Goal: Task Accomplishment & Management: Contribute content

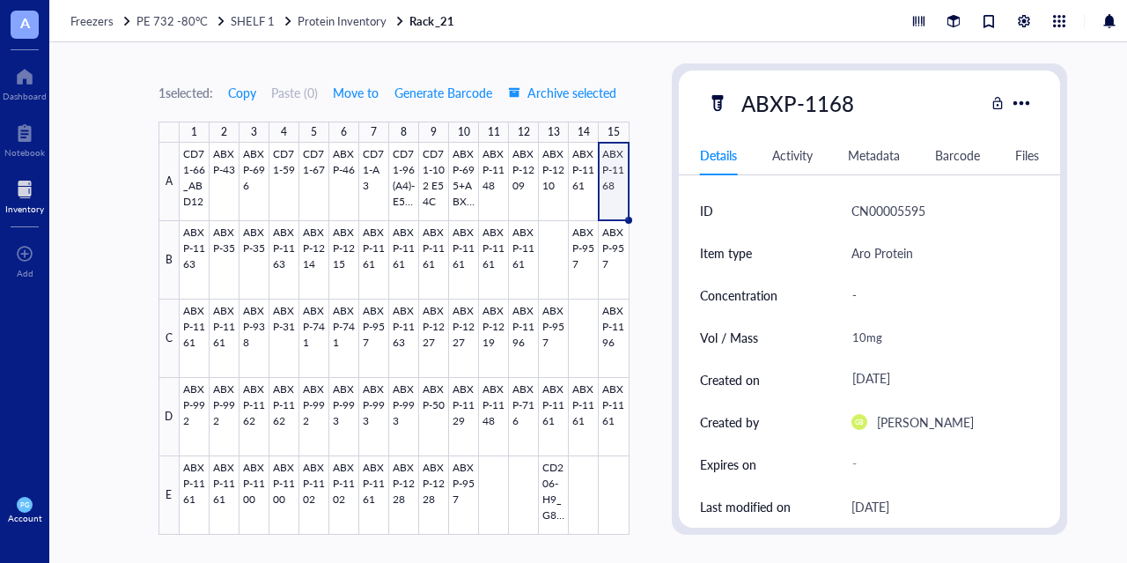
click at [25, 196] on div at bounding box center [24, 189] width 39 height 28
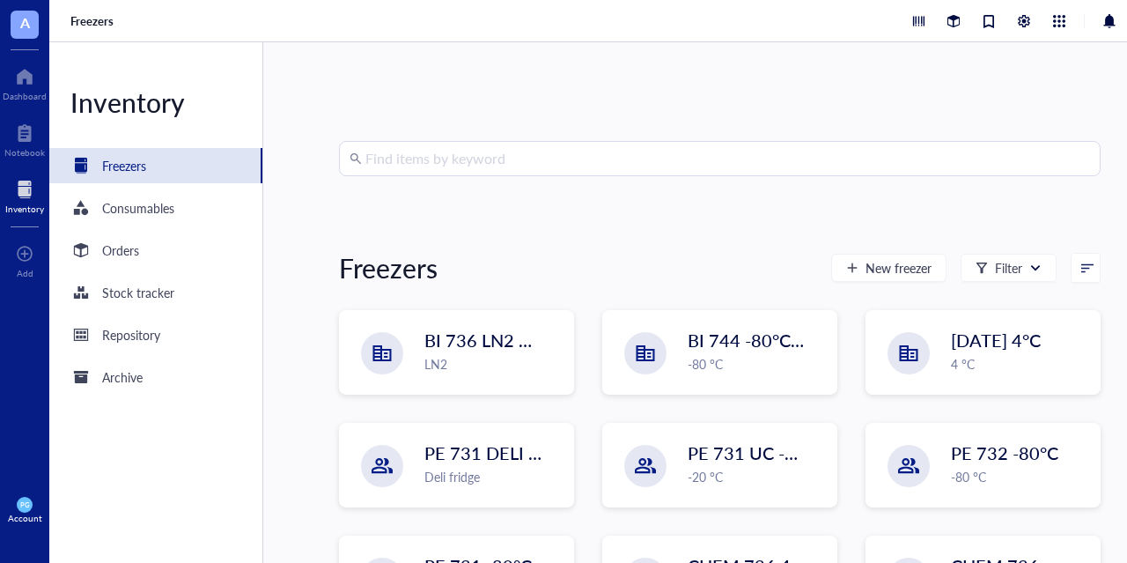
click at [22, 186] on div at bounding box center [24, 189] width 39 height 28
click at [30, 200] on div at bounding box center [24, 189] width 39 height 28
click at [150, 171] on div "Freezers" at bounding box center [155, 165] width 213 height 35
click at [130, 165] on div "Freezers" at bounding box center [124, 165] width 44 height 19
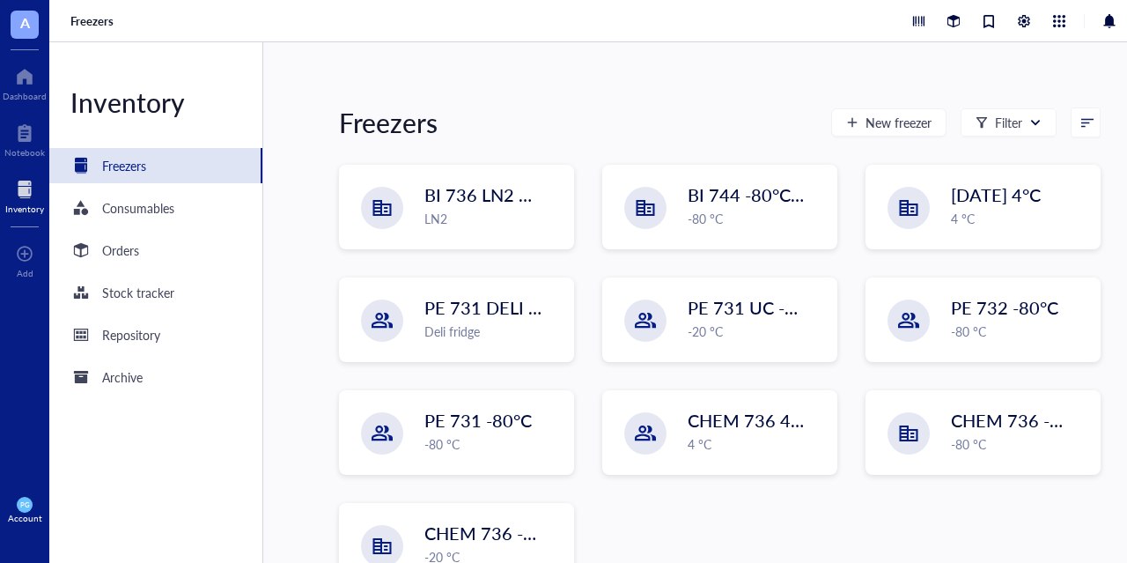
scroll to position [147, 0]
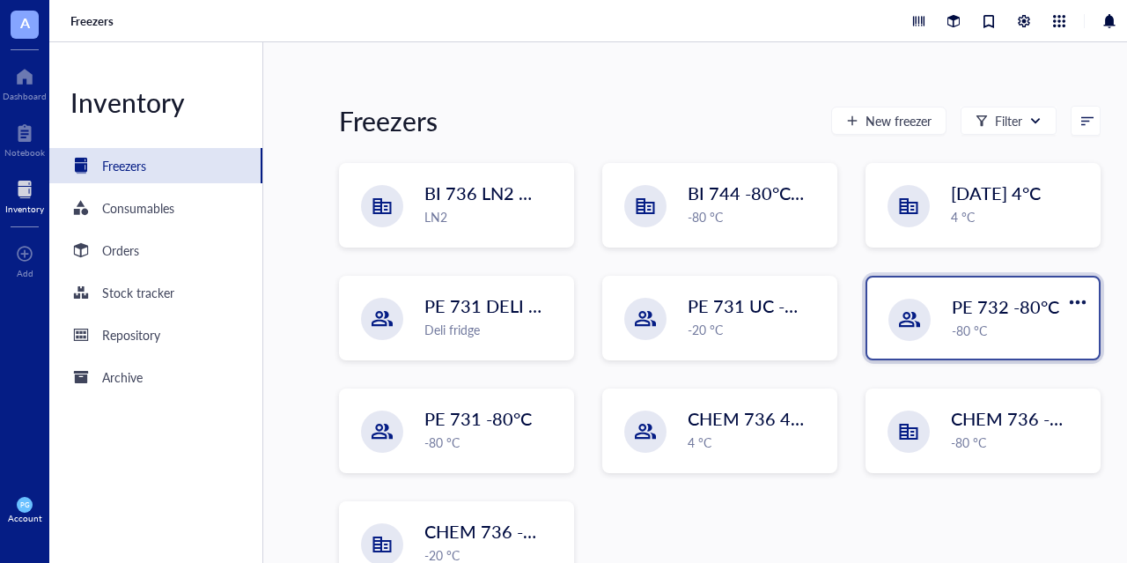
click at [988, 305] on span "PE 732 -80°C" at bounding box center [1005, 306] width 107 height 25
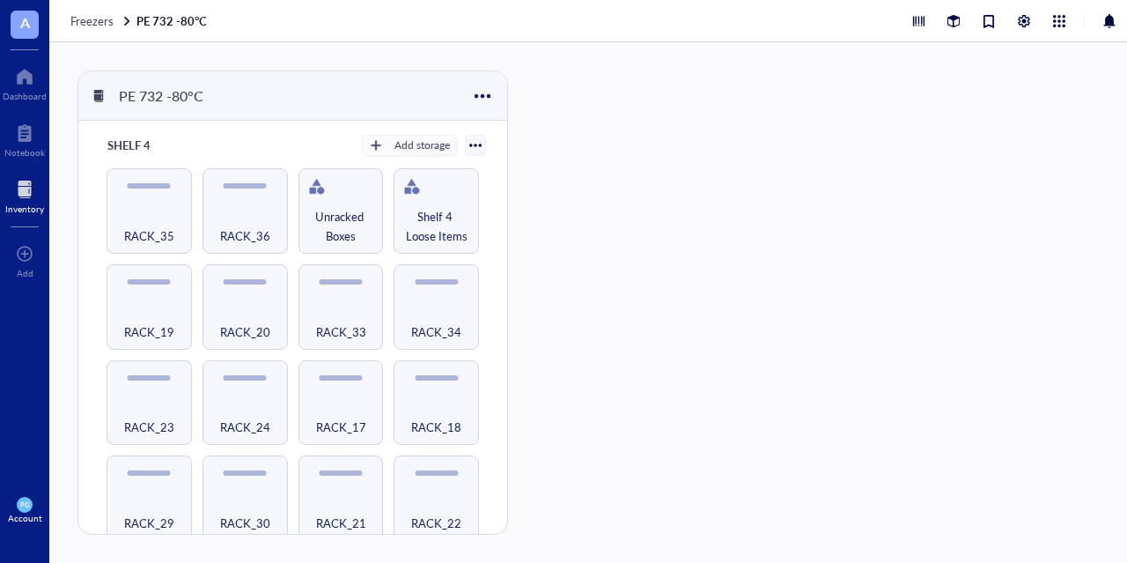
scroll to position [656, 0]
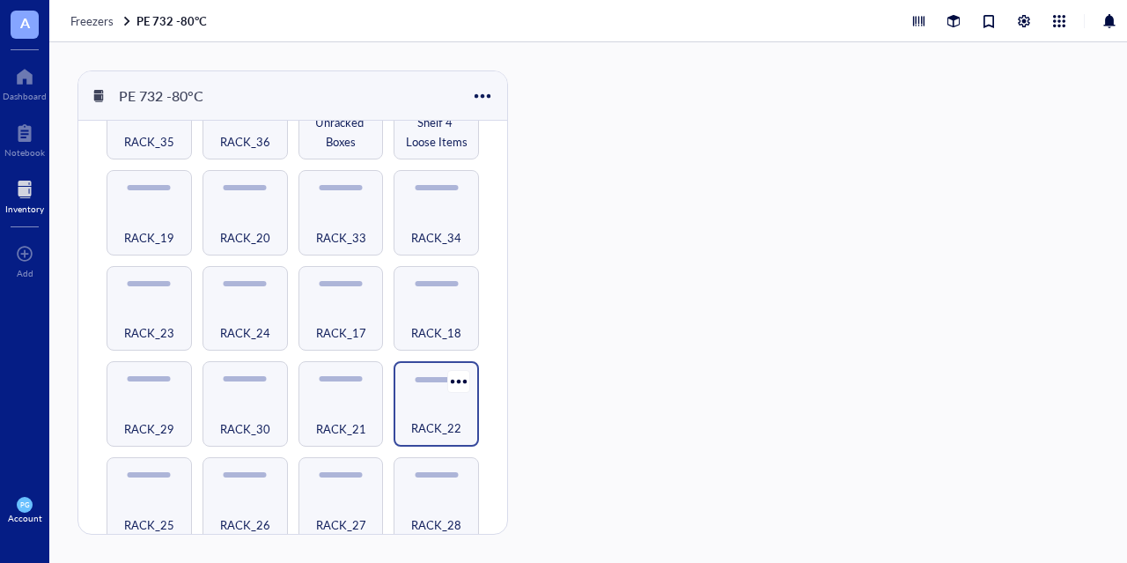
click at [430, 399] on div "RACK_22" at bounding box center [436, 418] width 68 height 39
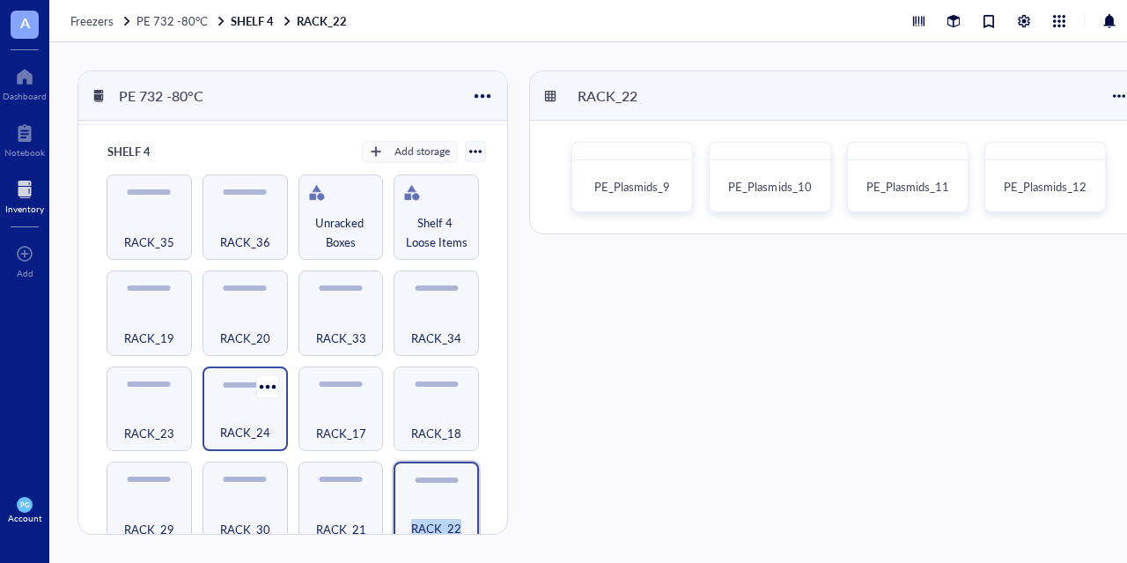
scroll to position [656, 0]
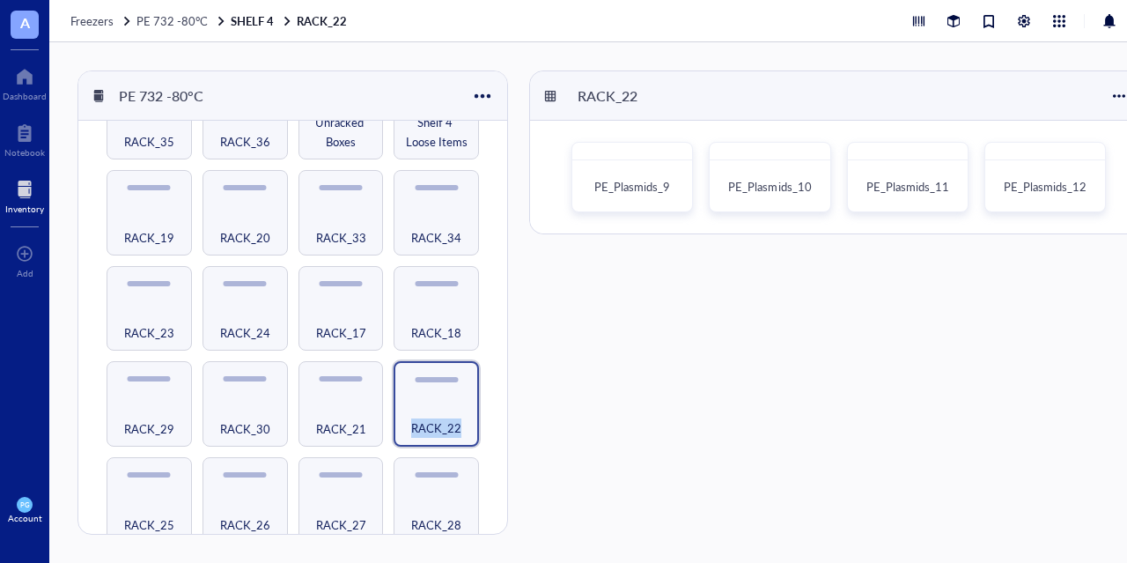
click at [17, 184] on div at bounding box center [24, 189] width 39 height 28
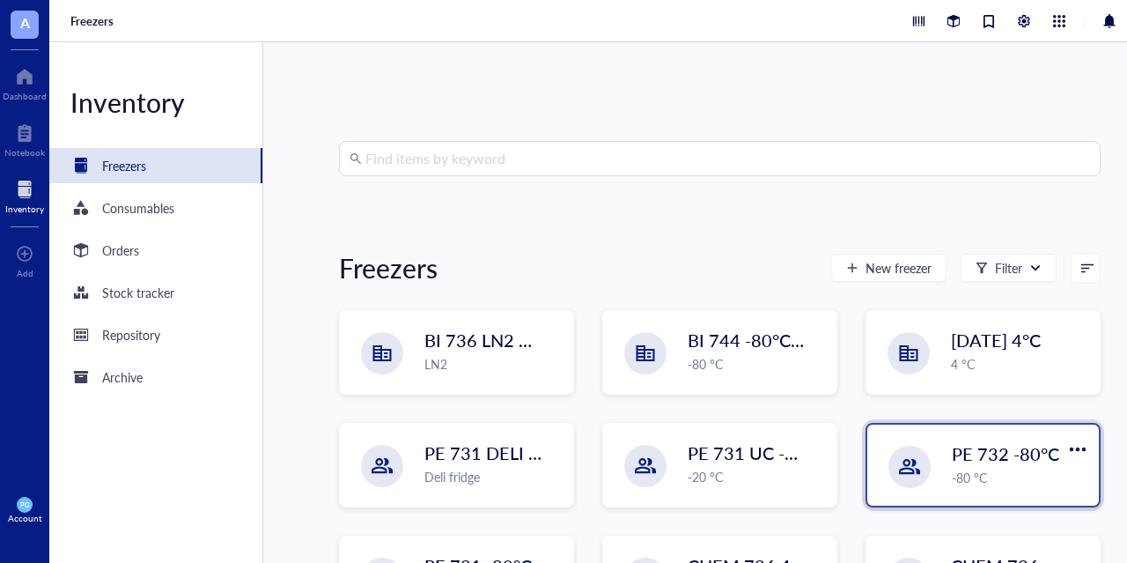
click at [1003, 455] on span "PE 732 -80°C" at bounding box center [1005, 453] width 107 height 25
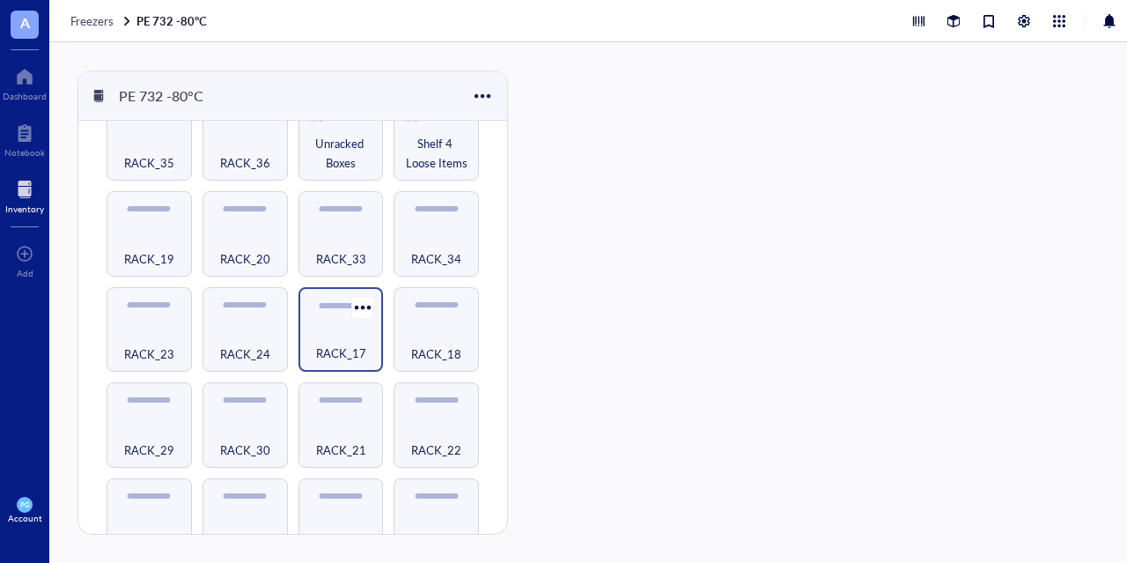
scroll to position [656, 0]
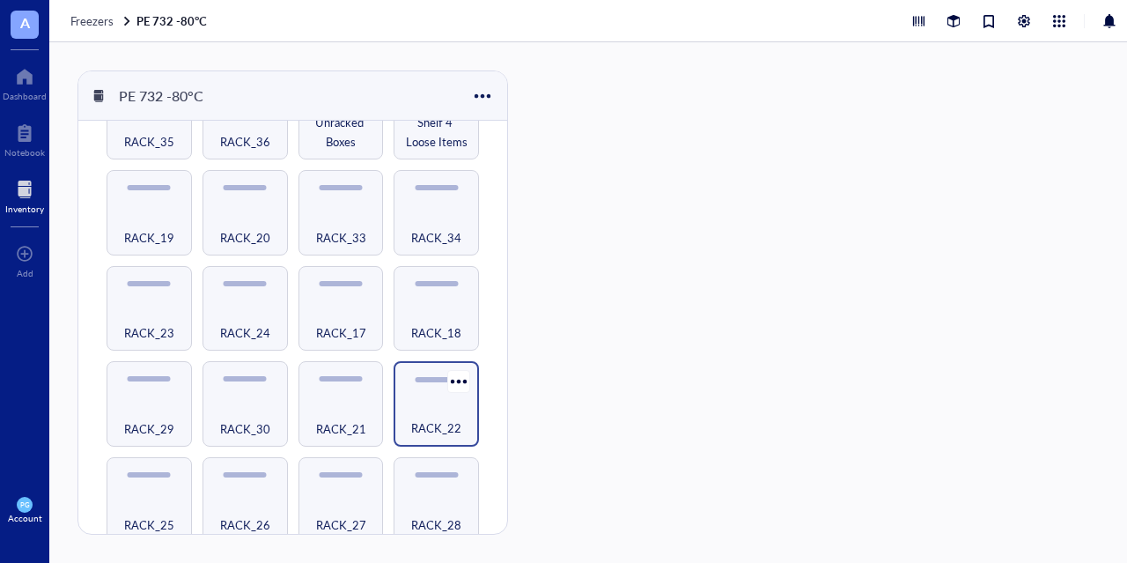
click at [408, 399] on div "RACK_22" at bounding box center [436, 418] width 68 height 39
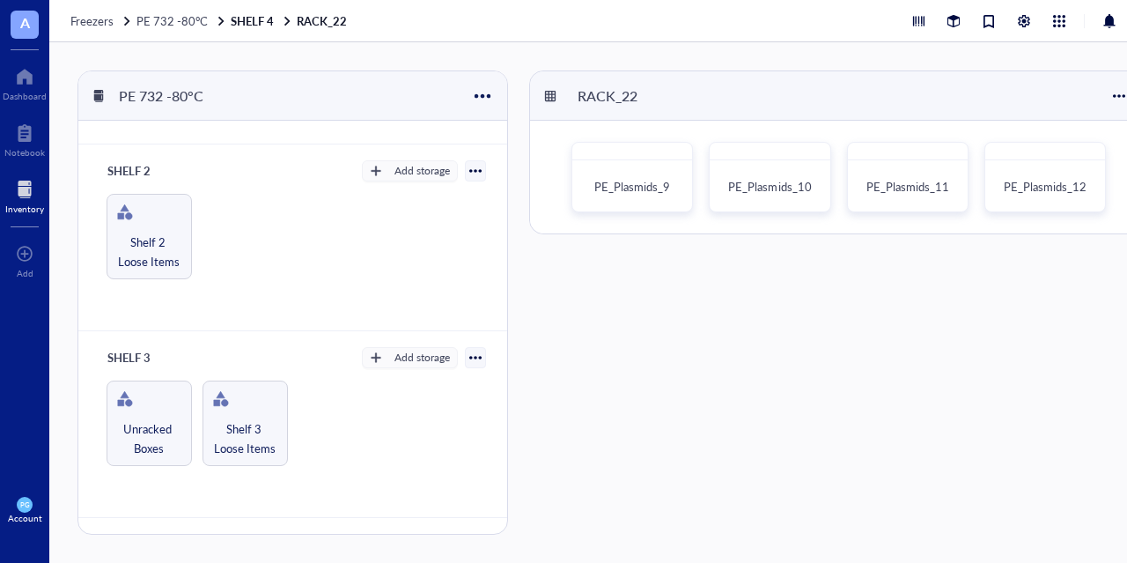
scroll to position [150, 0]
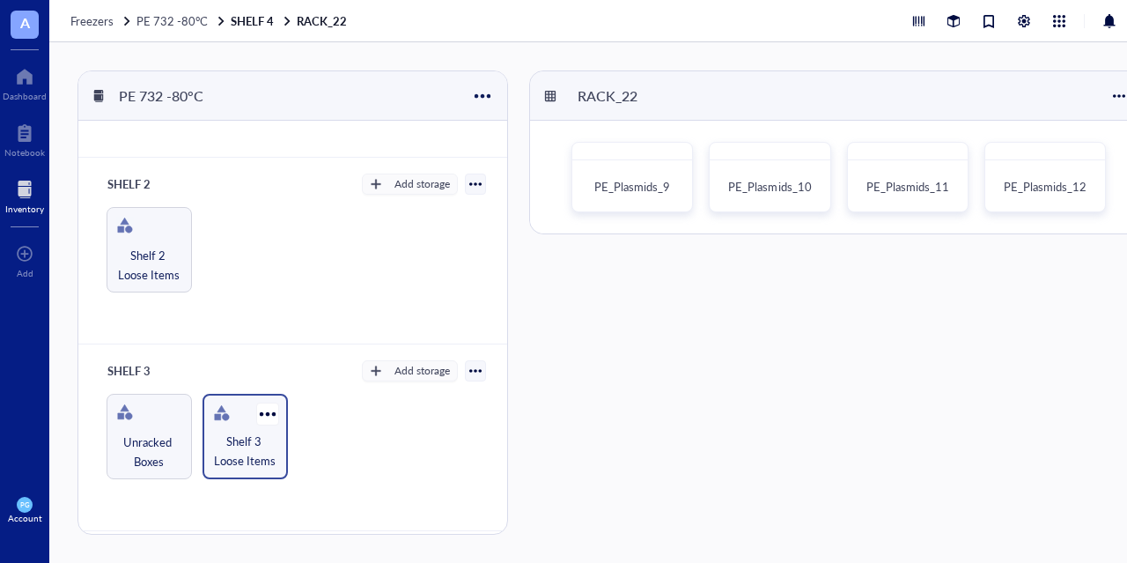
click at [224, 455] on span "Shelf 3 Loose Items" at bounding box center [245, 450] width 68 height 39
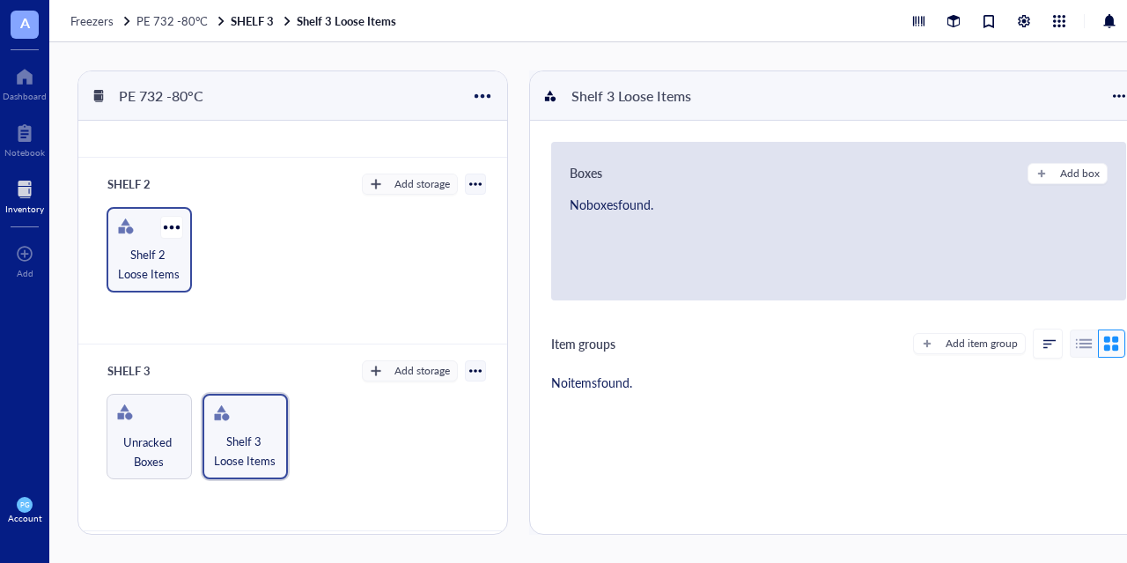
click at [136, 256] on span "Shelf 2 Loose Items" at bounding box center [149, 264] width 68 height 39
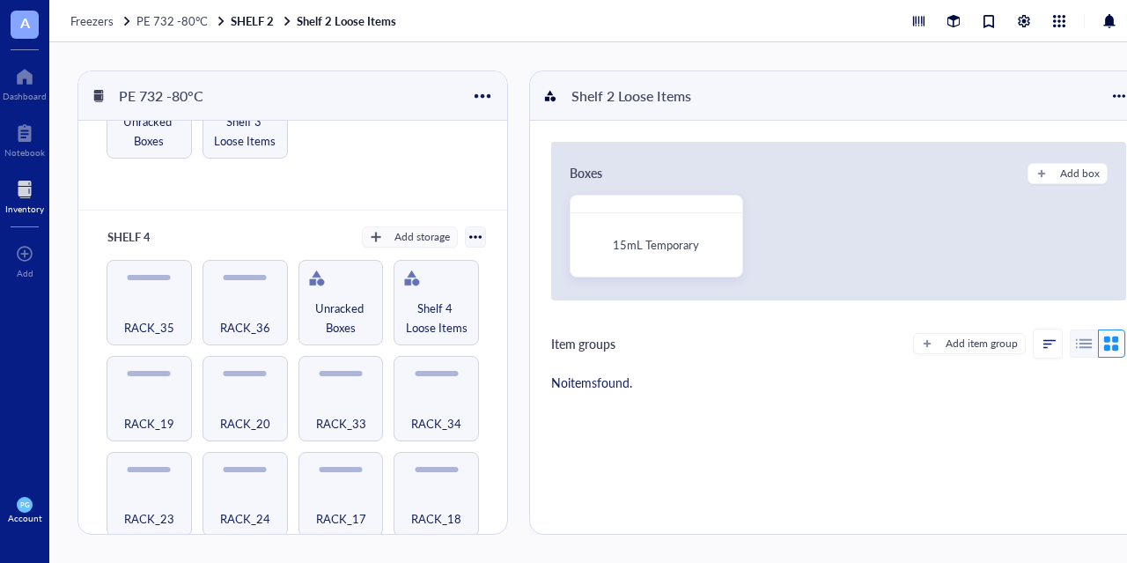
scroll to position [656, 0]
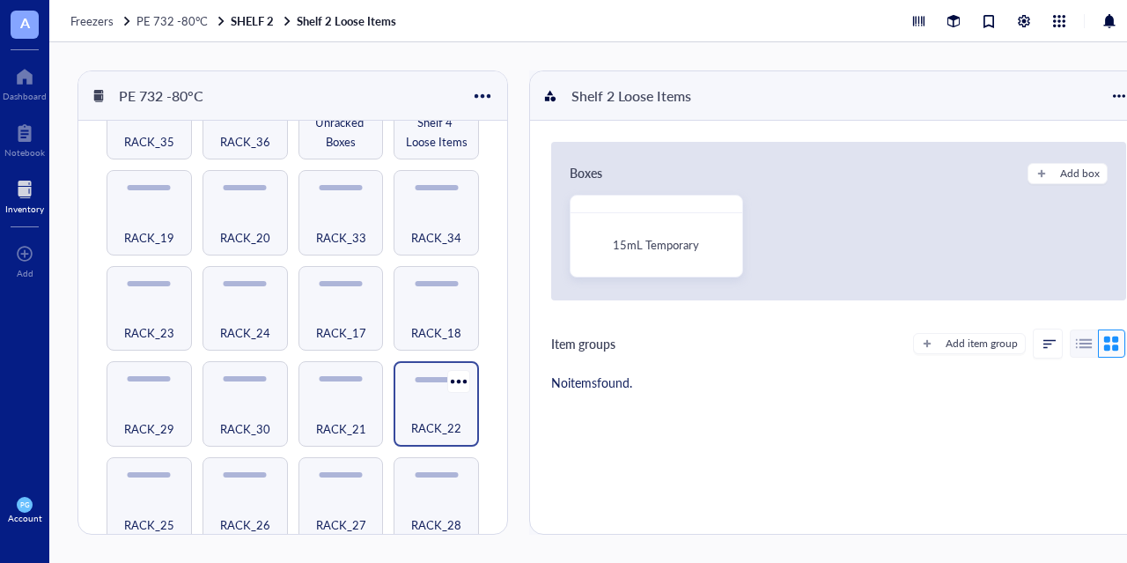
click at [431, 399] on div "RACK_22" at bounding box center [436, 418] width 68 height 39
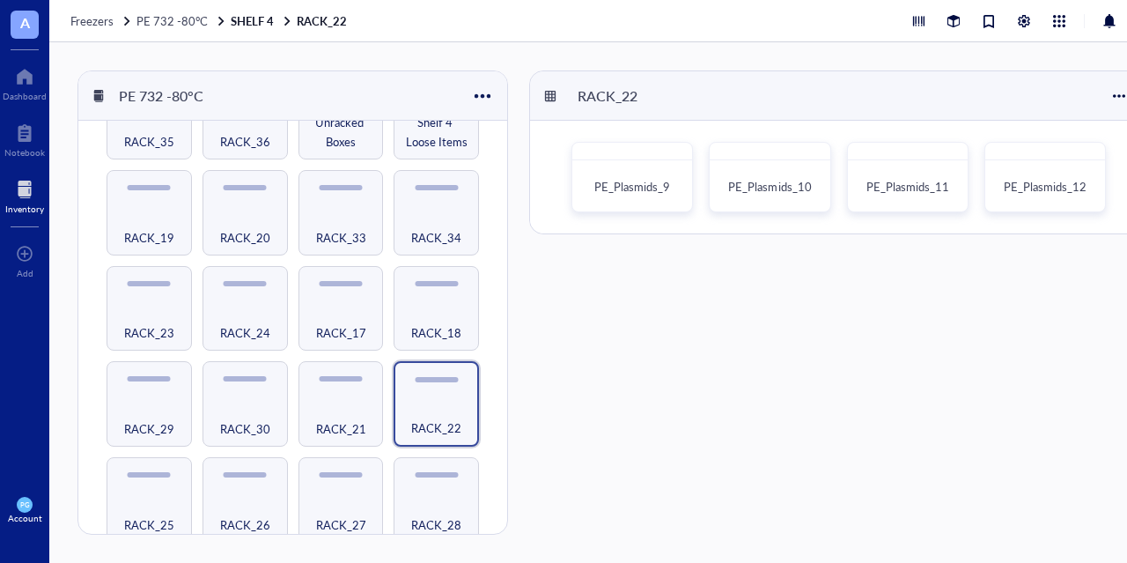
click at [19, 196] on div at bounding box center [24, 189] width 39 height 28
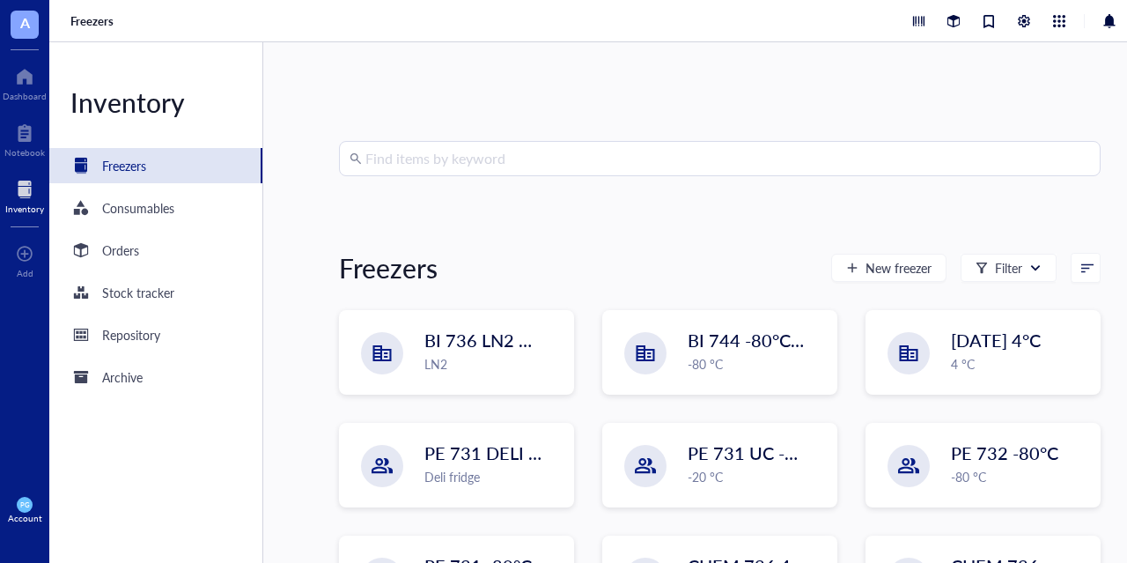
click at [436, 165] on input "search" at bounding box center [727, 158] width 724 height 33
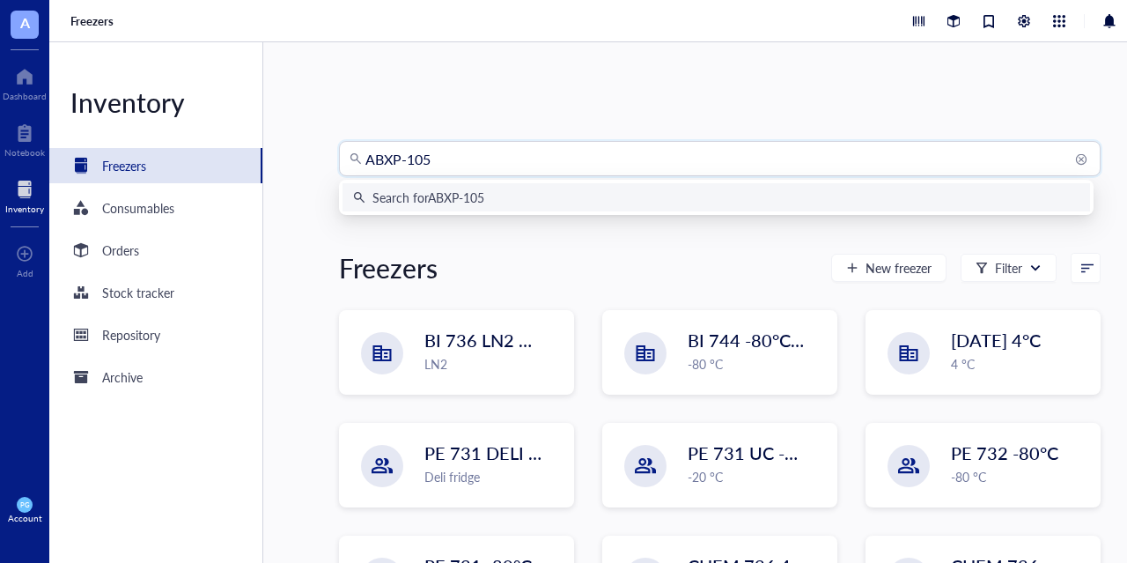
type input "ABXP-1058"
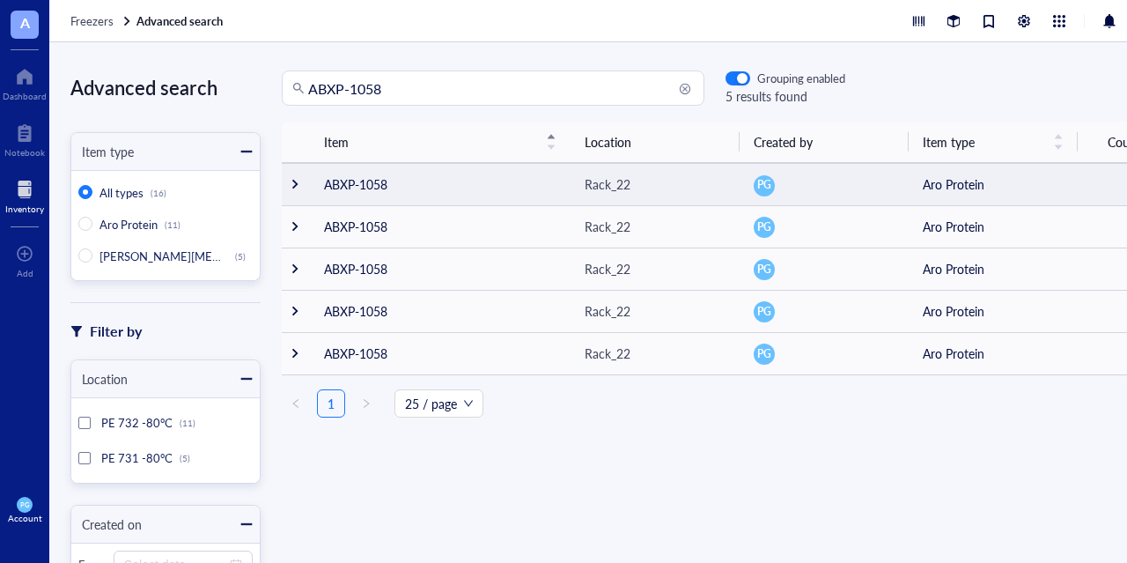
click at [296, 184] on div at bounding box center [295, 184] width 12 height 12
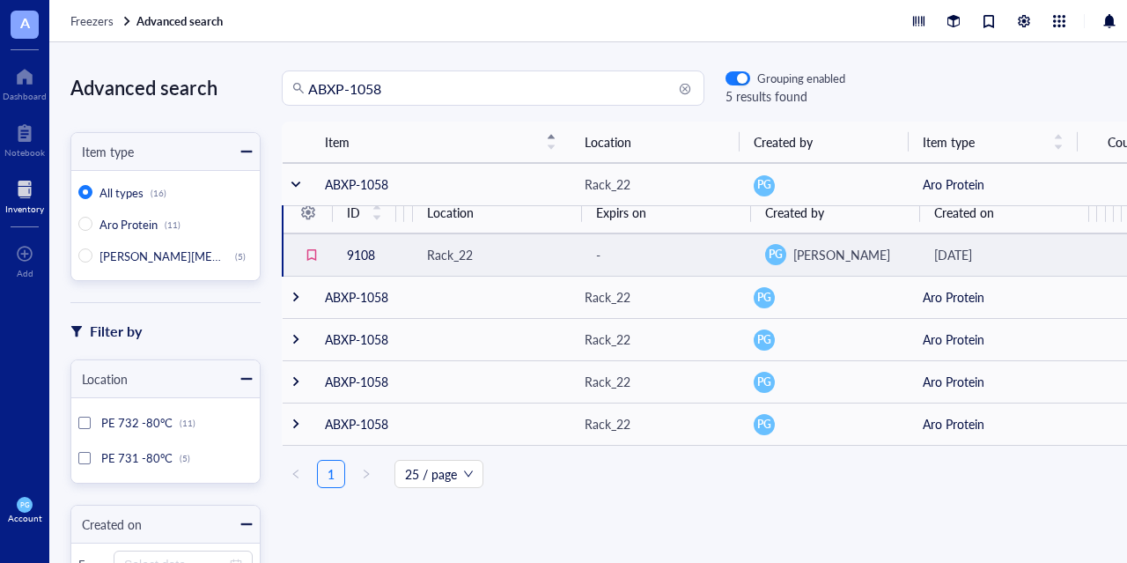
click at [361, 247] on td "9108" at bounding box center [364, 254] width 63 height 42
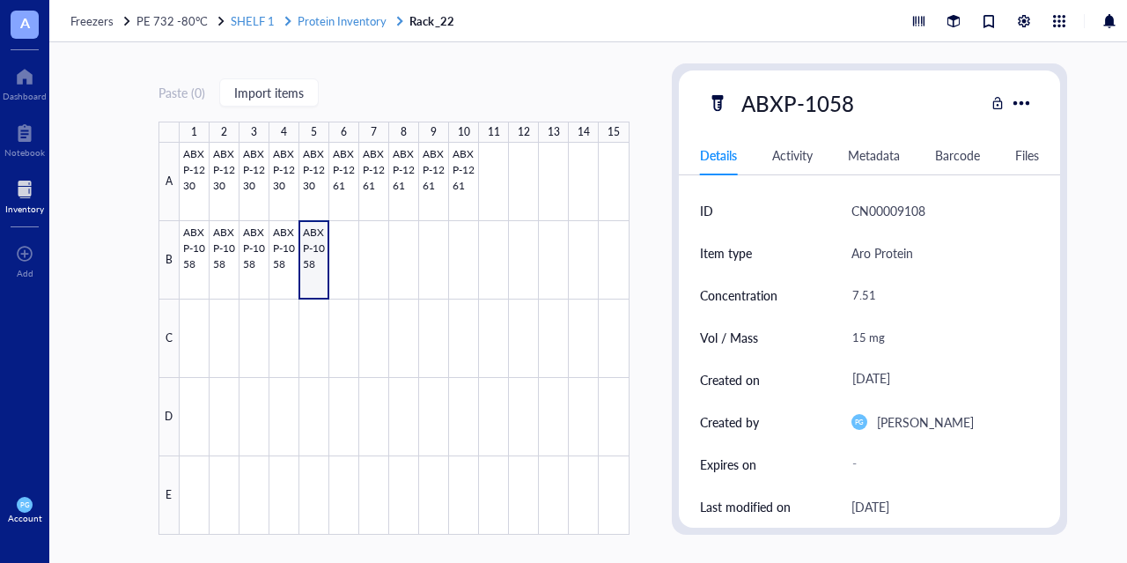
click at [243, 17] on span "SHELF 1" at bounding box center [253, 20] width 44 height 17
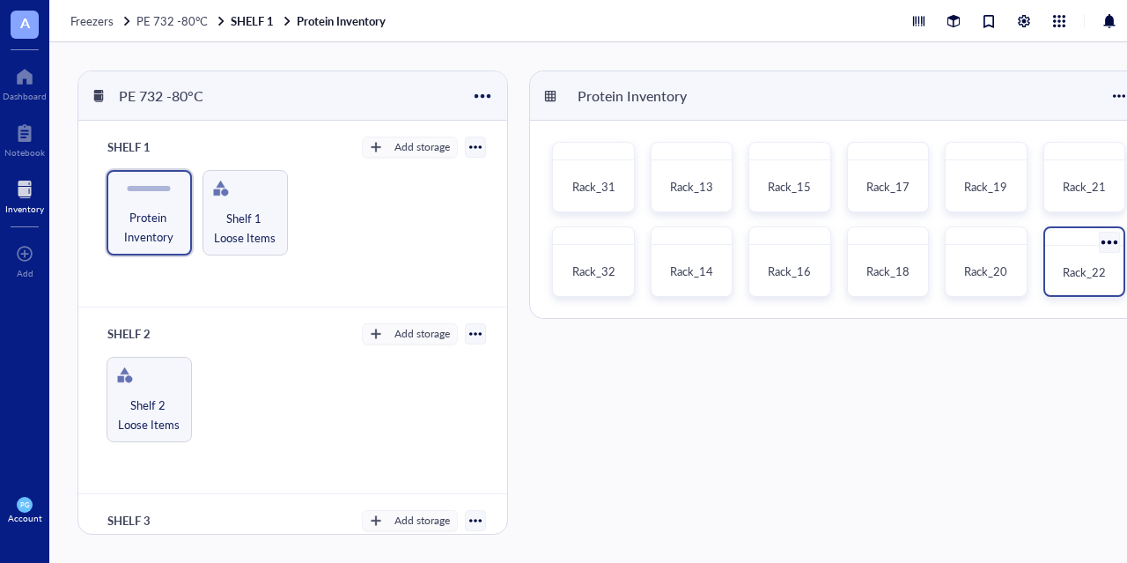
click at [1084, 264] on span "Rack_22" at bounding box center [1084, 271] width 43 height 17
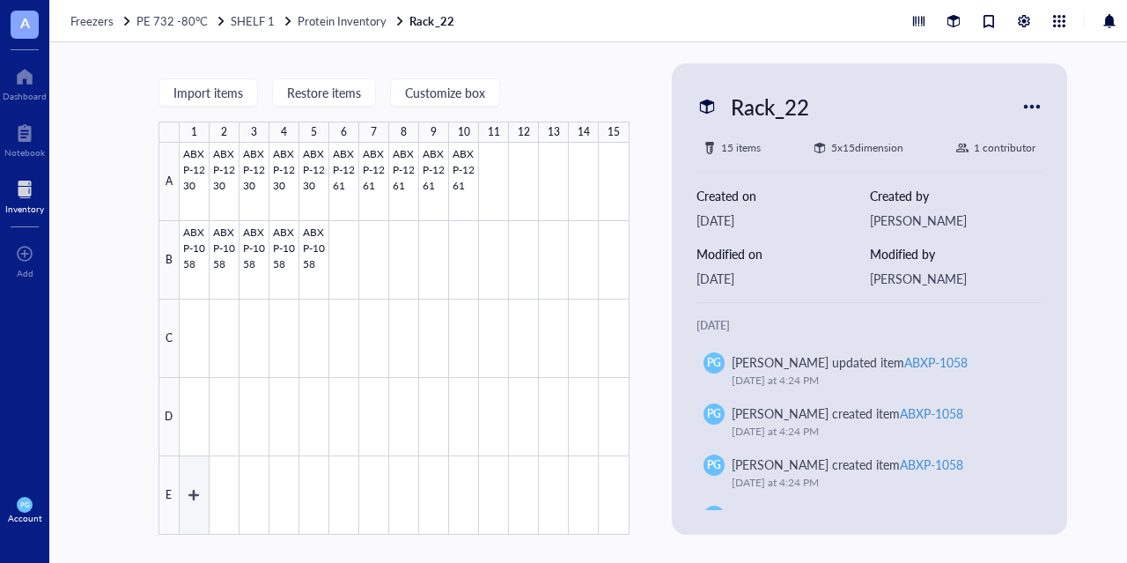
click at [184, 500] on div at bounding box center [405, 339] width 450 height 392
type textarea "Keep everyone on the same page…"
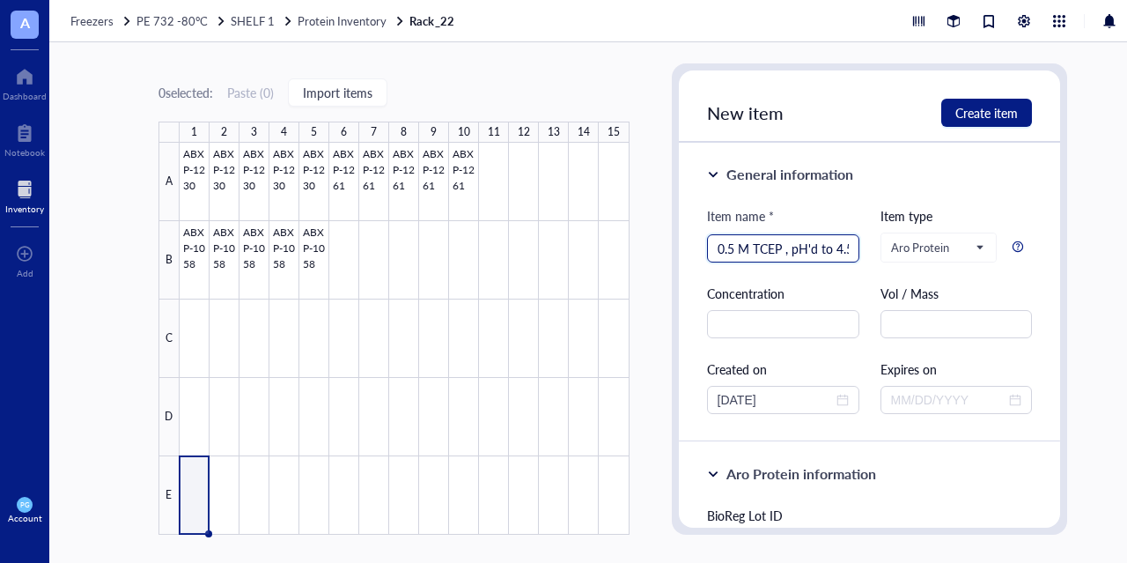
scroll to position [0, 5]
type input "0.5 M TCEP , pH'd to 4.5"
click at [821, 290] on div "Concentration" at bounding box center [783, 292] width 152 height 19
click at [775, 328] on input "text" at bounding box center [783, 324] width 152 height 28
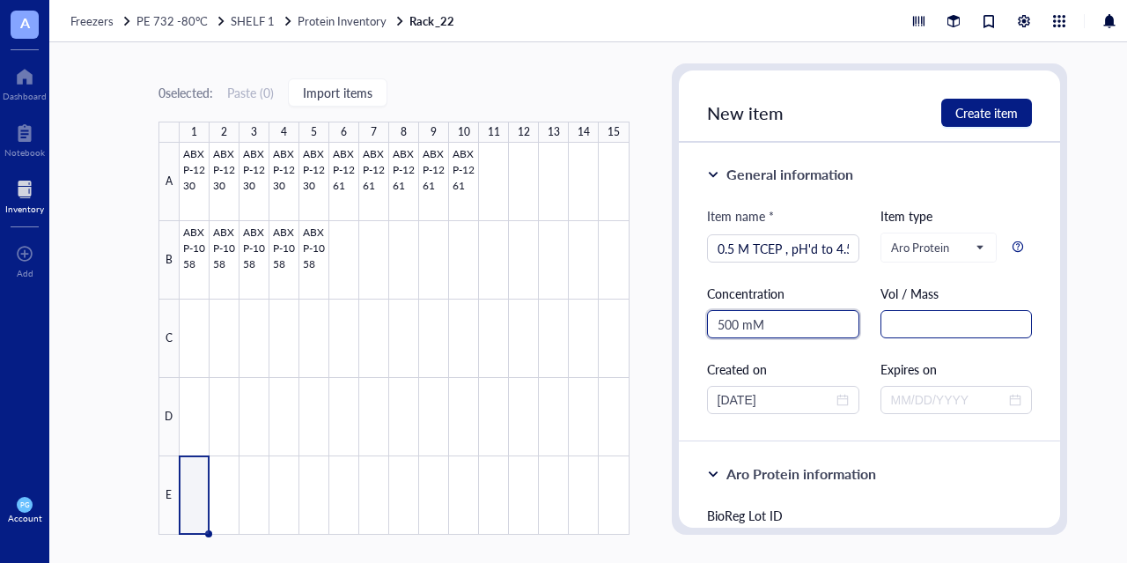
type input "500 mM"
click at [939, 326] on input "text" at bounding box center [956, 324] width 152 height 28
type input "12 mL"
click at [868, 350] on div "Item name * 0.5 M TCEP , pH'd to 4.5 Item type Aro Protein Concentration 500 mM…" at bounding box center [870, 310] width 326 height 208
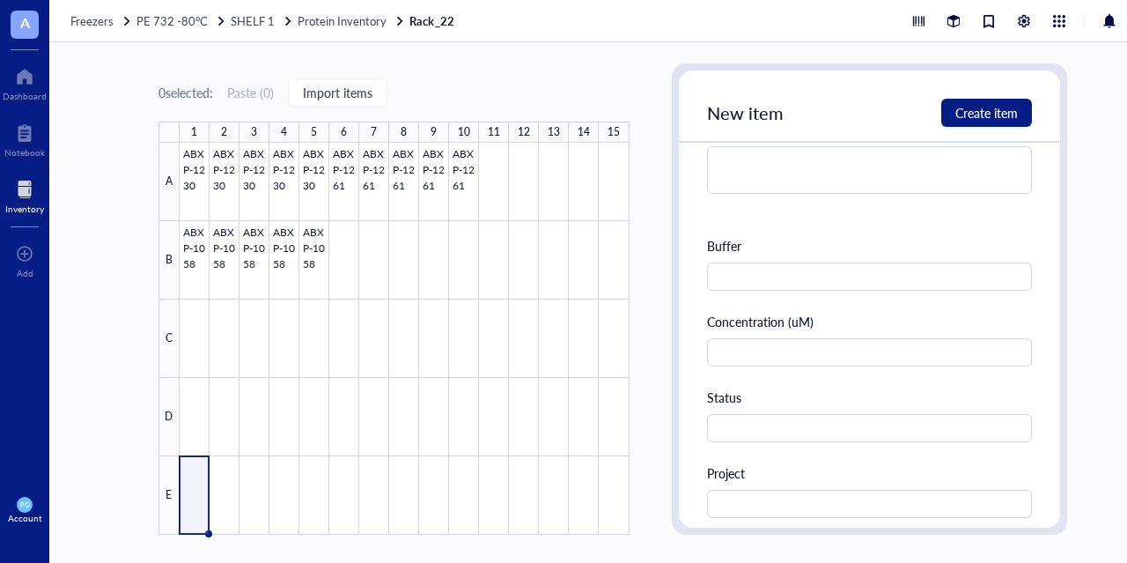
scroll to position [528, 0]
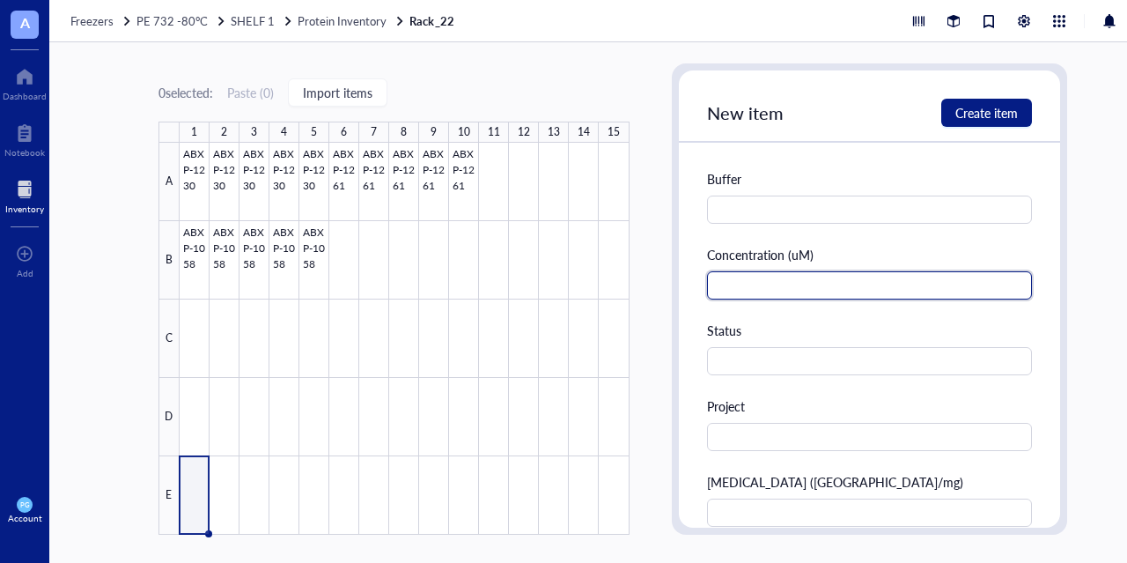
click at [785, 288] on input "text" at bounding box center [870, 285] width 326 height 28
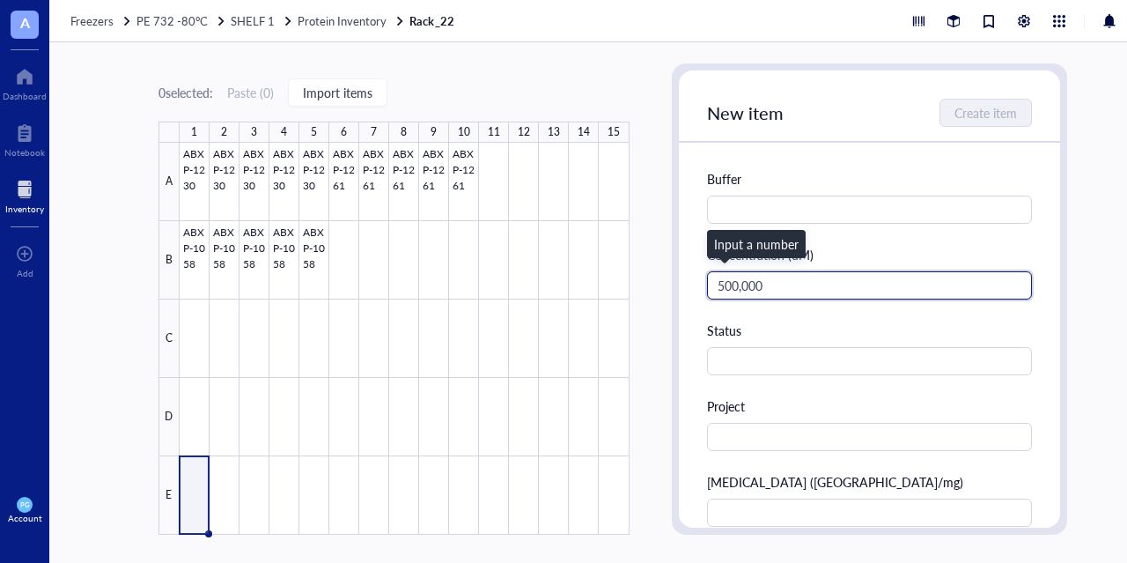
type input "500,000"
click at [775, 313] on div "BioReg Lot ID Aliases Buffer Concentration (uM) 500,000 Status Project [MEDICAL…" at bounding box center [870, 251] width 326 height 549
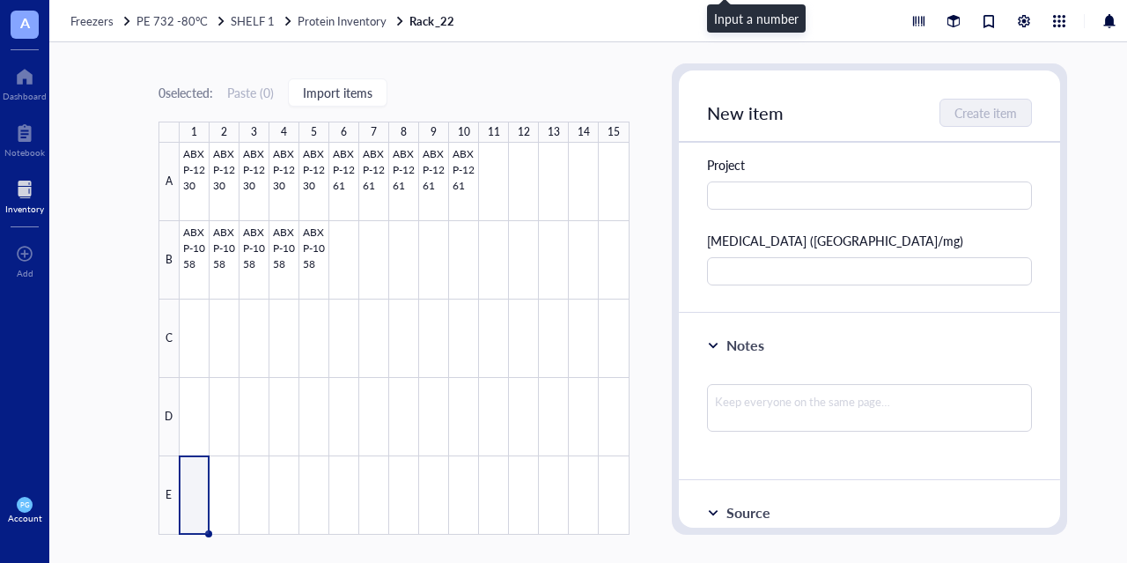
scroll to position [880, 0]
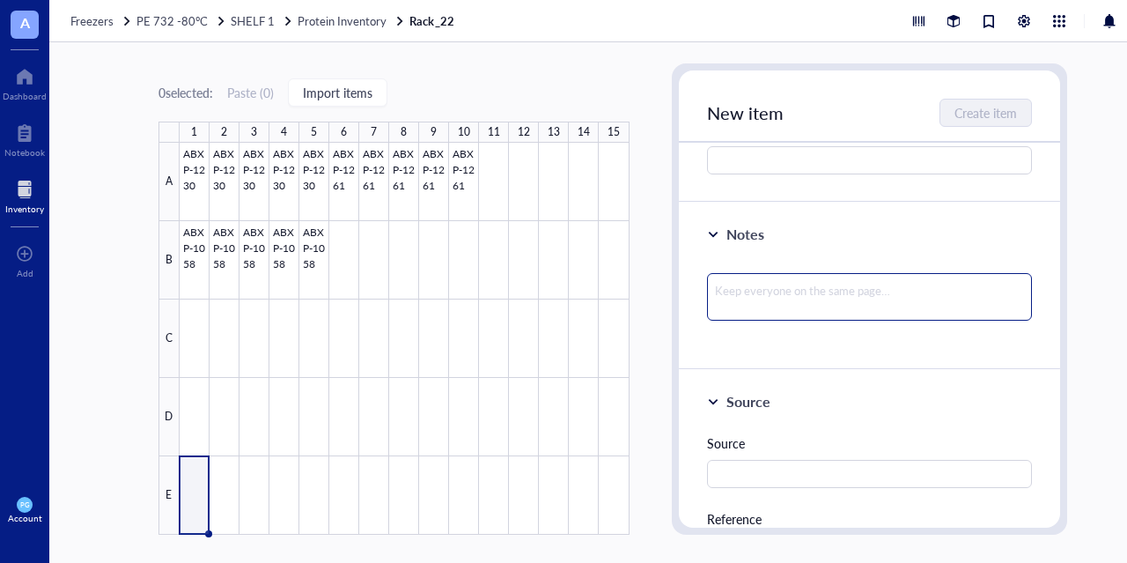
click at [769, 291] on textarea at bounding box center [870, 297] width 326 height 48
type textarea "P"
type textarea "Pr"
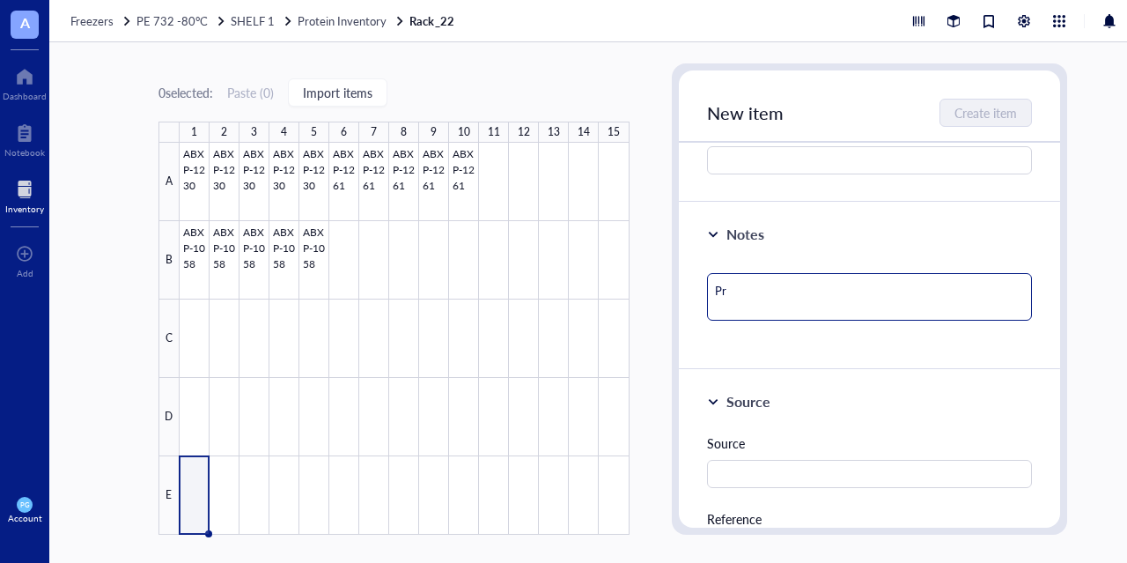
type textarea "Pre"
type textarea "Prep"
type textarea "Prepe"
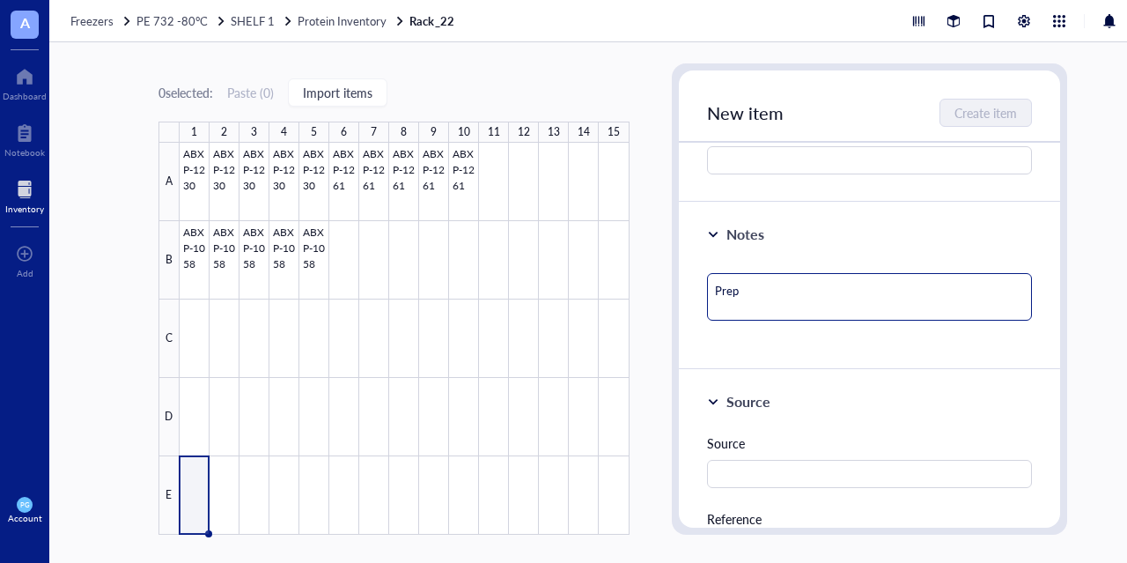
type textarea "Prepe"
type textarea "Prep"
type textarea "Prepa"
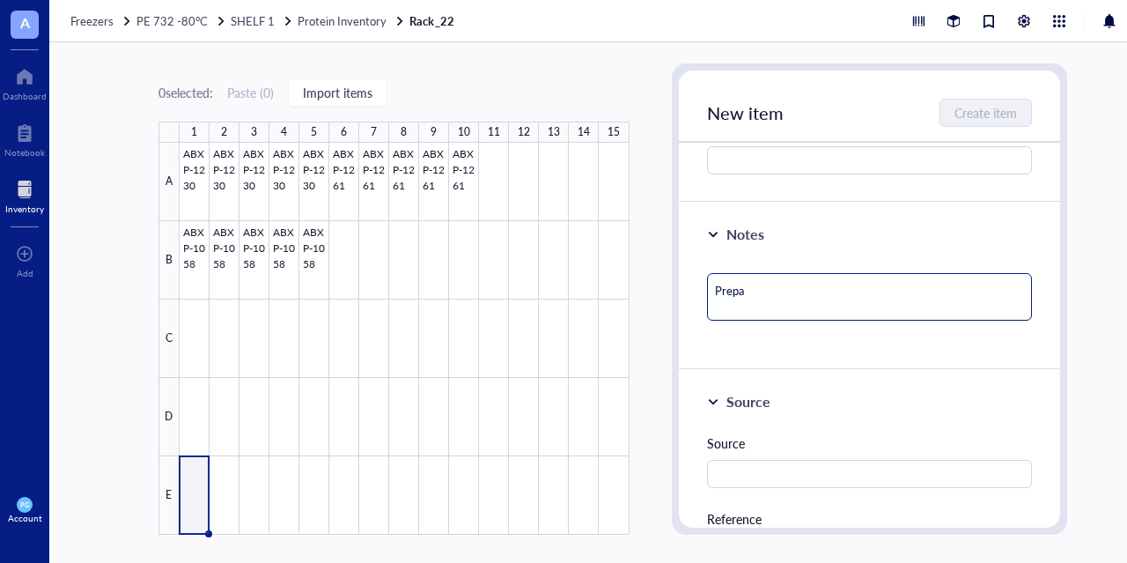
type textarea "Prepar"
type textarea "Prepare"
type textarea "Prepared"
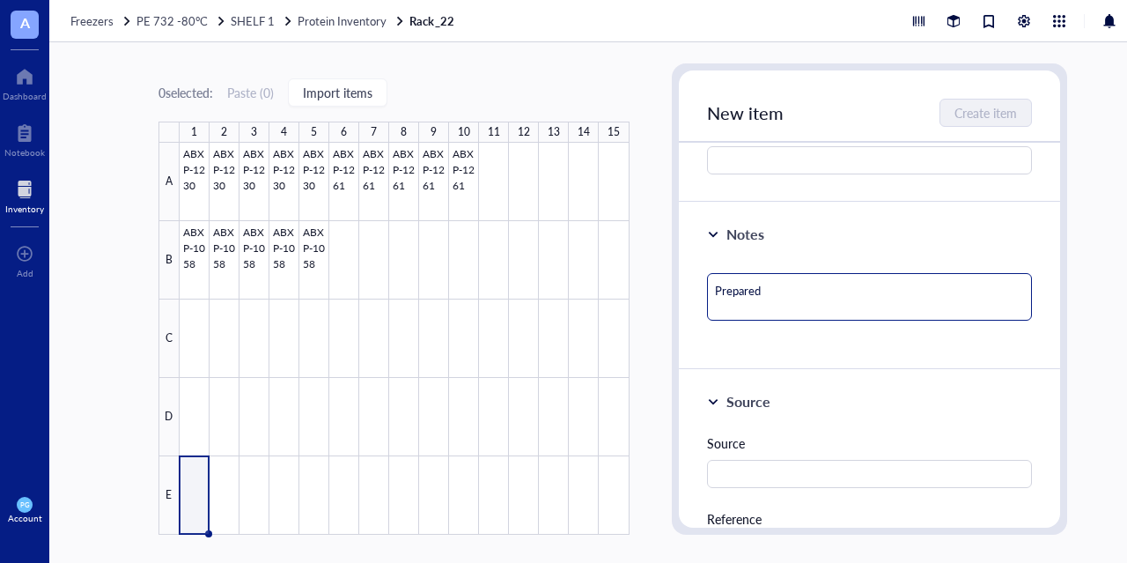
type textarea "Prepared"
type textarea "Prepared o"
type textarea "Prepared on"
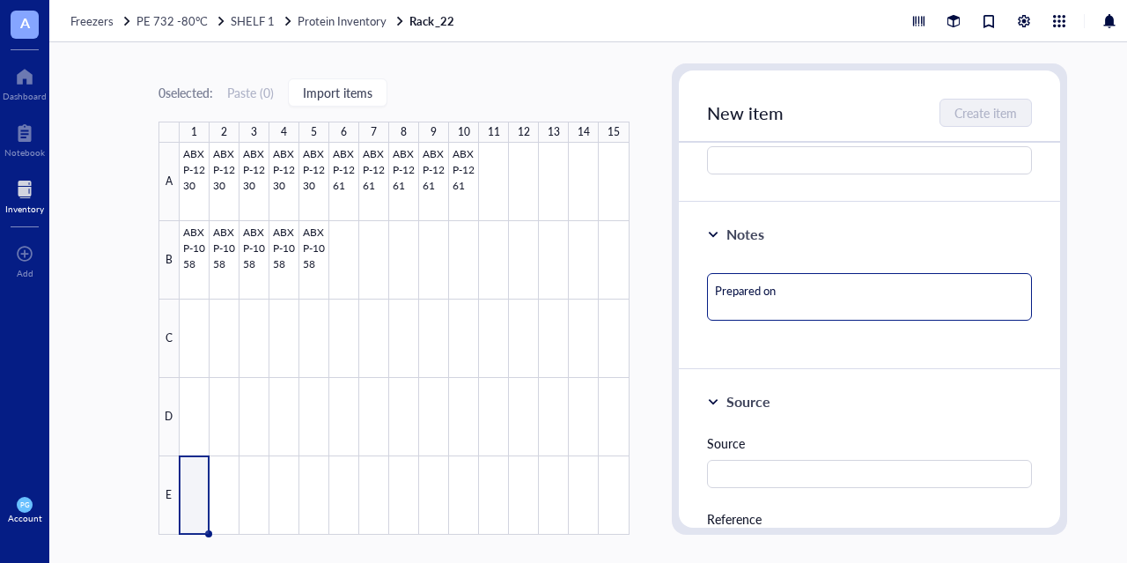
type textarea "Prepared on"
type textarea "Prepared on 9"
type textarea "Prepared on 9/"
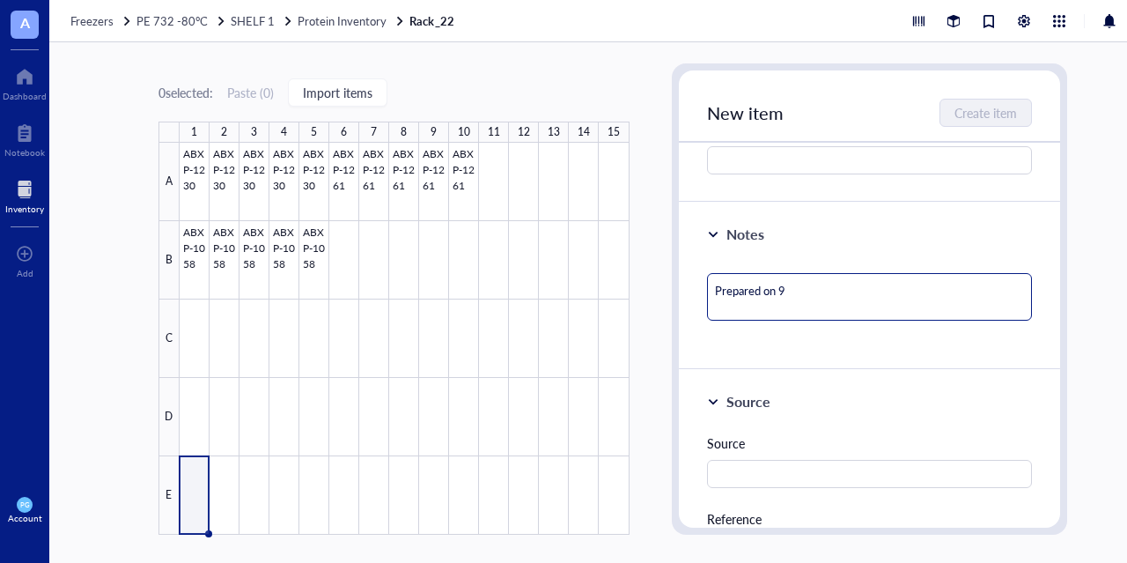
type textarea "Prepared on 9/"
type textarea "Prepared on 9/2"
type textarea "Prepared on 9/25"
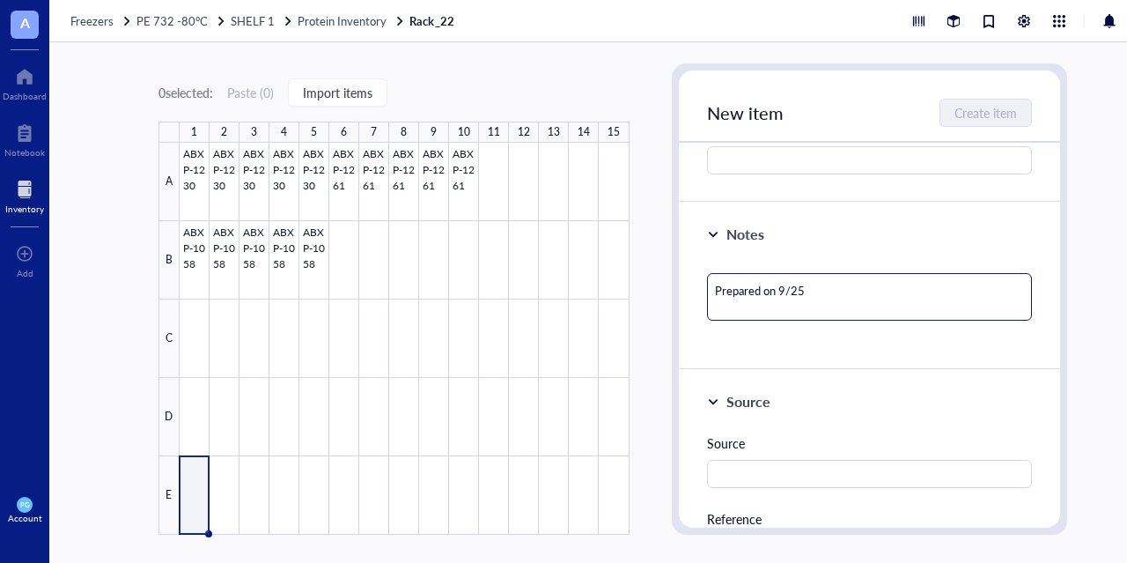
type textarea "Prepared on 9/25/"
type textarea "Prepared on 9/25/2"
type textarea "Prepared on [DATE]"
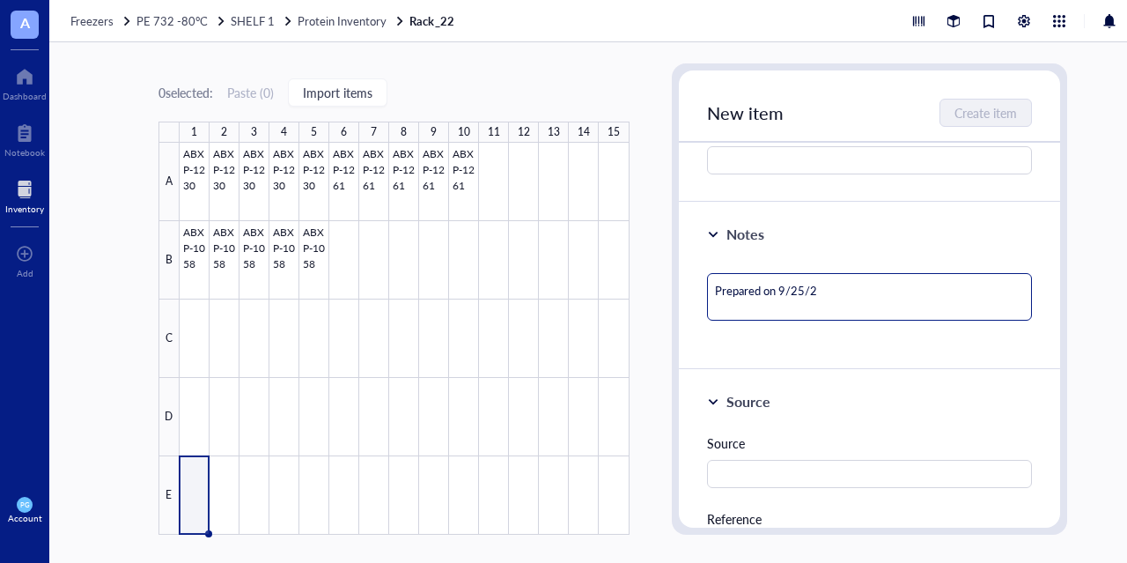
type textarea "Prepared on [DATE]"
type textarea "Prepared on 9/25/202"
type textarea "Prepared on [DATE]"
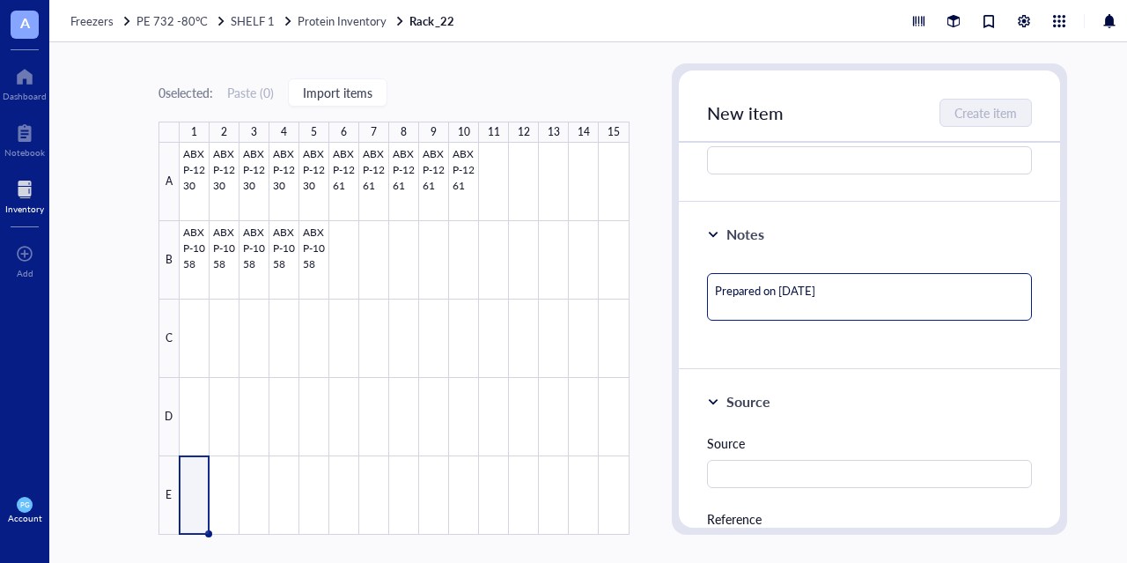
type textarea "Prepared on [DATE]"
type textarea "Prepared on [DATE] b"
type textarea "Prepared on [DATE] by"
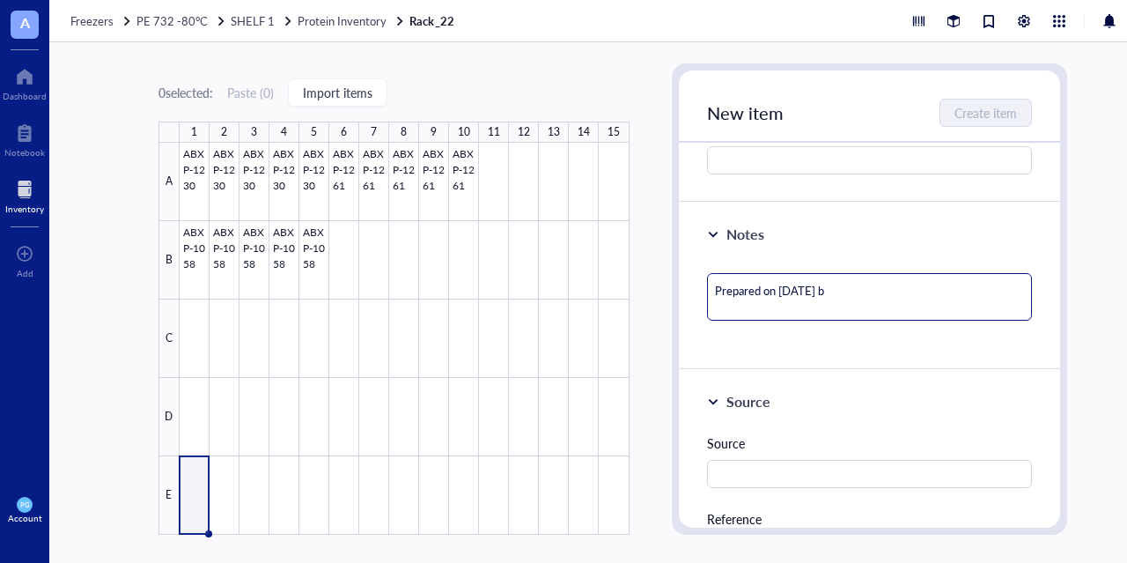
type textarea "Prepared on [DATE] by"
type textarea "Prepared on [DATE] by P"
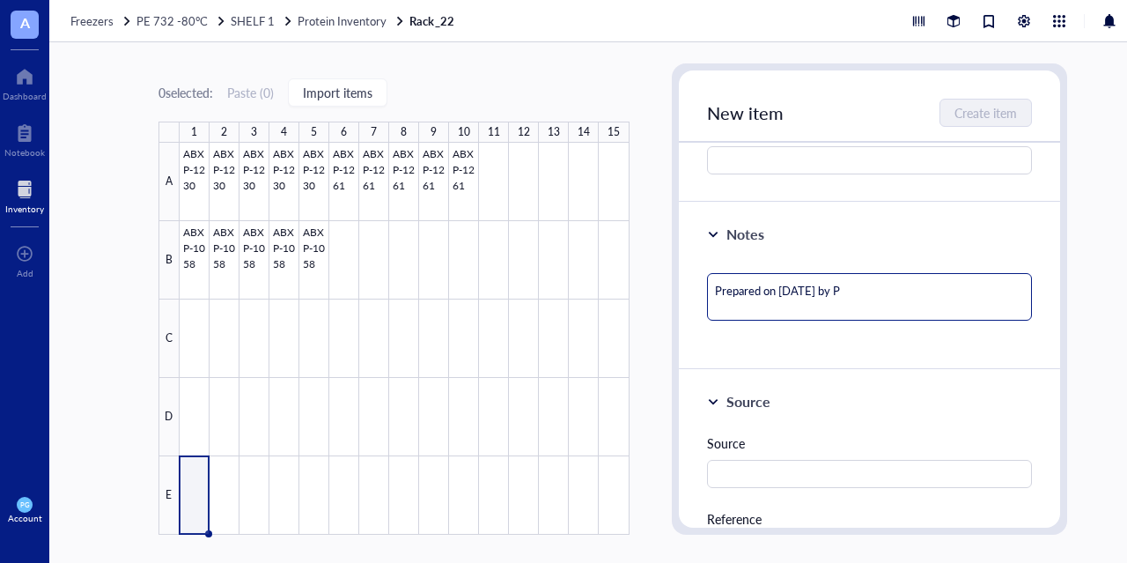
type textarea "Prepared on [DATE] by PG"
type textarea "Prepared on [DATE] by PG."
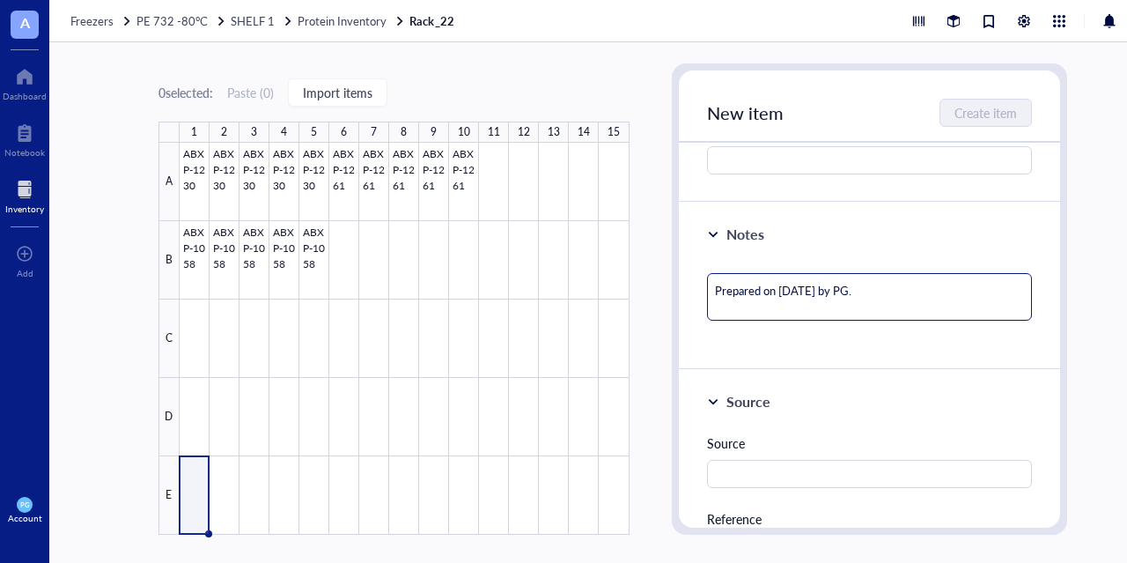
type textarea "Prepared on [DATE] by PG."
type textarea "Prepared on [DATE] by PG. p"
type textarea "Prepared on [DATE] by PG. pH"
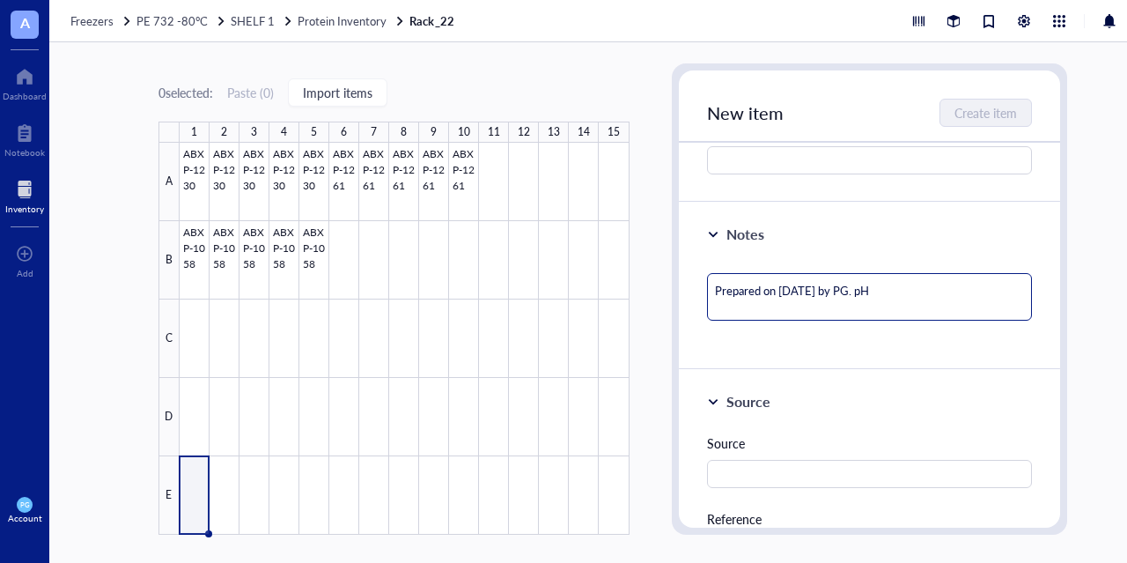
type textarea "Prepared on [DATE] by PG. pH'"
type textarea "Prepared on [DATE] by PG. pH'd"
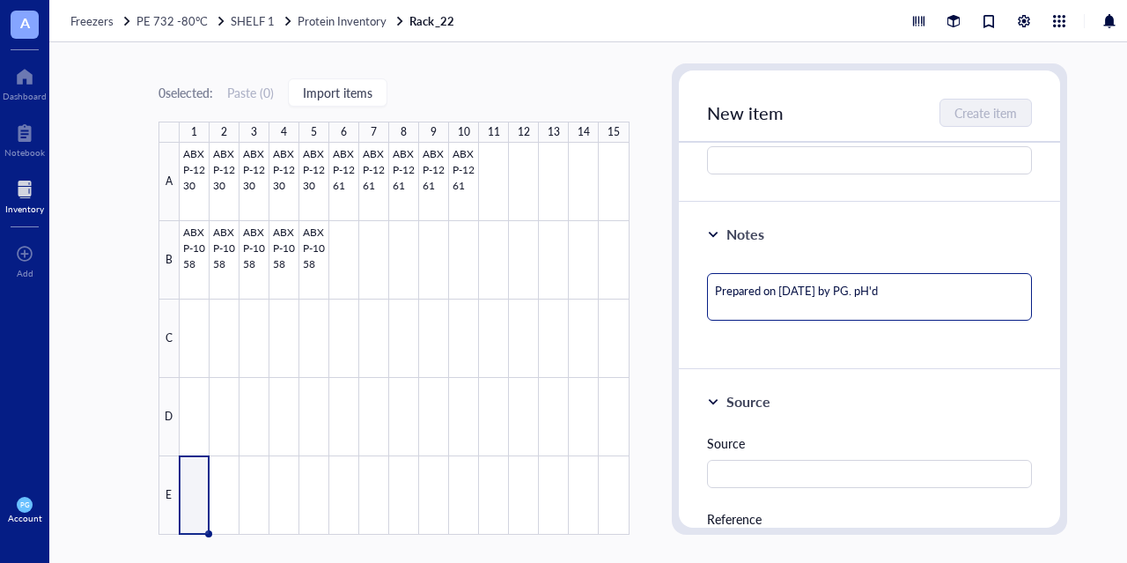
type textarea "Prepared on [DATE] by PG. pH'd"
type textarea "Prepared on [DATE] by PG. pH'd t"
type textarea "Prepared on [DATE] by PG. pH'd to"
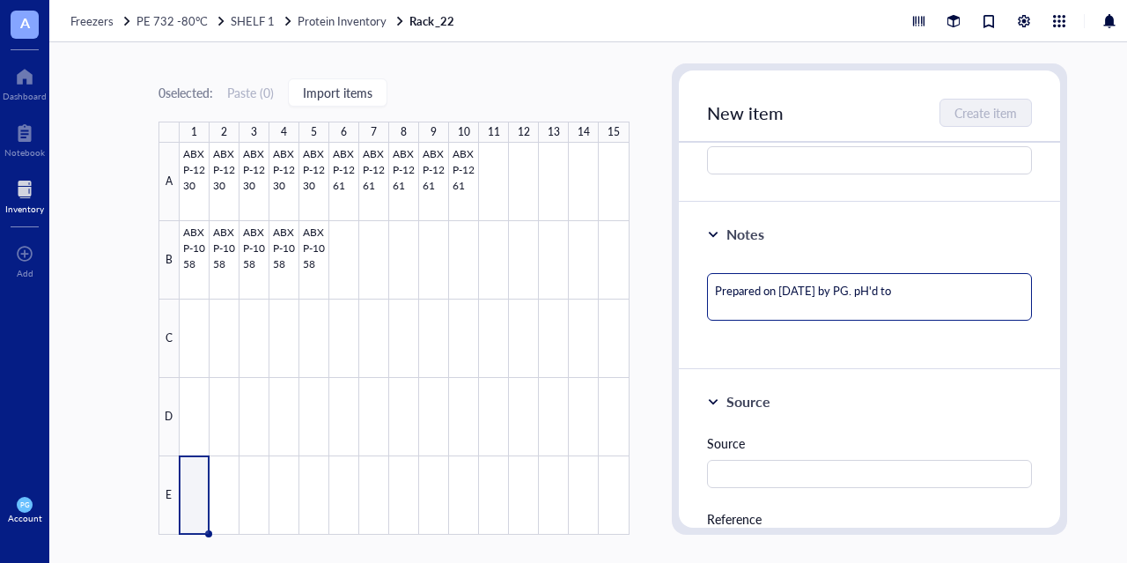
type textarea "Prepared on [DATE] by PG. pH'd to"
type textarea "Prepared on [DATE] by PG. pH'd to 4"
type textarea "Prepared on [DATE] by PG. pH'd to 4."
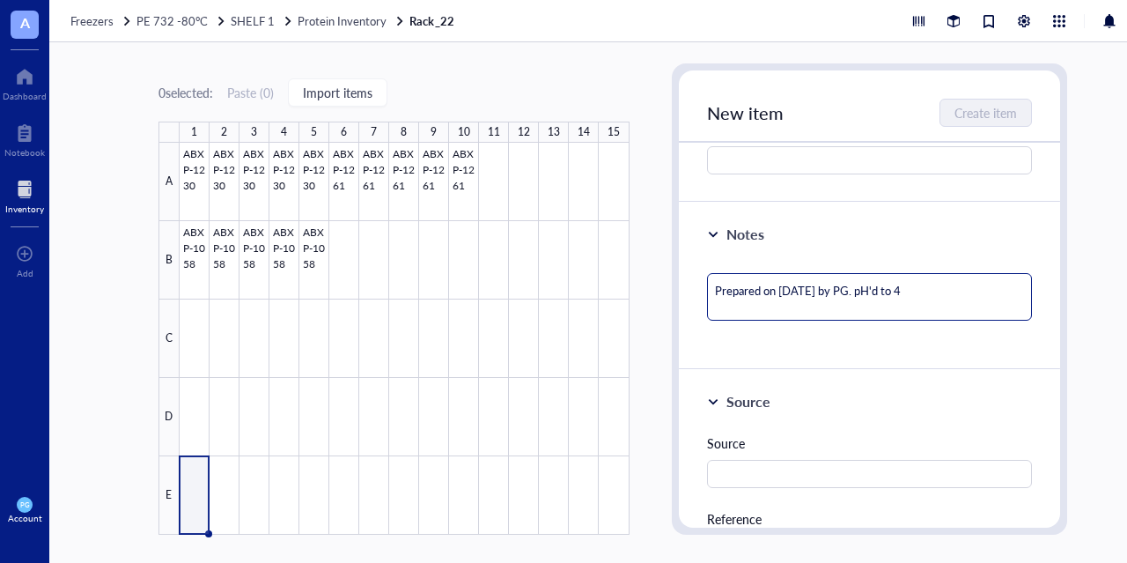
type textarea "Prepared on [DATE] by PG. pH'd to 4."
type textarea "Prepared on [DATE] by PG. pH'd to 4.5"
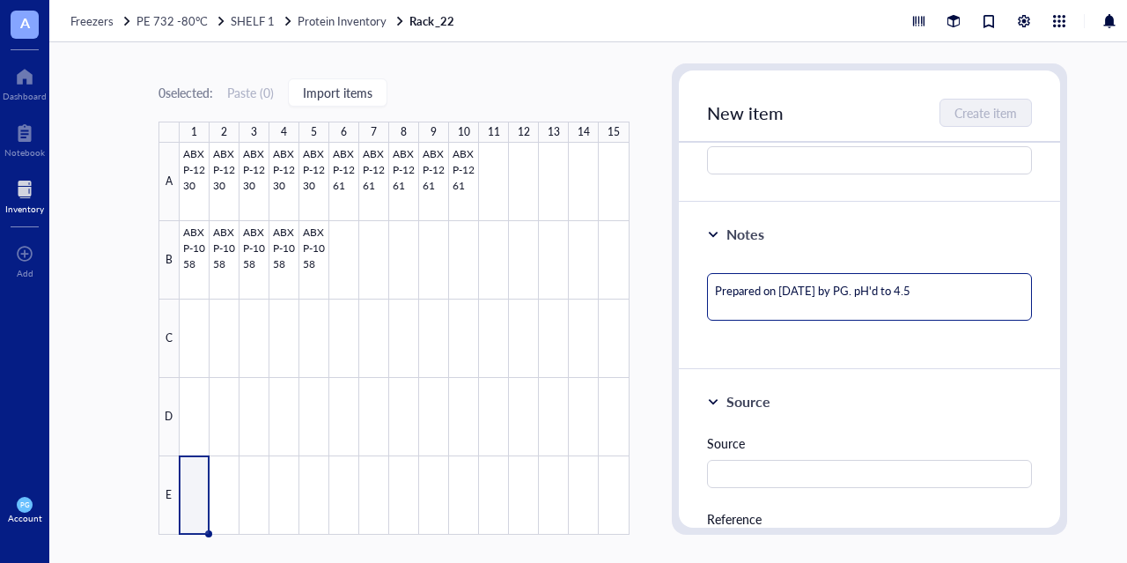
type textarea "Prepared on [DATE] by PG. pH'd to 4.5 w"
type textarea "Prepared on [DATE] by PG. pH'd to 4.5 wi"
type textarea "Prepared on [DATE] by PG. pH'd to 4.5 wit"
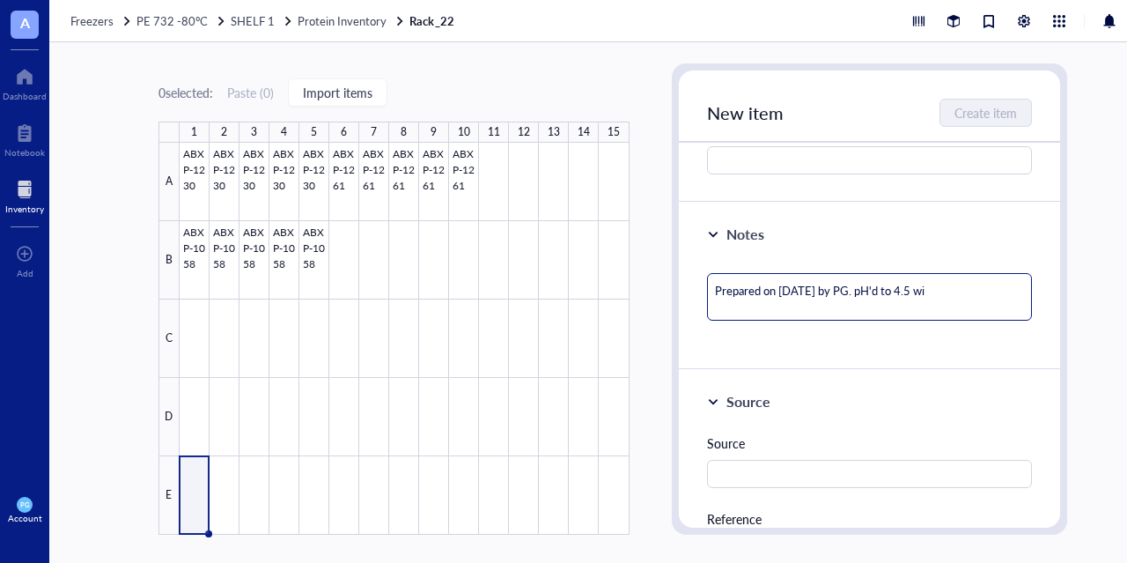
type textarea "Prepared on [DATE] by PG. pH'd to 4.5 wit"
type textarea "Prepared on [DATE] by PG. pH'd to 4.5 with"
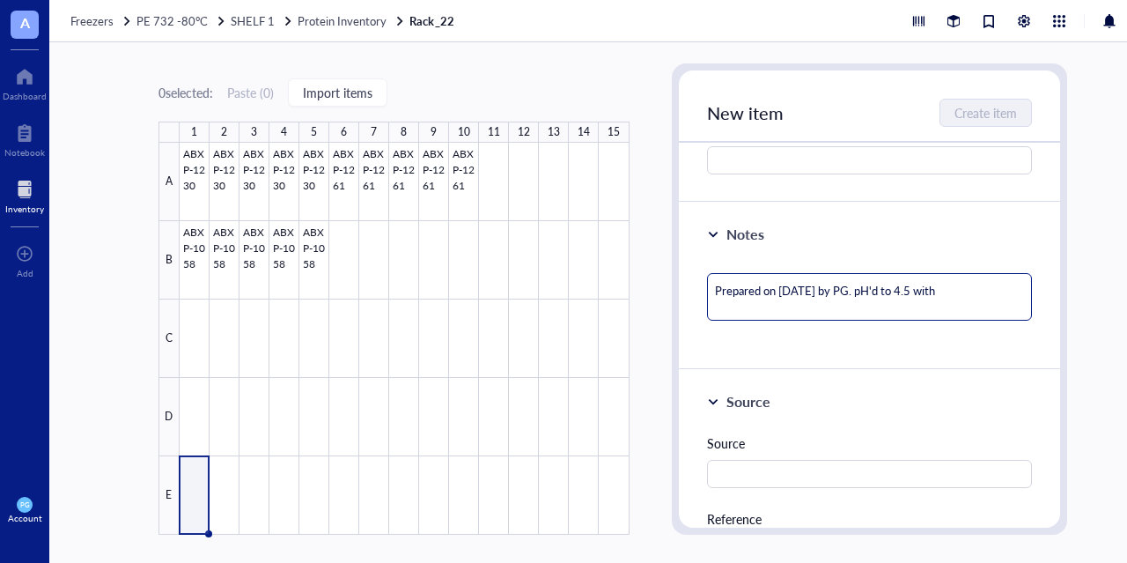
type textarea "Prepared on [DATE] by PG. pH'd to 4.5 with s"
type textarea "Prepared on [DATE] by PG. pH'd to 4.5 with sa"
type textarea "Prepared on [DATE] by PG. pH'd to 4.5 with sat"
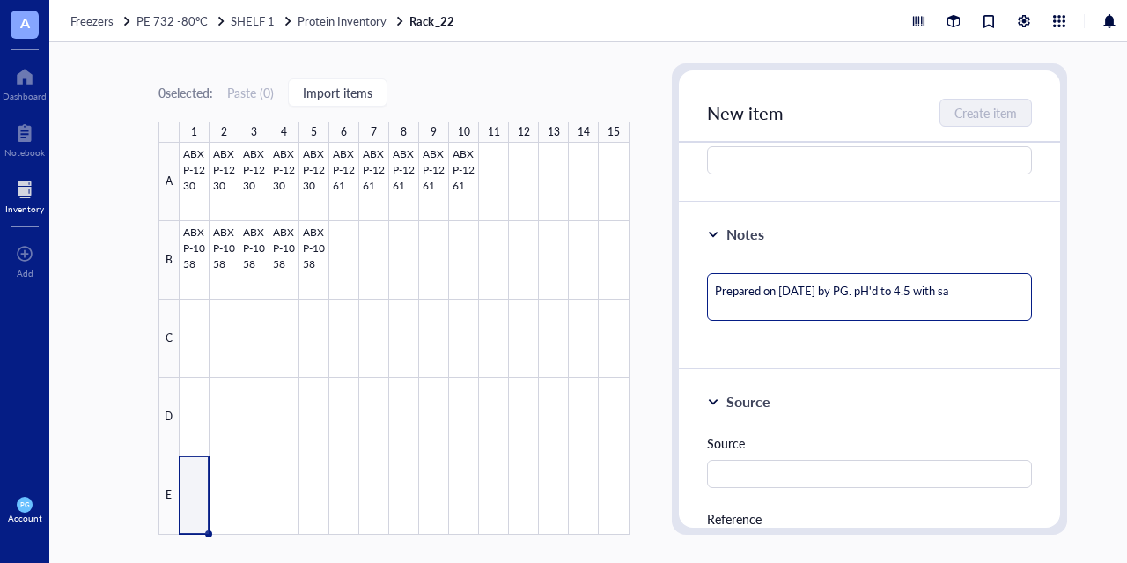
type textarea "Prepared on [DATE] by PG. pH'd to 4.5 with sat"
type textarea "Prepared on [DATE] by PG. pH'd to 4.5 with satu"
type textarea "Prepared on [DATE] by PG. pH'd to 4.5 with satur"
type textarea "Prepared on [DATE] by PG. pH'd to 4.5 with satura"
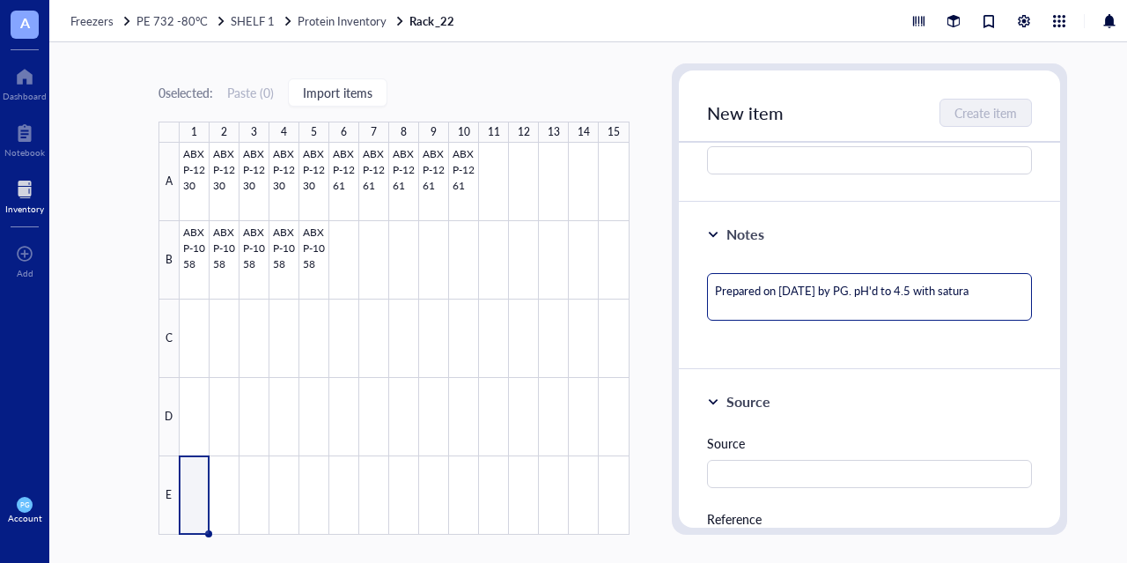
type textarea "Prepared on [DATE] by PG. pH'd to 4.5 with saturat"
type textarea "Prepared on [DATE] by PG. pH'd to 4.5 with saturate"
type textarea "Prepared on [DATE] by PG. pH'd to 4.5 with saturated"
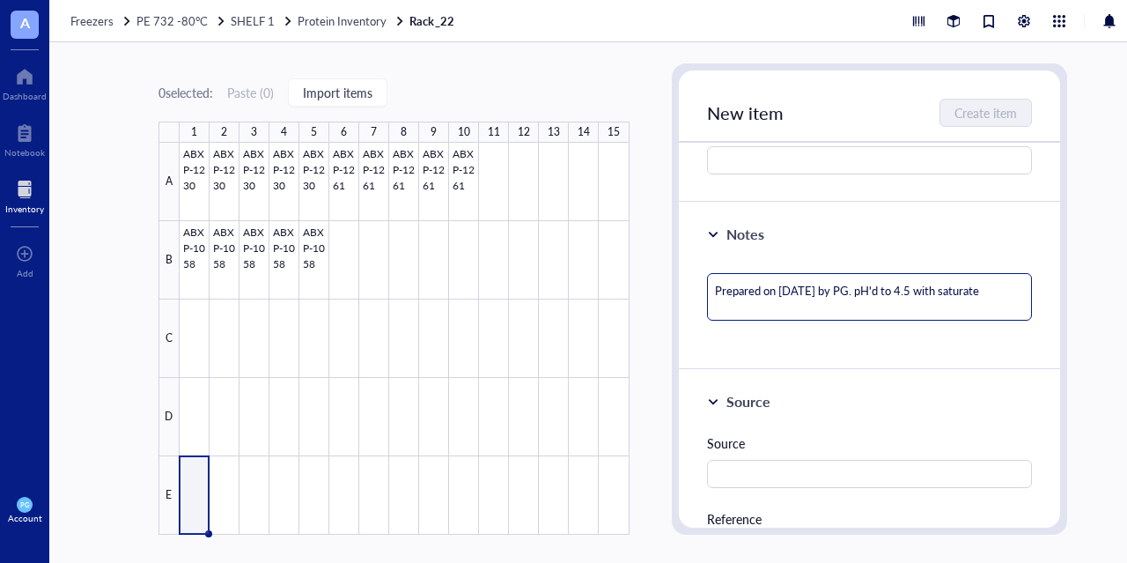
type textarea "Prepared on [DATE] by PG. pH'd to 4.5 with saturated"
type textarea "Prepared on [DATE] by PG. pH'd to 4.5 with saturated n"
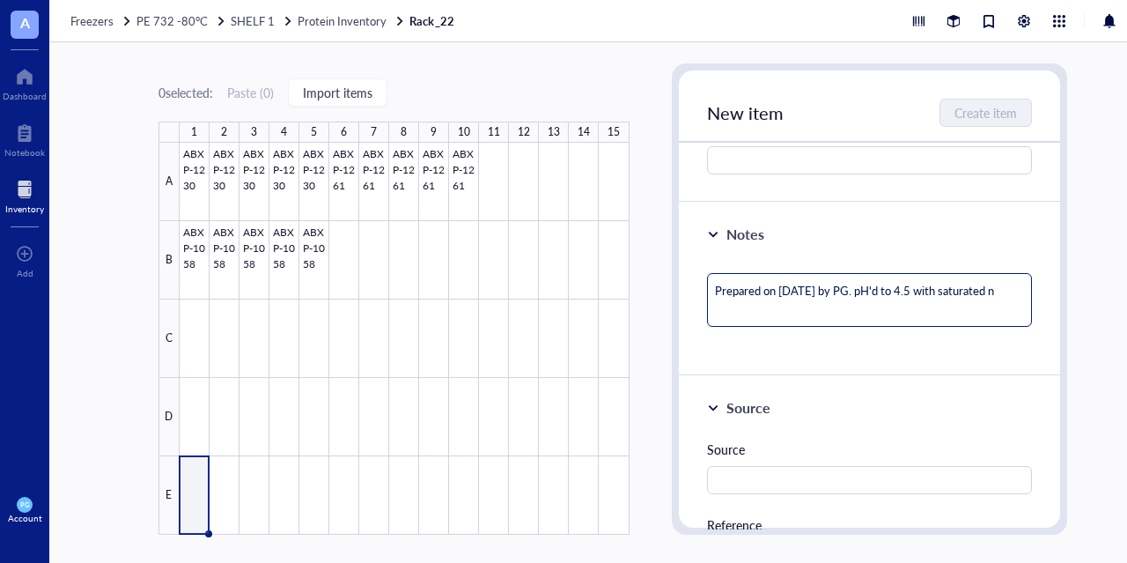
type textarea "Prepared on [DATE] by PG. pH'd to 4.5 with saturated na"
type textarea "Prepared on [DATE] by PG. pH'd to 4.5 with saturated n"
type textarea "Prepared on [DATE] by PG. pH'd to 4.5 with saturated"
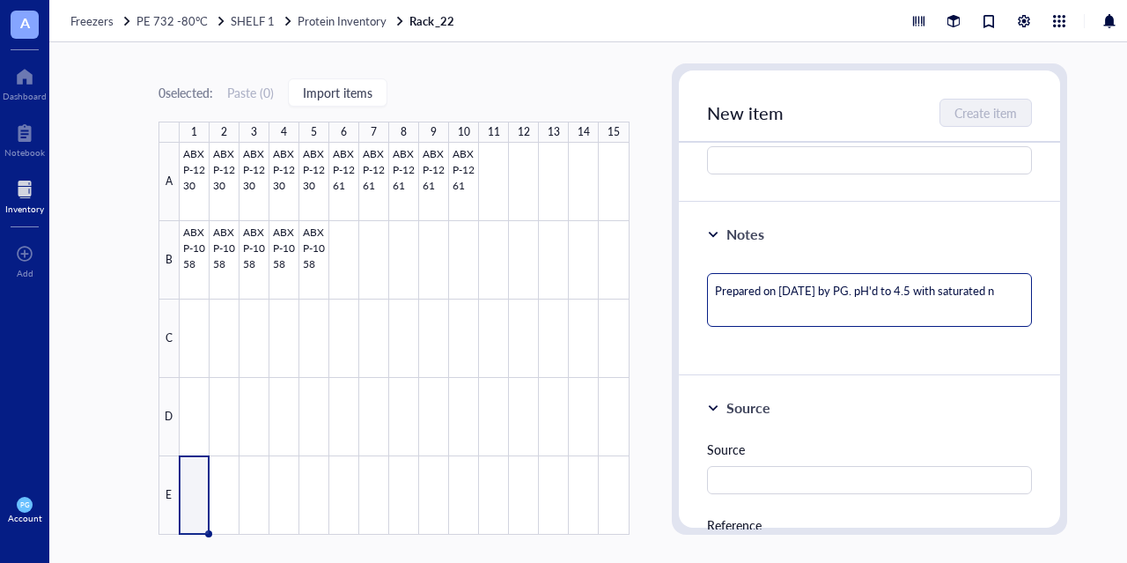
type textarea "Prepared on [DATE] by PG. pH'd to 4.5 with saturated"
type textarea "Prepared on [DATE] by PG. pH'd to 4.5 with saturated N"
type textarea "Prepared on [DATE] by PG. pH'd to 4.5 with saturated Na"
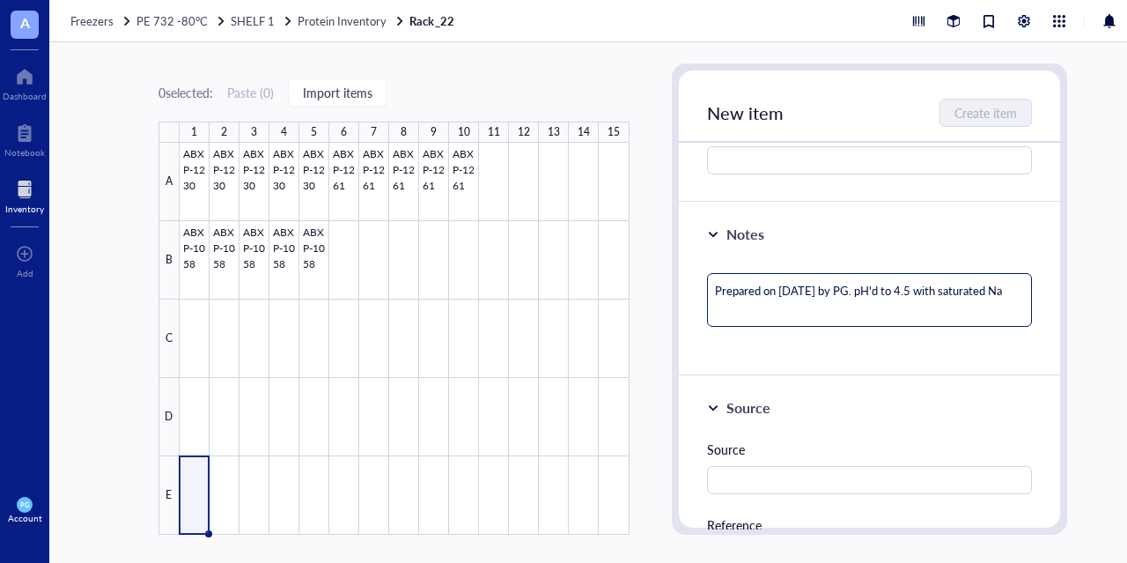
type textarea "Prepared on [DATE] by PG. pH'd to 4.5 with saturated NaO"
type textarea "Prepared on [DATE] by PG. pH'd to 4.5 with saturated NaOh"
type textarea "Prepared on [DATE] by PG. pH'd to 4.5 with saturated NaO"
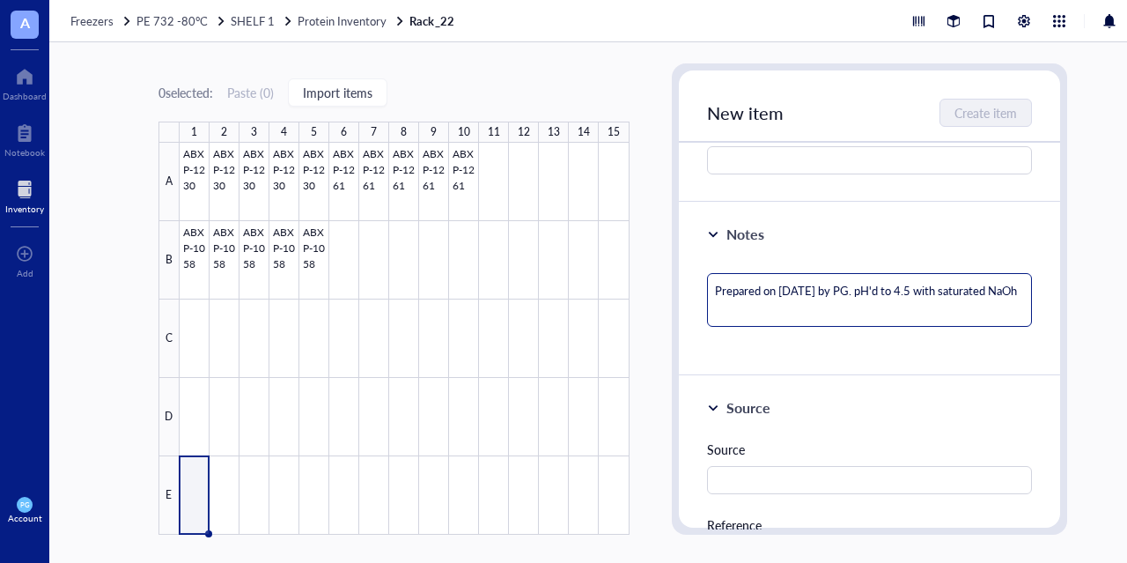
type textarea "Prepared on [DATE] by PG. pH'd to 4.5 with saturated NaO"
type textarea "Prepared on [DATE] by PG. pH'd to 4.5 with saturated NaOH"
type textarea "Prepared on [DATE] by PG. pH'd to 4.5 with saturated NaOH."
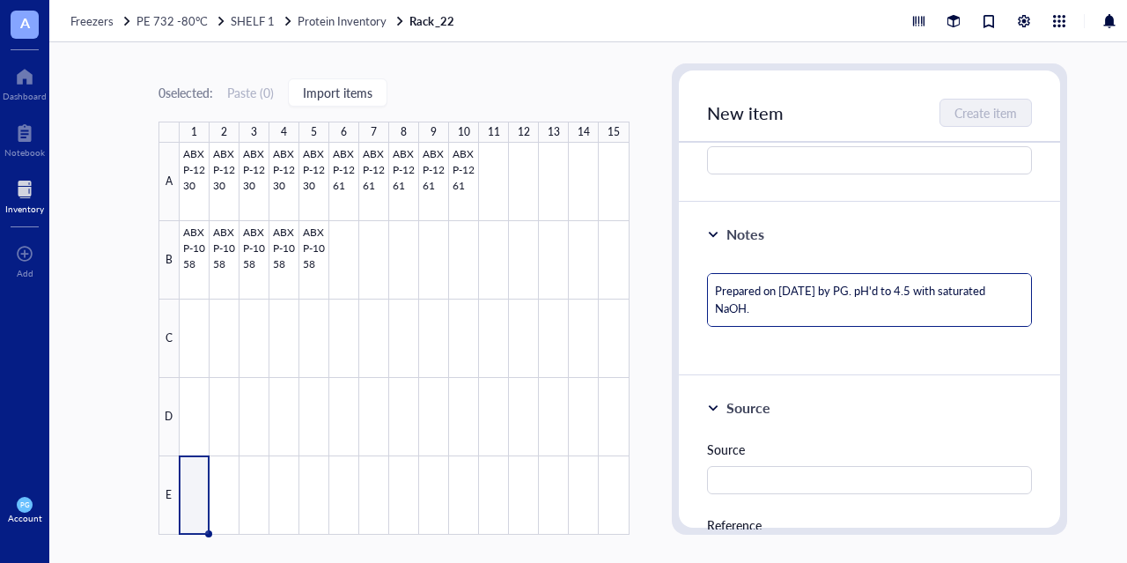
type textarea "Prepared on [DATE] by PG. pH'd to 4.5 with saturated NaOH."
type textarea "Prepared on [DATE] by PG. pH'd to 4.5 with saturated NaOH. 0"
type textarea "Prepared on [DATE] by PG. pH'd to 4.5 with saturated NaOH. 0."
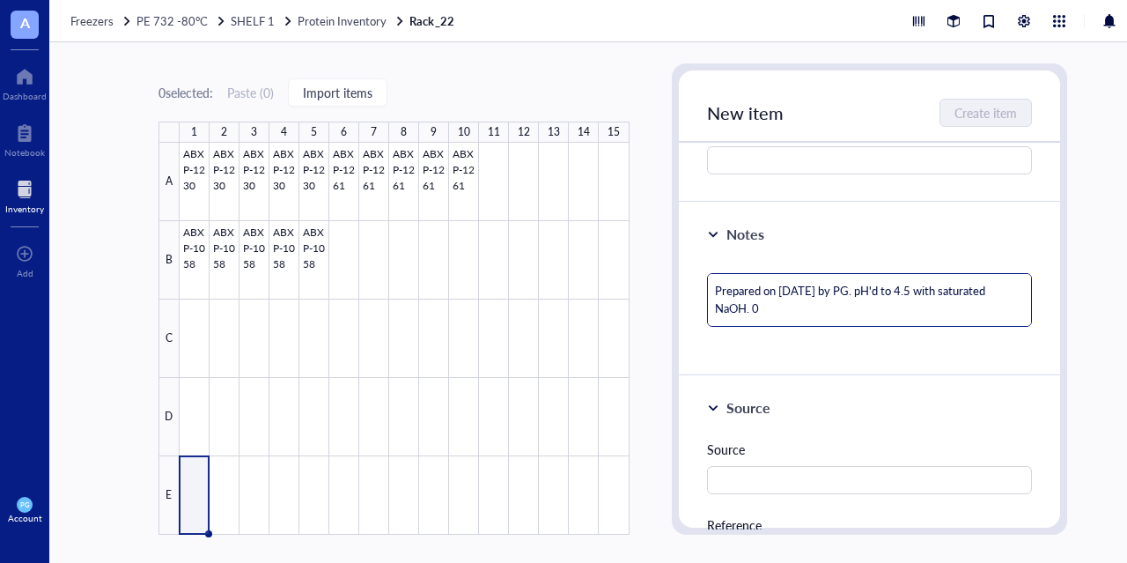
type textarea "Prepared on [DATE] by PG. pH'd to 4.5 with saturated NaOH. 0."
type textarea "Prepared on [DATE] by PG. pH'd to 4.5 with saturated NaOH. 0.2"
type textarea "Prepared on [DATE] by PG. pH'd to 4.5 with saturated NaOH. 0.2u"
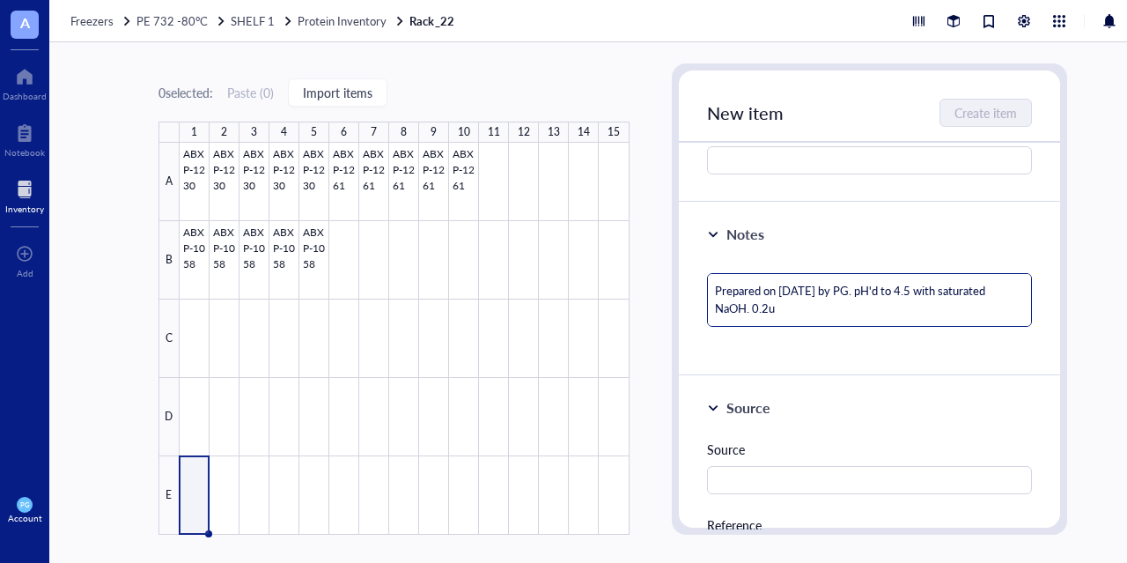
type textarea "Prepared on [DATE] by PG. pH'd to 4.5 with saturated NaOH. 0.2um"
type textarea "Prepared on [DATE] by PG. pH'd to 4.5 with saturated NaOH. 0.2um s"
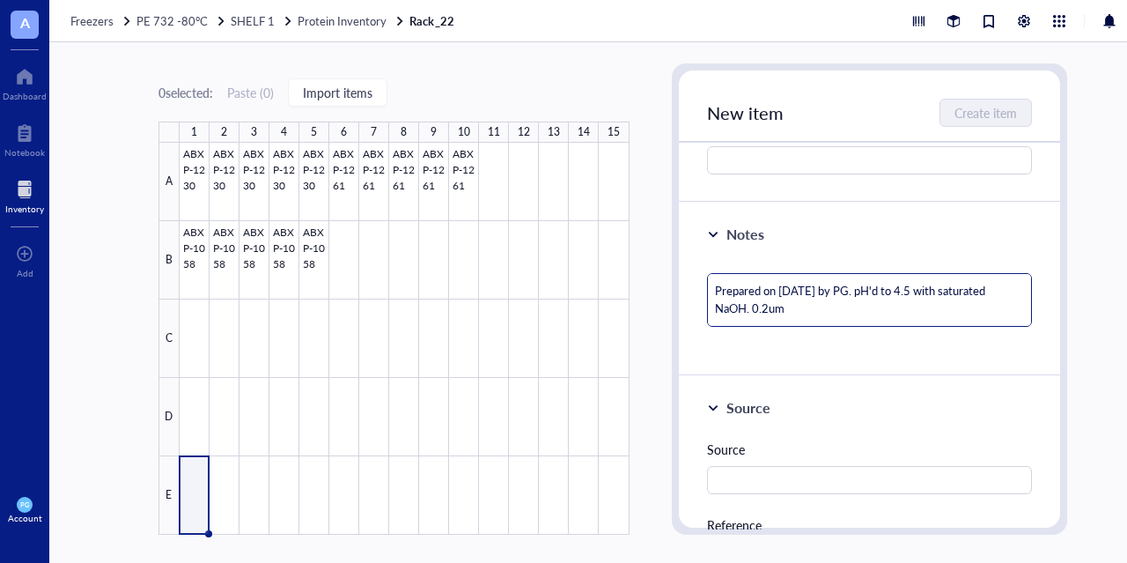
type textarea "Prepared on [DATE] by PG. pH'd to 4.5 with saturated NaOH. 0.2um s"
type textarea "Prepared on [DATE] by PG. pH'd to 4.5 with saturated NaOH. 0.2um st"
type textarea "Prepared on [DATE] by PG. pH'd to 4.5 with saturated NaOH. 0.2um ste"
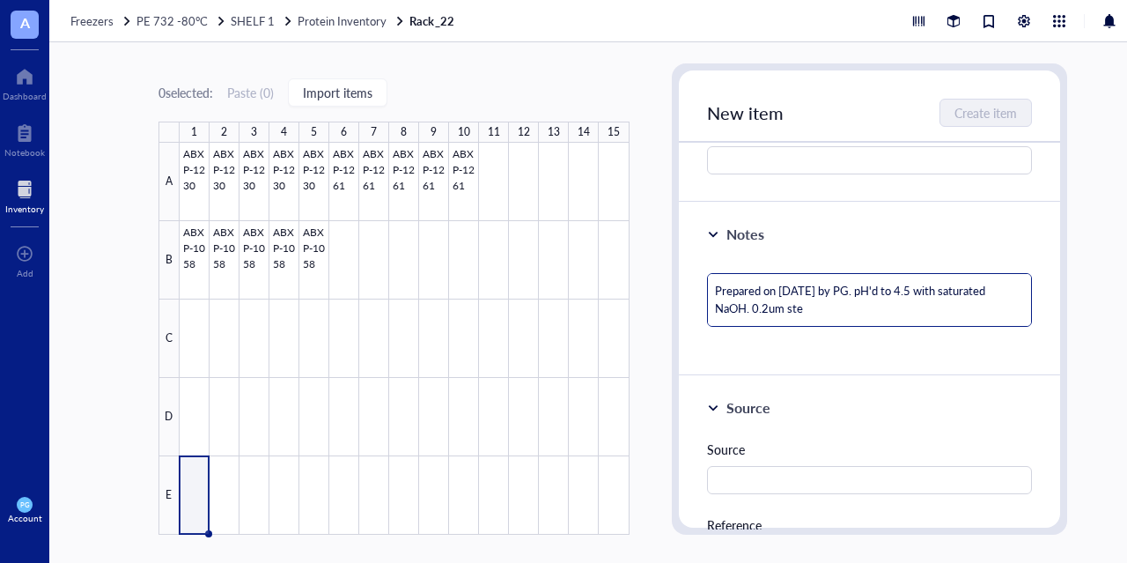
type textarea "Prepared on [DATE] by PG. pH'd to 4.5 with saturated NaOH. 0.2um ster"
type textarea "Prepared on [DATE] by PG. pH'd to 4.5 with saturated NaOH. 0.2um steri"
type textarea "Prepared on [DATE] by PG. pH'd to 4.5 with saturated NaOH. 0.2um steril"
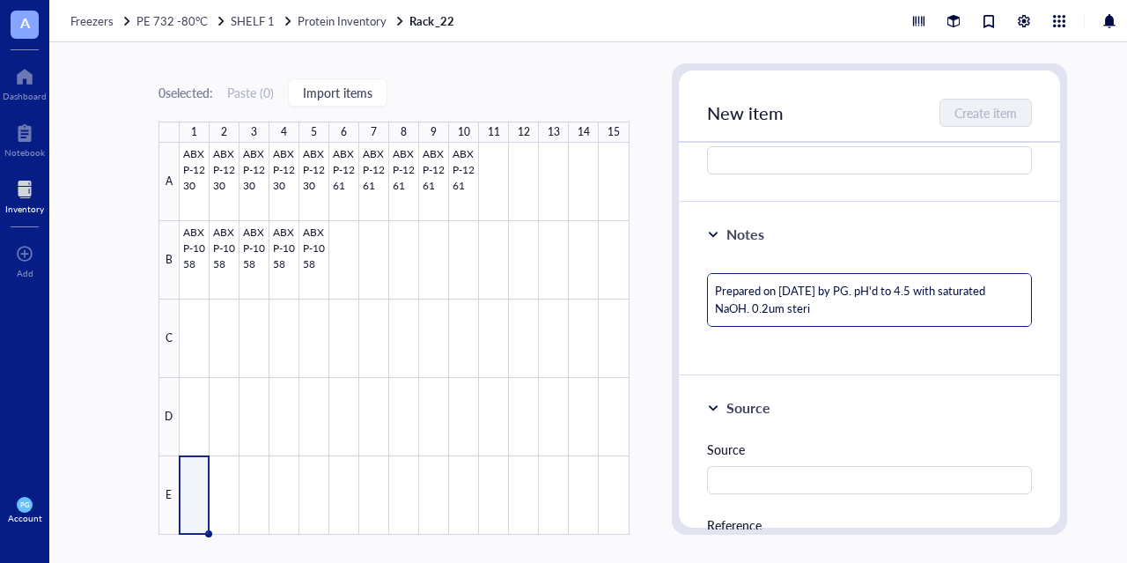
type textarea "Prepared on [DATE] by PG. pH'd to 4.5 with saturated NaOH. 0.2um steril"
type textarea "Prepared on [DATE] by PG. pH'd to 4.5 with saturated NaOH. 0.2um sterile"
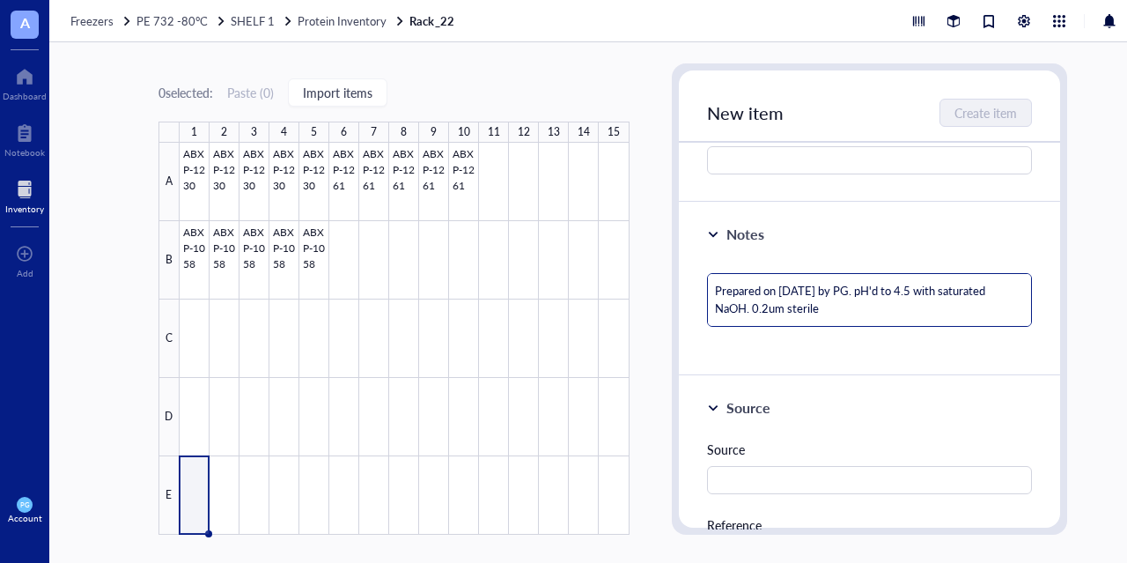
type textarea "Prepared on [DATE] by PG. pH'd to 4.5 with saturated NaOH. 0.2um sterile f"
type textarea "Prepared on [DATE] by PG. pH'd to 4.5 with saturated NaOH. 0.2um sterile fi"
type textarea "Prepared on [DATE] by PG. pH'd to 4.5 with saturated NaOH. 0.2um sterile fil"
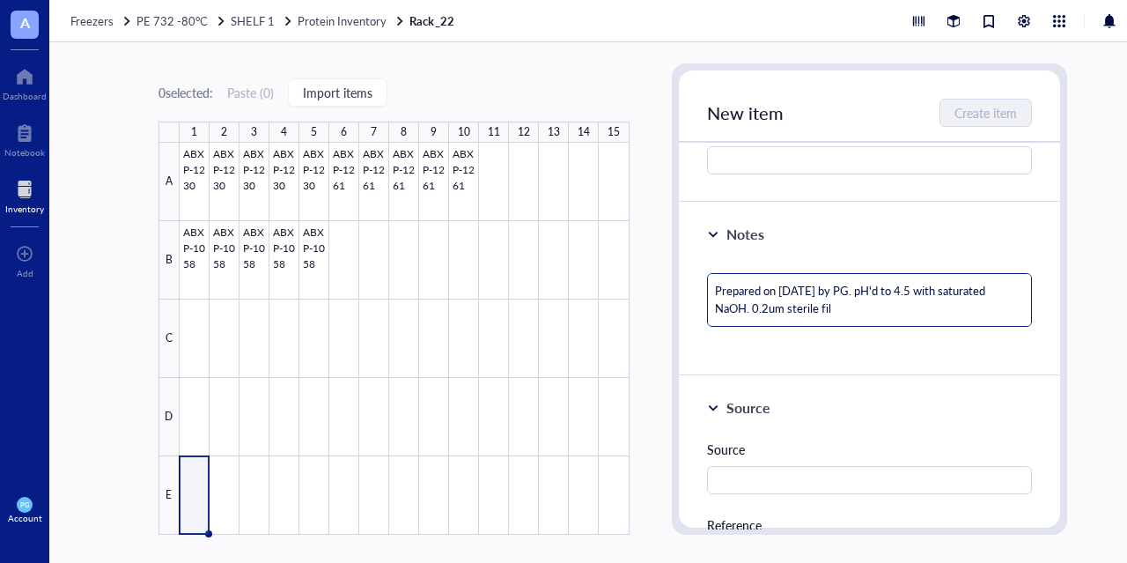
type textarea "Prepared on [DATE] by PG. pH'd to 4.5 with saturated NaOH. 0.2um sterile filt"
type textarea "Prepared on [DATE] by PG. pH'd to 4.5 with saturated NaOH. 0.2um sterile filte"
type textarea "Prepared on [DATE] by PG. pH'd to 4.5 with saturated NaOH. 0.2um sterile filter"
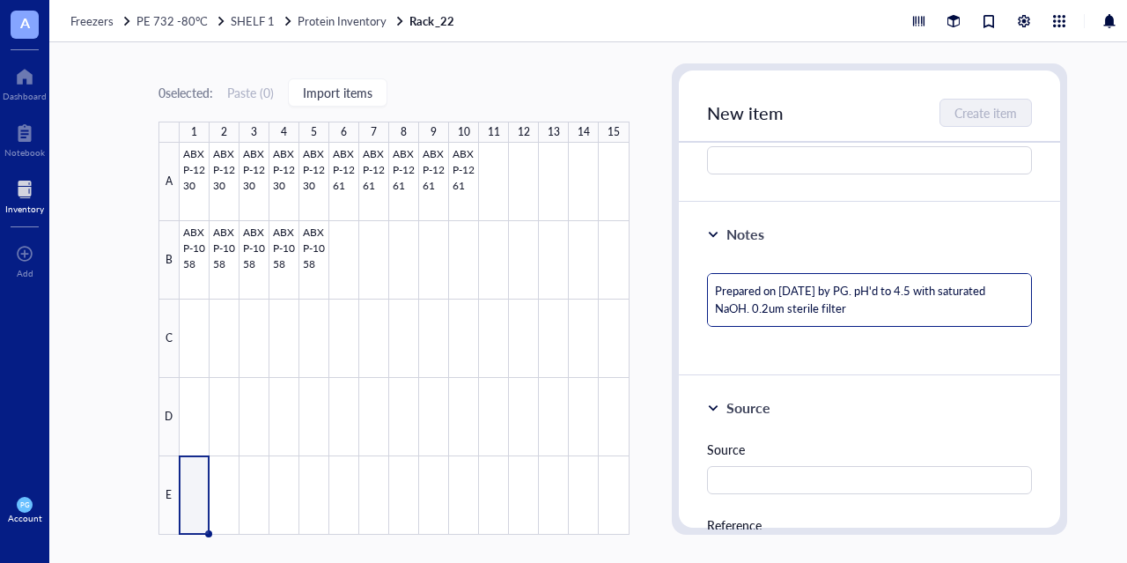
type textarea "Prepared on [DATE] by PG. pH'd to 4.5 with saturated NaOH. 0.2um sterile filtere"
type textarea "Prepared on [DATE] by PG. pH'd to 4.5 with saturated NaOH. 0.2um sterile filter…"
click at [820, 340] on div "Prepared on [DATE] by PG. pH'd to 4.5 with saturated NaOH. 0.2um sterile filter…" at bounding box center [870, 307] width 326 height 82
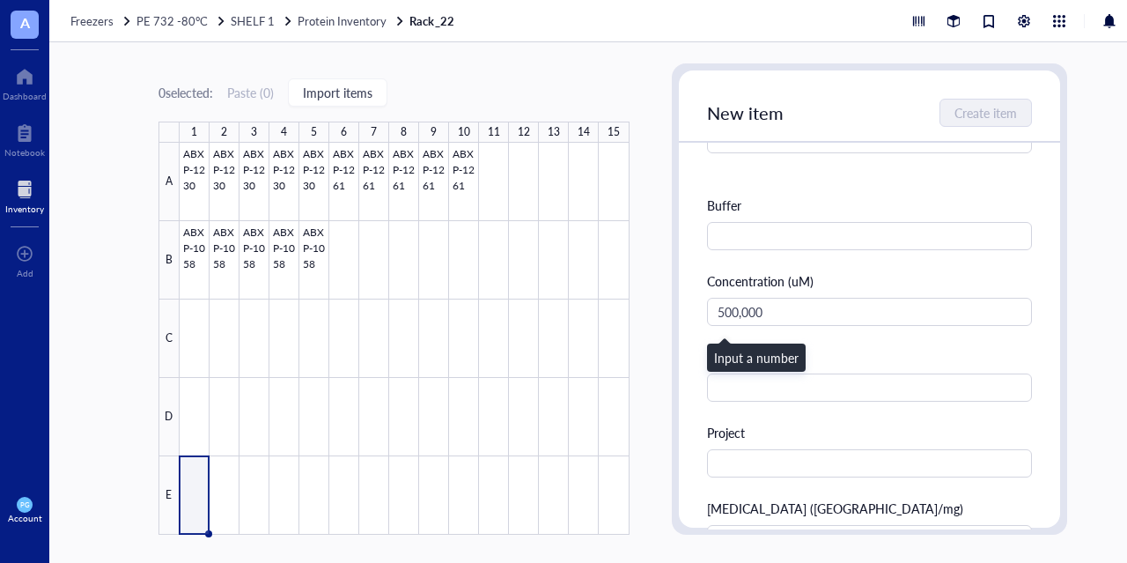
scroll to position [475, 0]
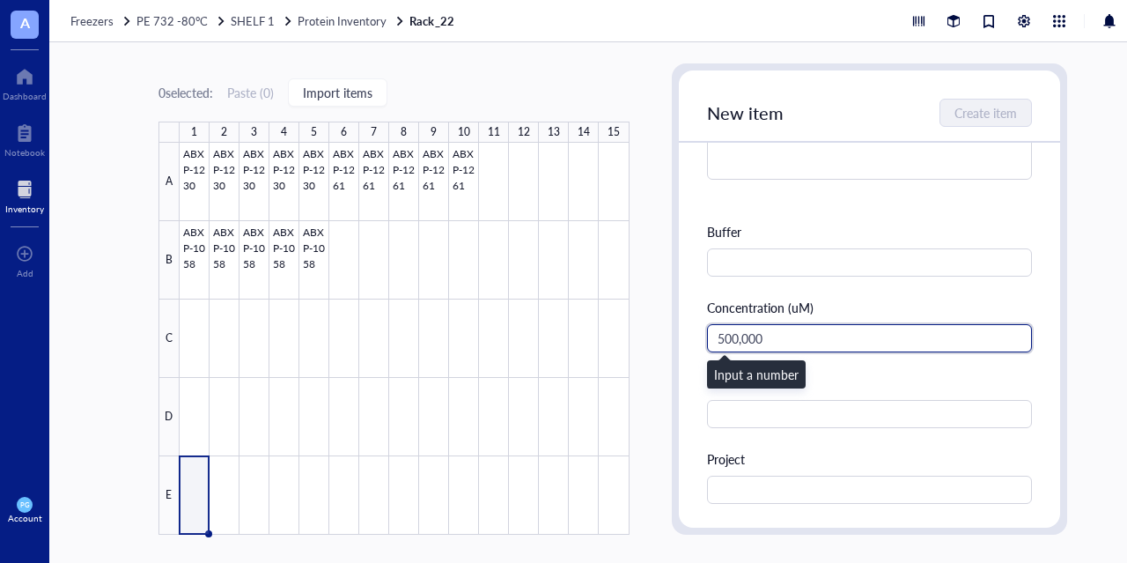
drag, startPoint x: 796, startPoint y: 336, endPoint x: 711, endPoint y: 333, distance: 84.6
click at [711, 333] on input "500,000" at bounding box center [870, 338] width 326 height 28
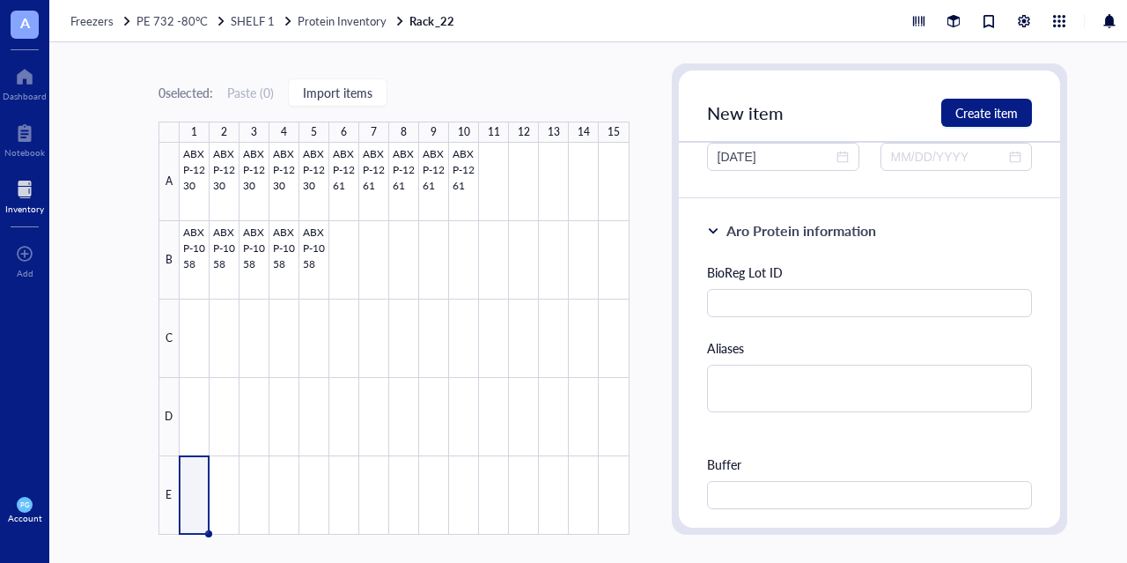
scroll to position [211, 0]
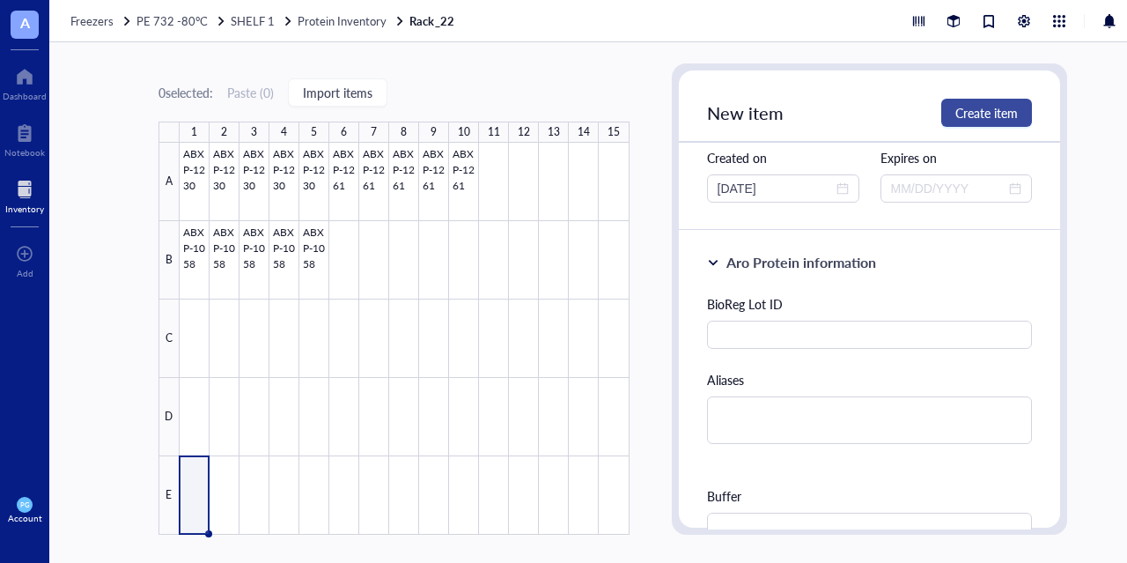
click at [965, 118] on span "Create item" at bounding box center [986, 113] width 63 height 14
type textarea "Keep everyone on the same page…"
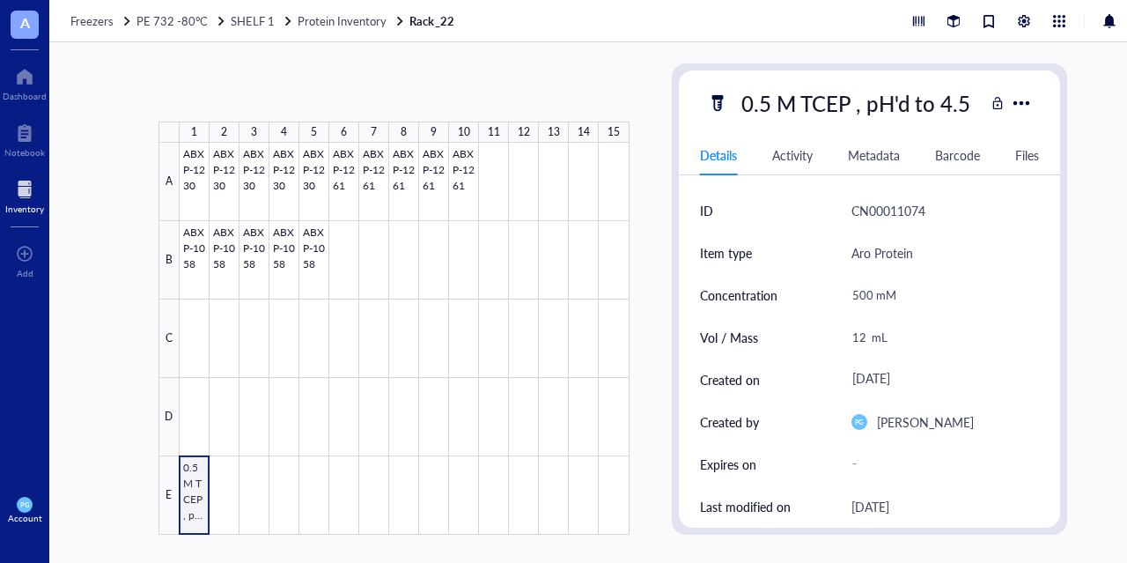
click at [190, 495] on div at bounding box center [405, 339] width 450 height 392
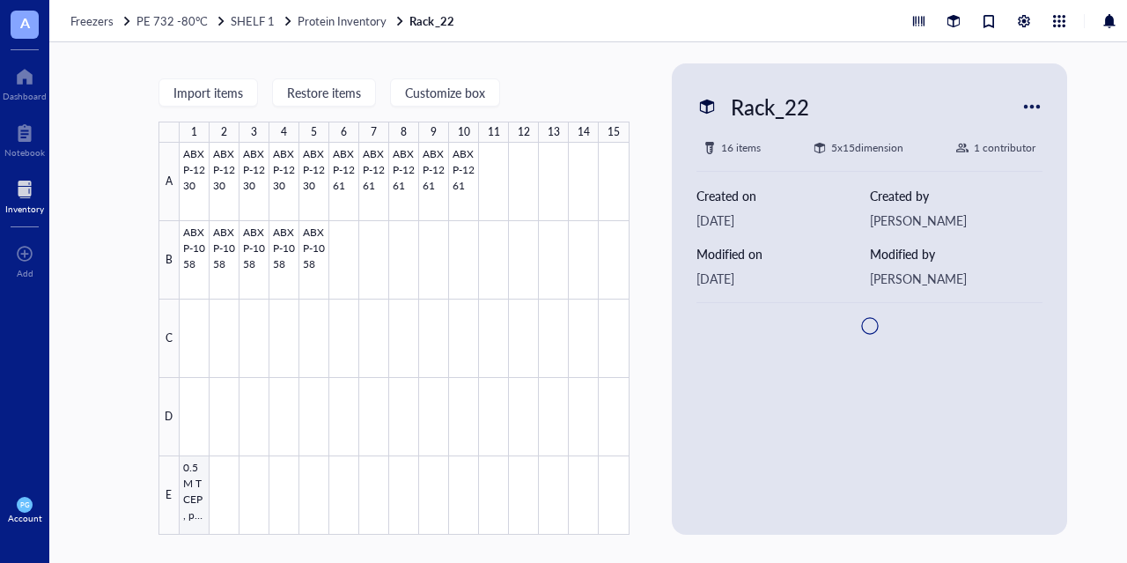
click at [190, 495] on div at bounding box center [405, 339] width 450 height 392
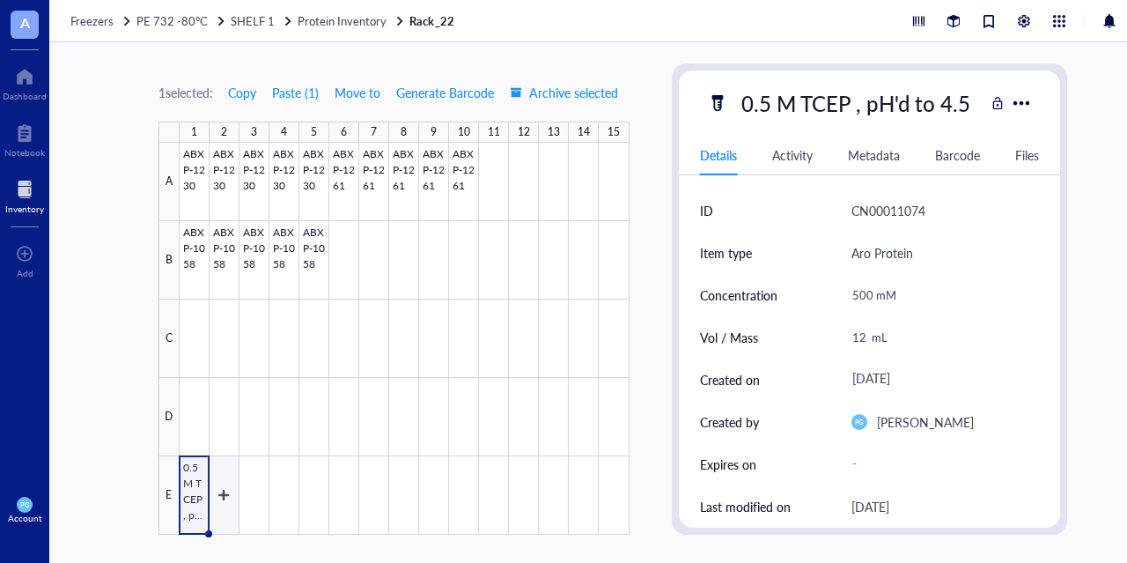
click at [228, 508] on div at bounding box center [405, 339] width 450 height 392
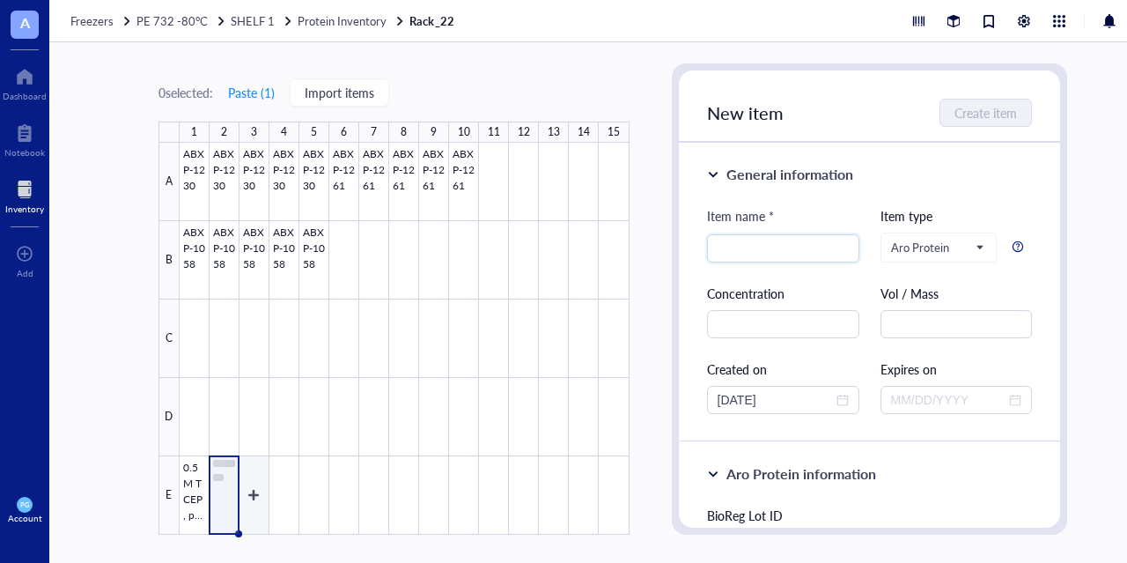
click at [250, 504] on div at bounding box center [405, 339] width 450 height 392
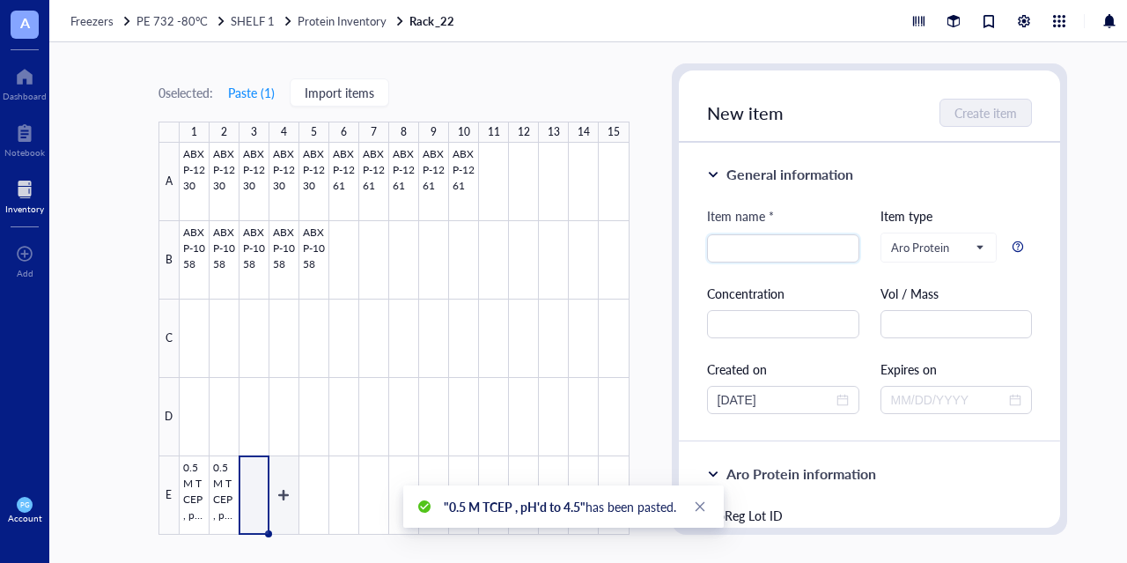
click at [277, 499] on div at bounding box center [405, 339] width 450 height 392
click at [320, 497] on div at bounding box center [405, 339] width 450 height 392
click at [224, 503] on div at bounding box center [405, 339] width 450 height 392
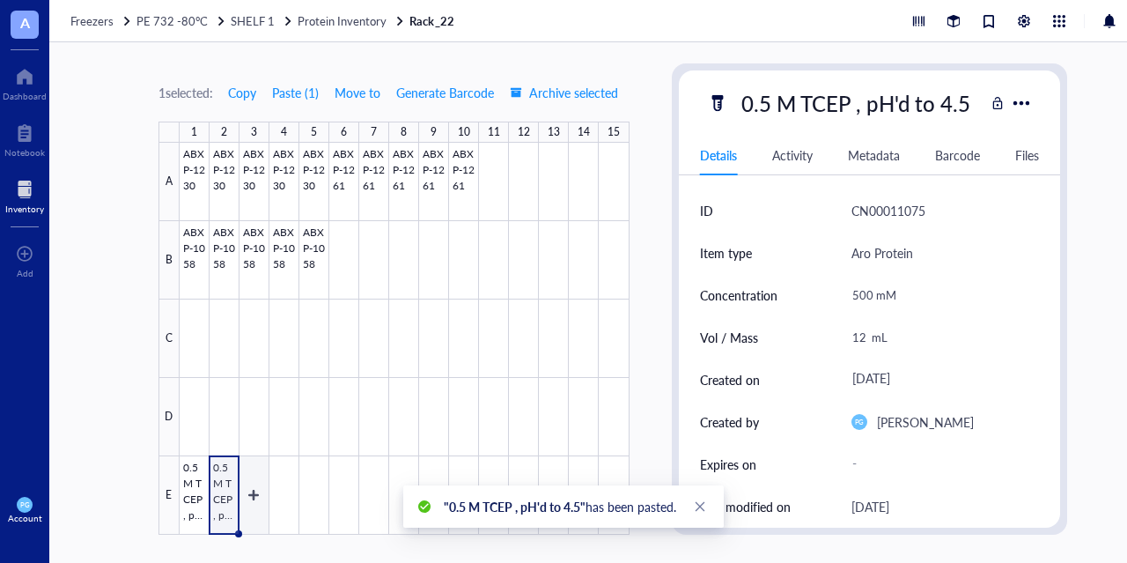
click at [252, 501] on div at bounding box center [405, 339] width 450 height 392
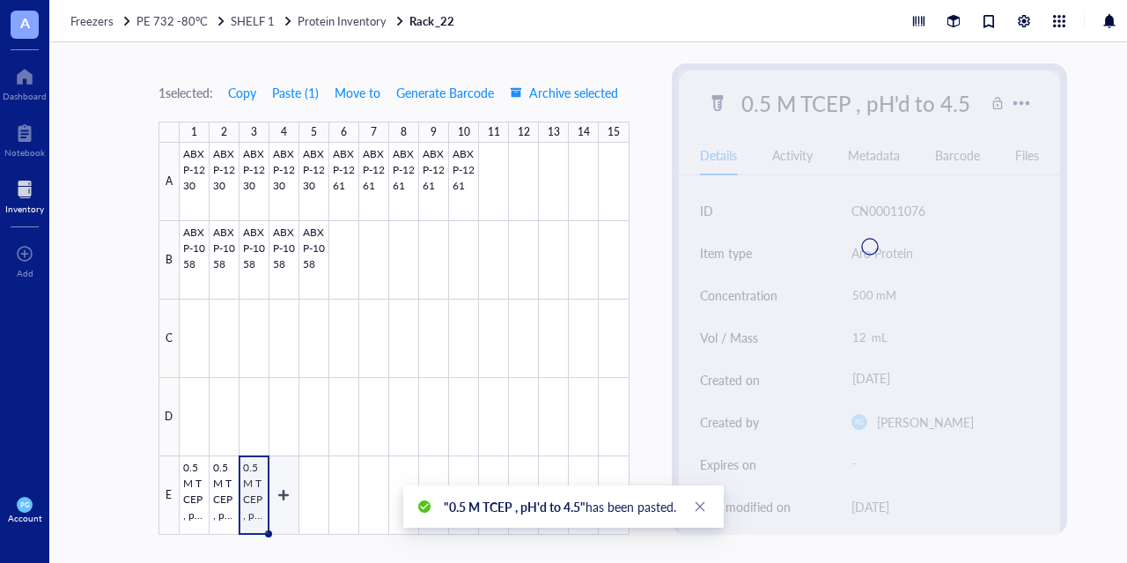
click at [282, 501] on div at bounding box center [405, 339] width 450 height 392
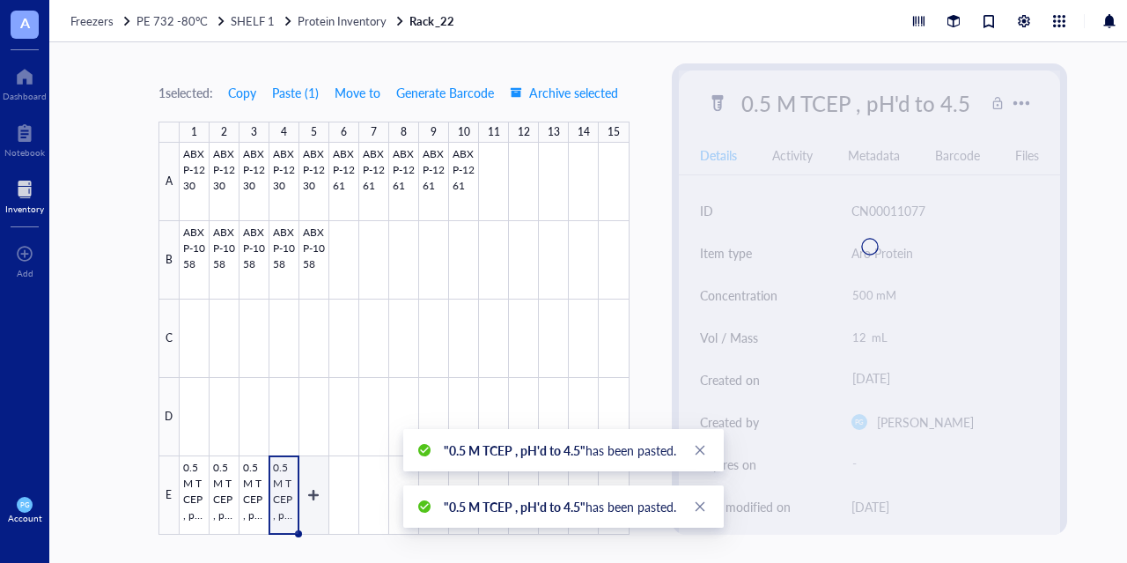
click at [319, 502] on div at bounding box center [405, 339] width 450 height 392
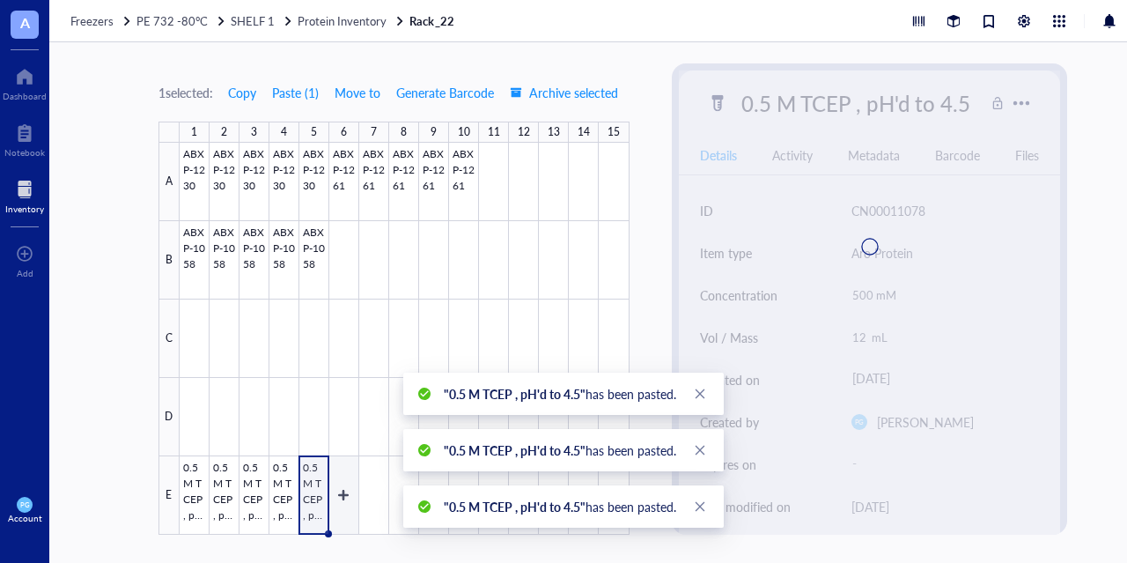
click at [342, 501] on div at bounding box center [405, 339] width 450 height 392
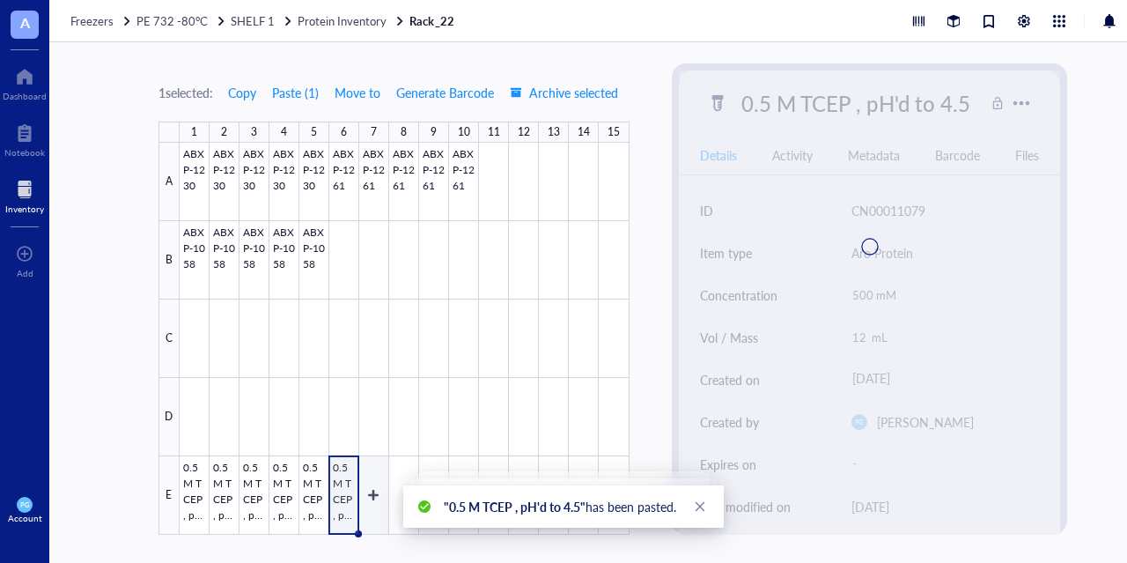
click at [368, 501] on div at bounding box center [405, 339] width 450 height 392
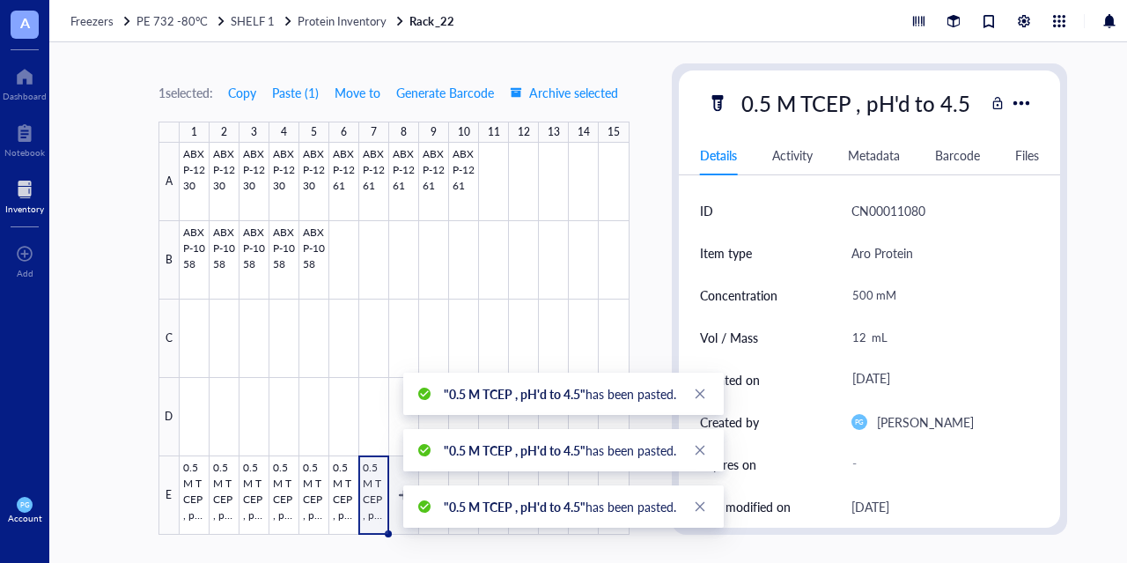
click at [398, 490] on div at bounding box center [405, 339] width 450 height 392
click at [706, 512] on link "Close" at bounding box center [699, 505] width 19 height 19
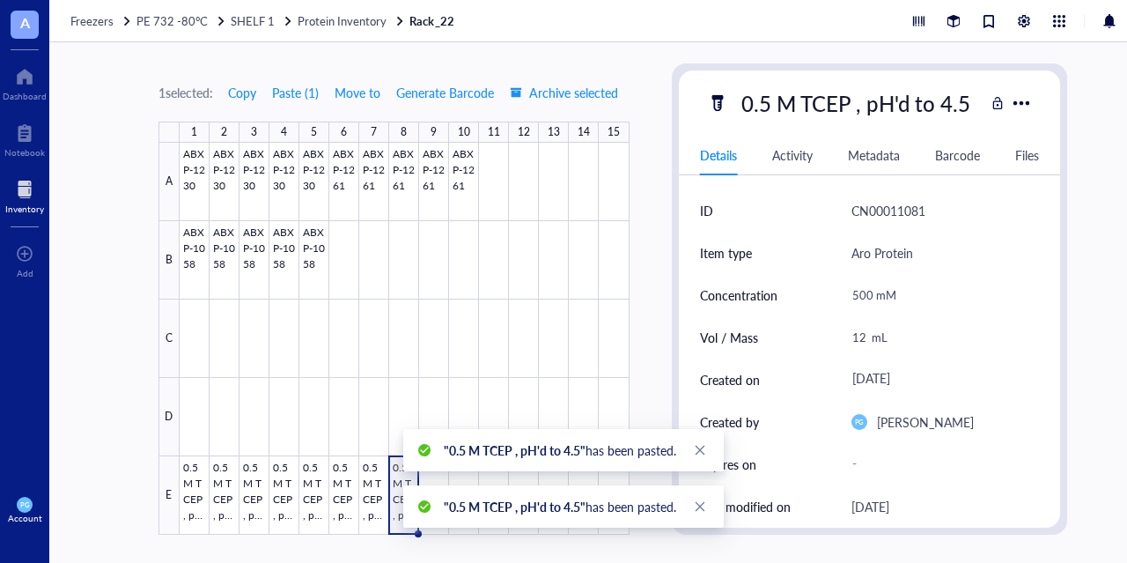
click at [709, 518] on div ""0.5 M TCEP , pH'd to 4.5" has been pasted." at bounding box center [563, 506] width 320 height 42
click at [703, 508] on icon "close" at bounding box center [700, 507] width 10 height 10
click at [704, 520] on div ""0.5 M TCEP , pH'd to 4.5" has been pasted." at bounding box center [563, 506] width 320 height 42
click at [703, 513] on link "Close" at bounding box center [699, 505] width 19 height 19
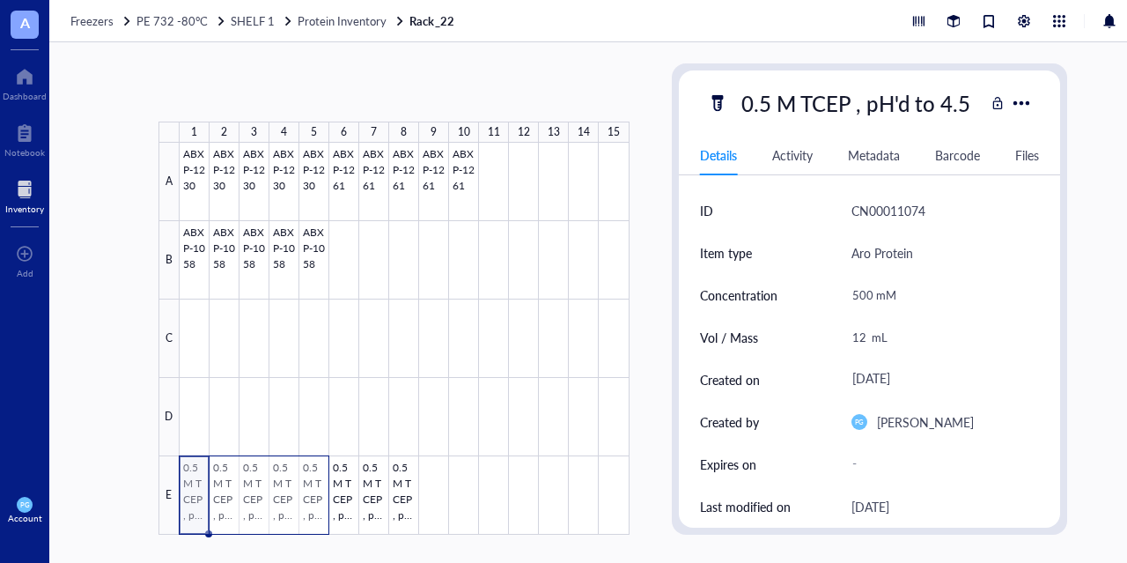
drag, startPoint x: 188, startPoint y: 504, endPoint x: 320, endPoint y: 498, distance: 132.2
click at [320, 498] on div at bounding box center [405, 339] width 450 height 392
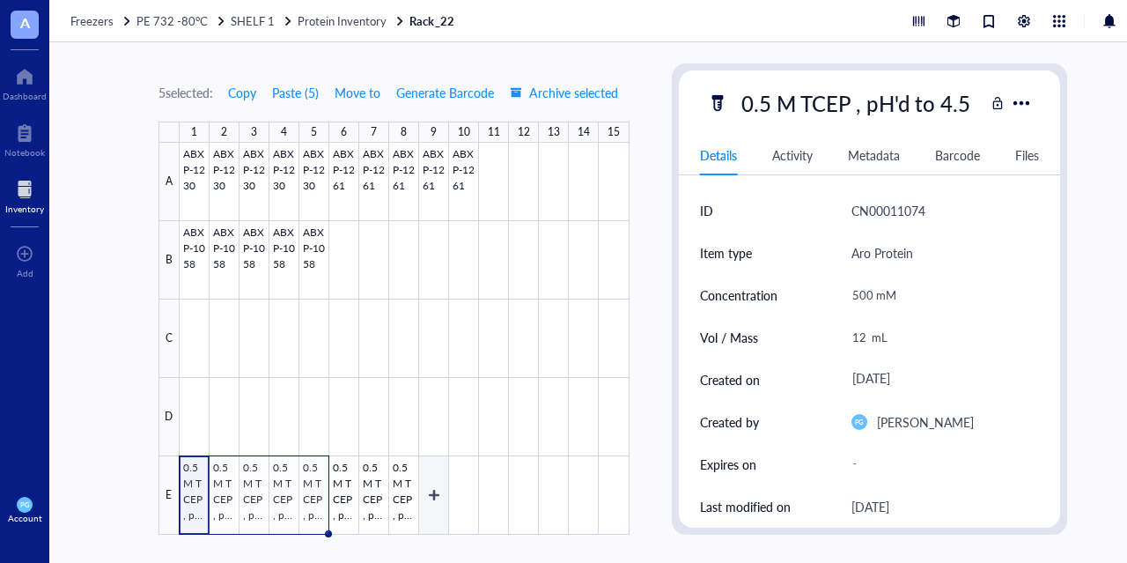
click at [428, 499] on div at bounding box center [405, 339] width 450 height 392
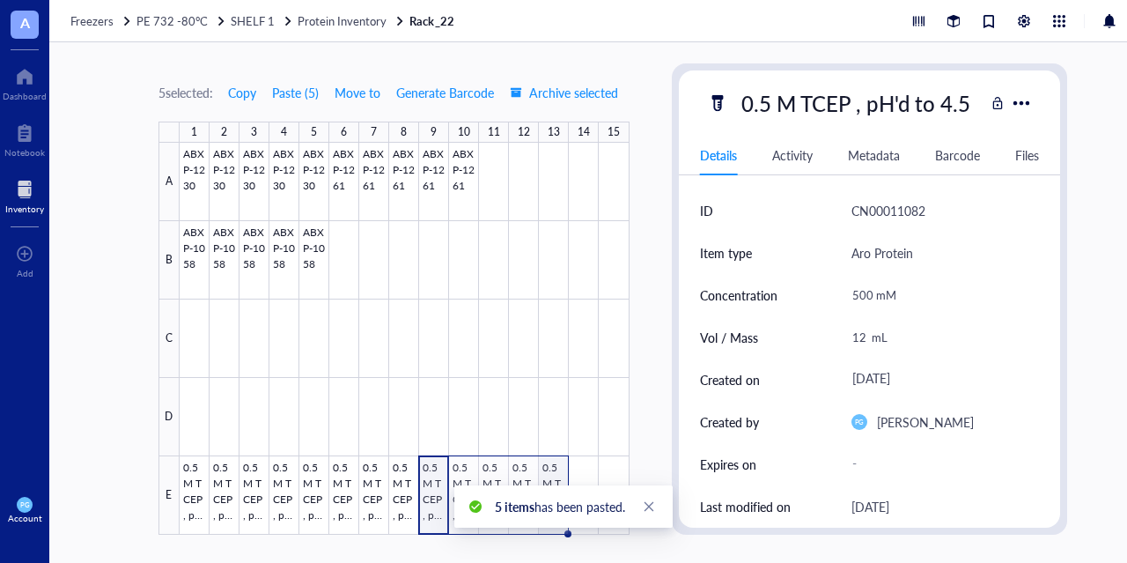
click at [548, 476] on div at bounding box center [405, 339] width 450 height 392
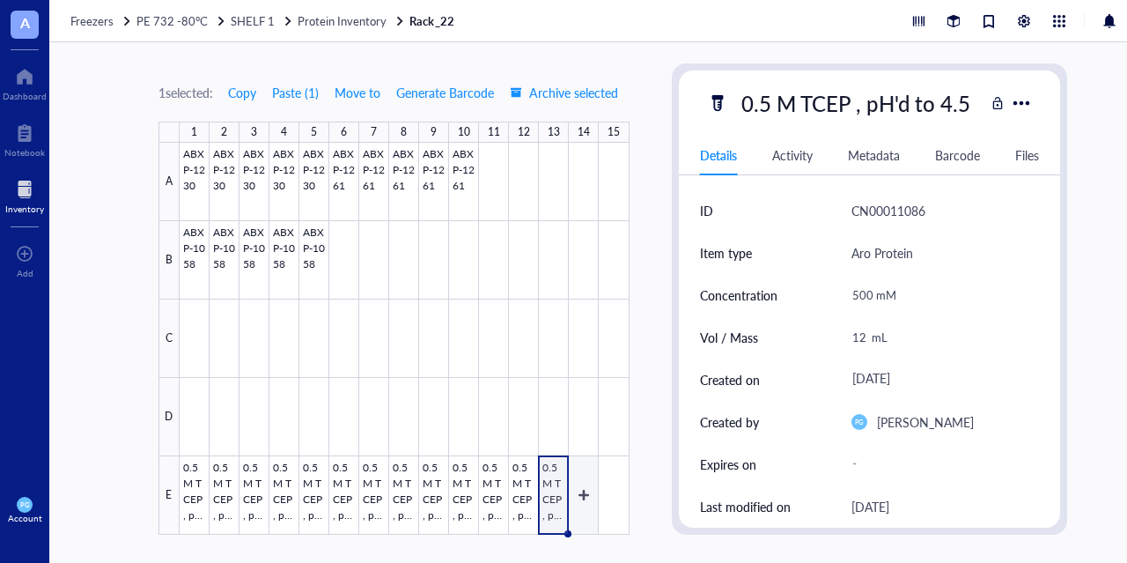
click at [586, 479] on div at bounding box center [405, 339] width 450 height 392
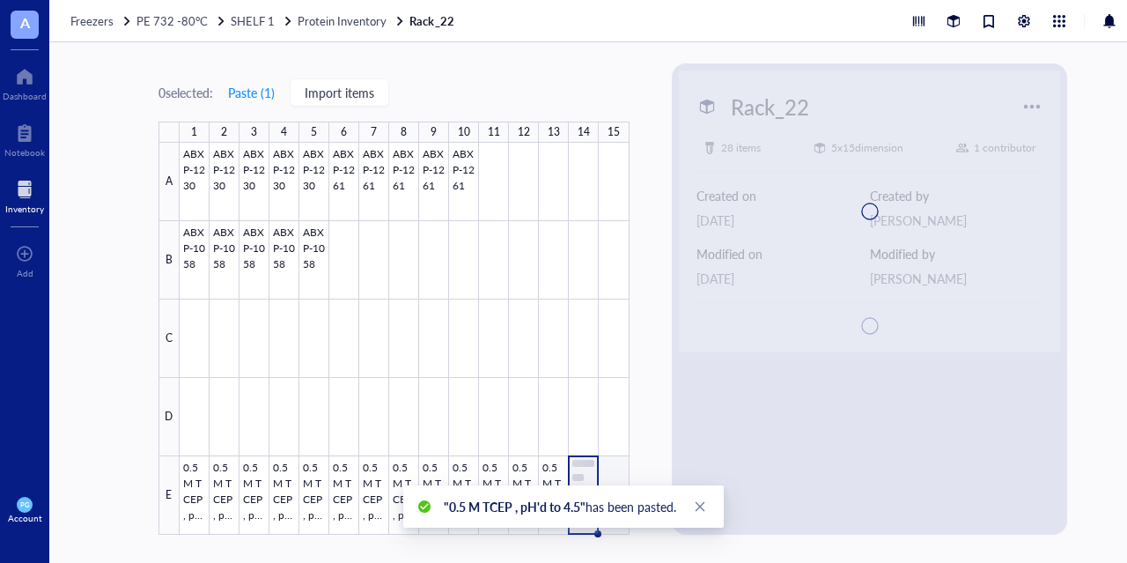
click at [605, 478] on div at bounding box center [405, 339] width 450 height 392
type textarea "Keep everyone on the same page…"
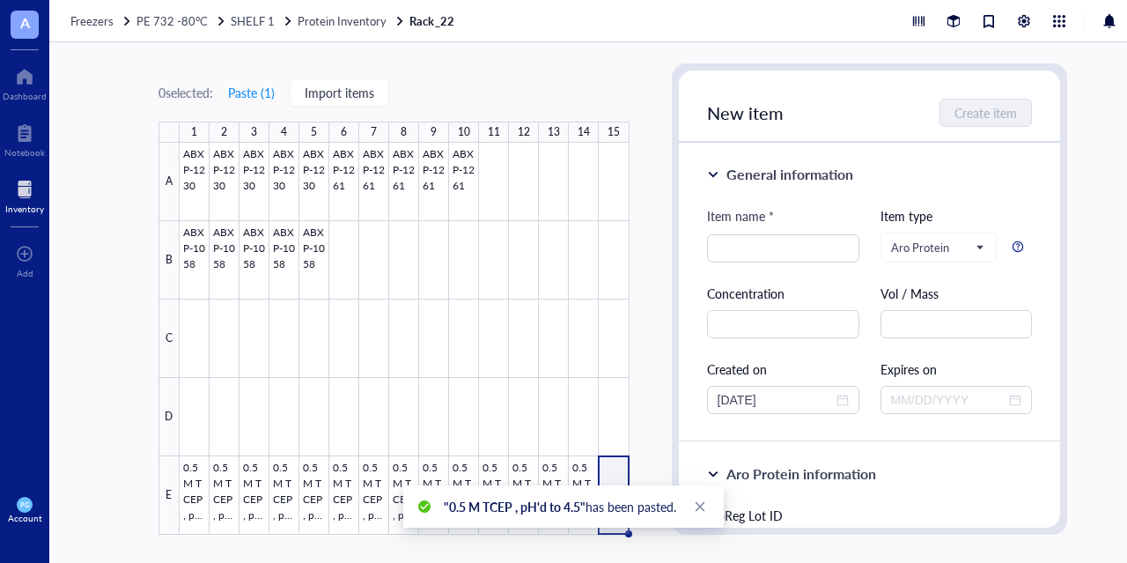
click at [650, 463] on div "0 selected: Paste ( 1 ) Import items 1 2 3 4 5 6 7 8 9 10 11 12 13 14 15 A B C …" at bounding box center [612, 302] width 1127 height 520
click at [704, 505] on icon "close" at bounding box center [700, 506] width 12 height 12
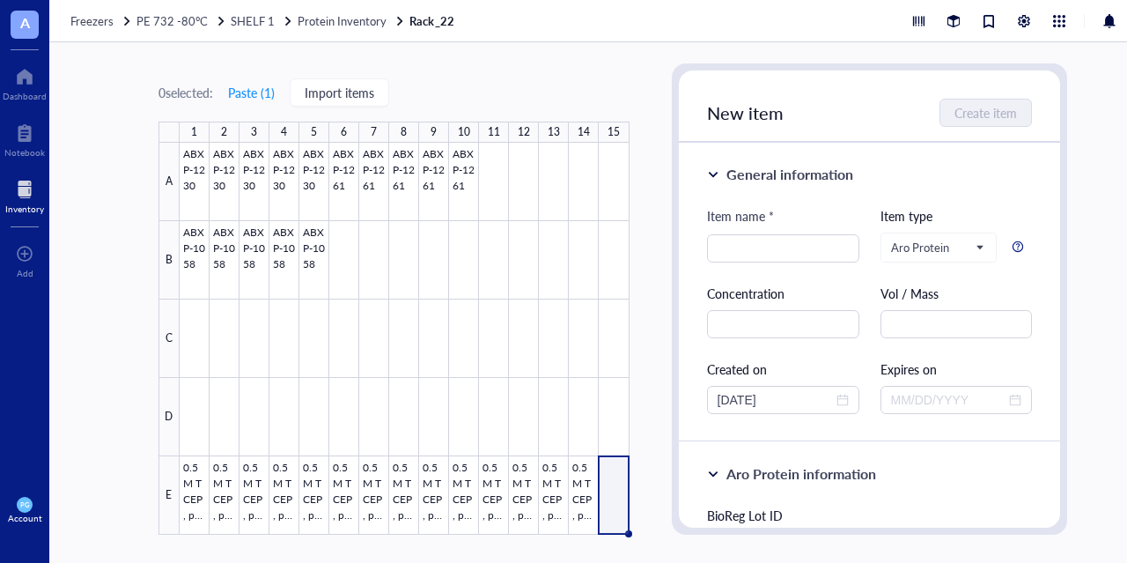
click at [22, 190] on div at bounding box center [24, 189] width 39 height 28
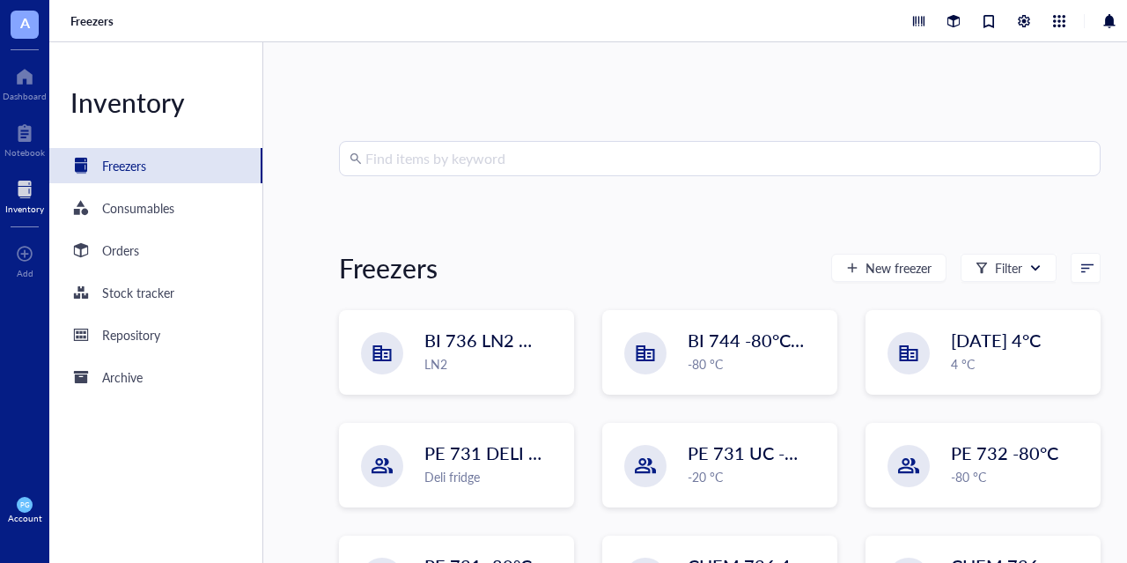
click at [546, 166] on input "search" at bounding box center [727, 158] width 724 height 33
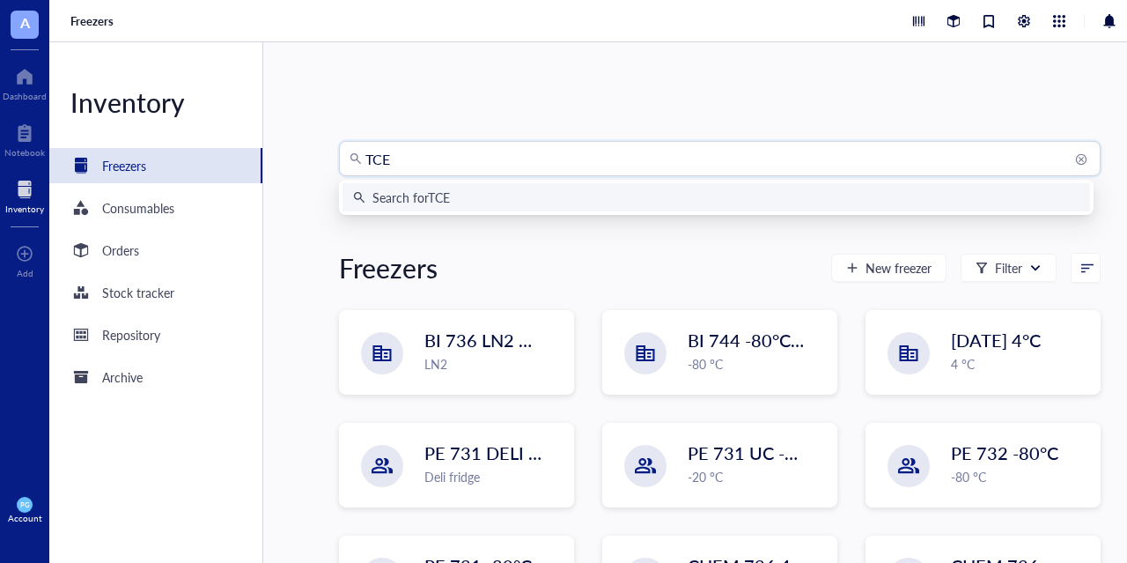
type input "TCEP"
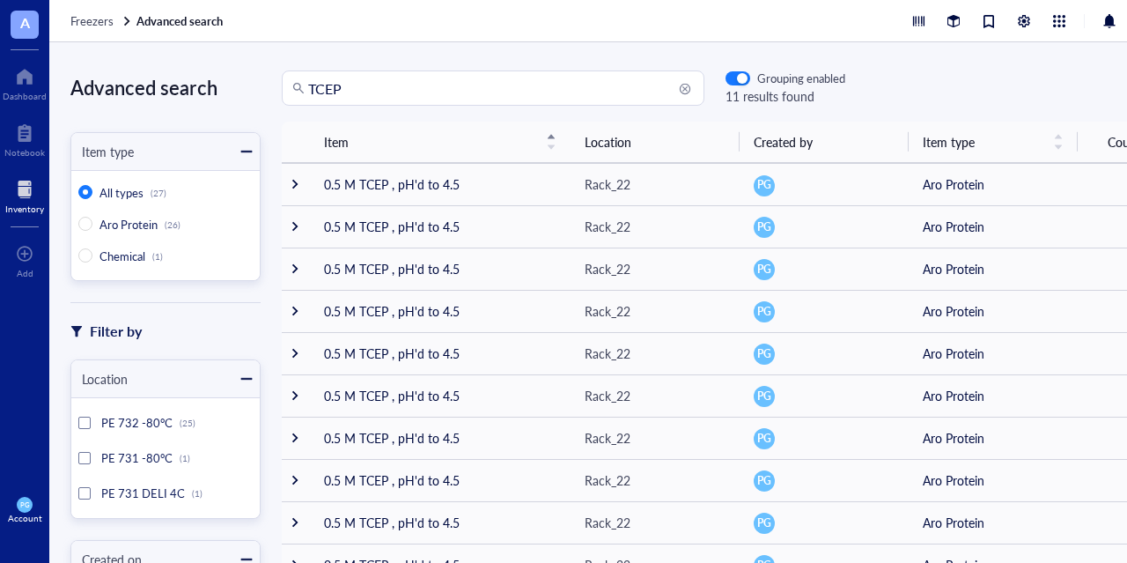
click at [11, 189] on div at bounding box center [24, 189] width 39 height 28
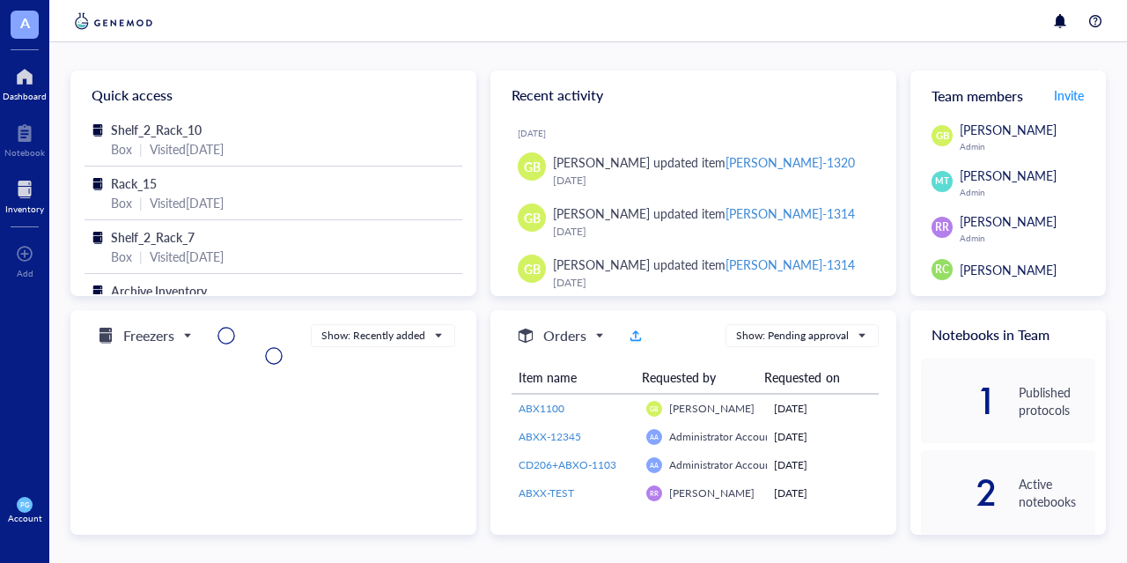
click at [20, 186] on div at bounding box center [24, 189] width 39 height 28
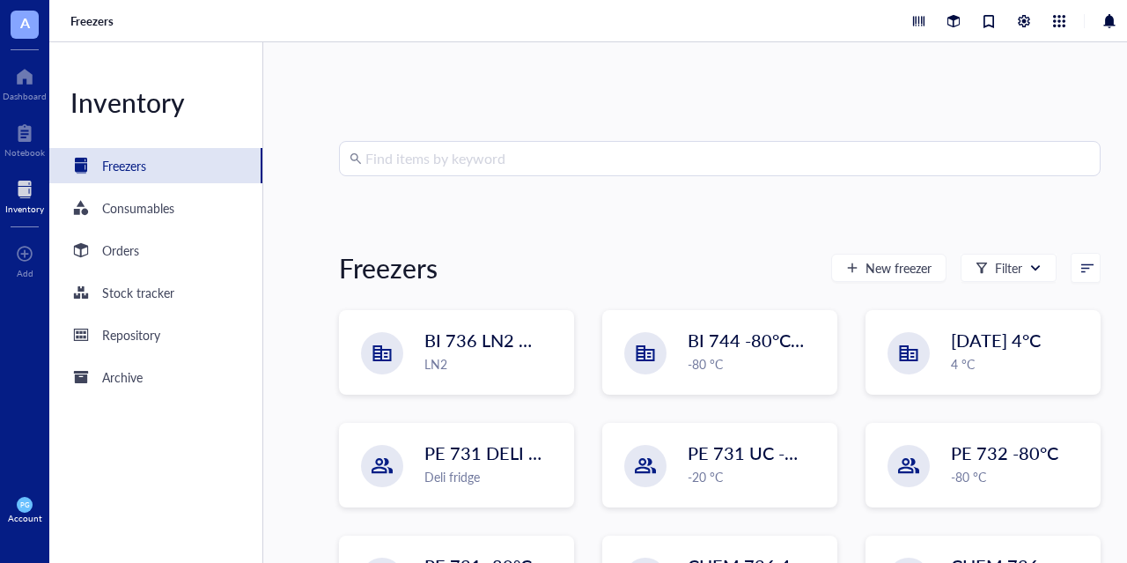
click at [26, 195] on div at bounding box center [24, 189] width 39 height 28
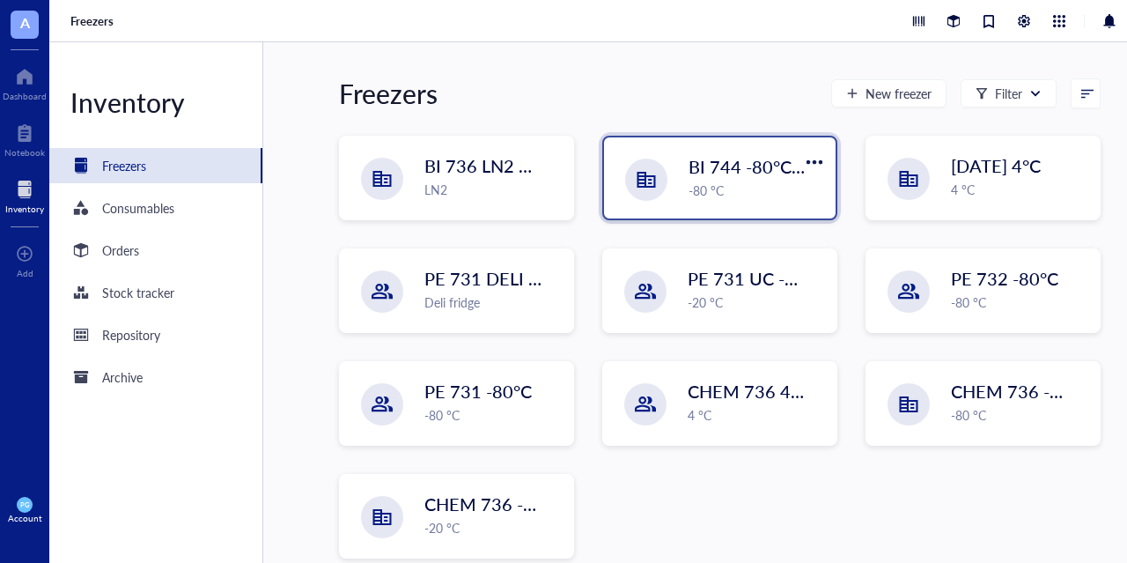
scroll to position [176, 0]
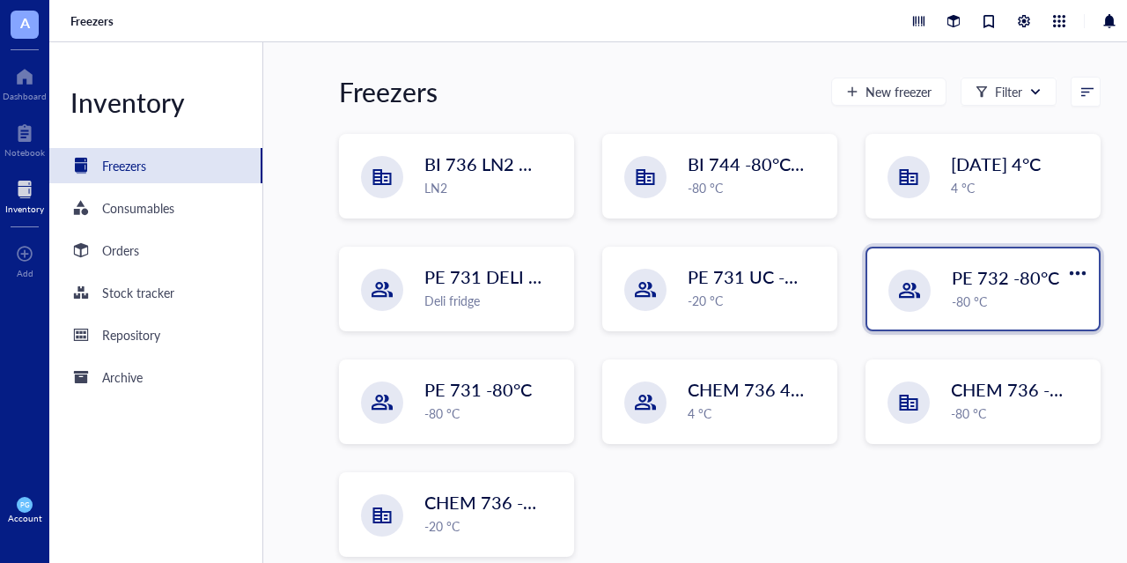
click at [958, 301] on div "-80 °C" at bounding box center [1020, 300] width 136 height 19
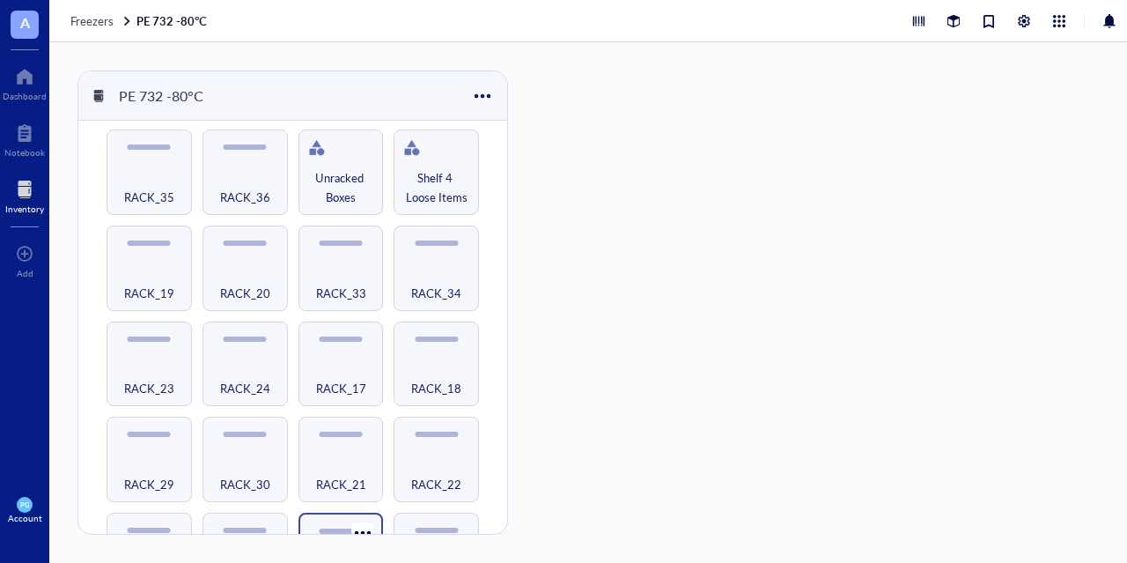
scroll to position [656, 0]
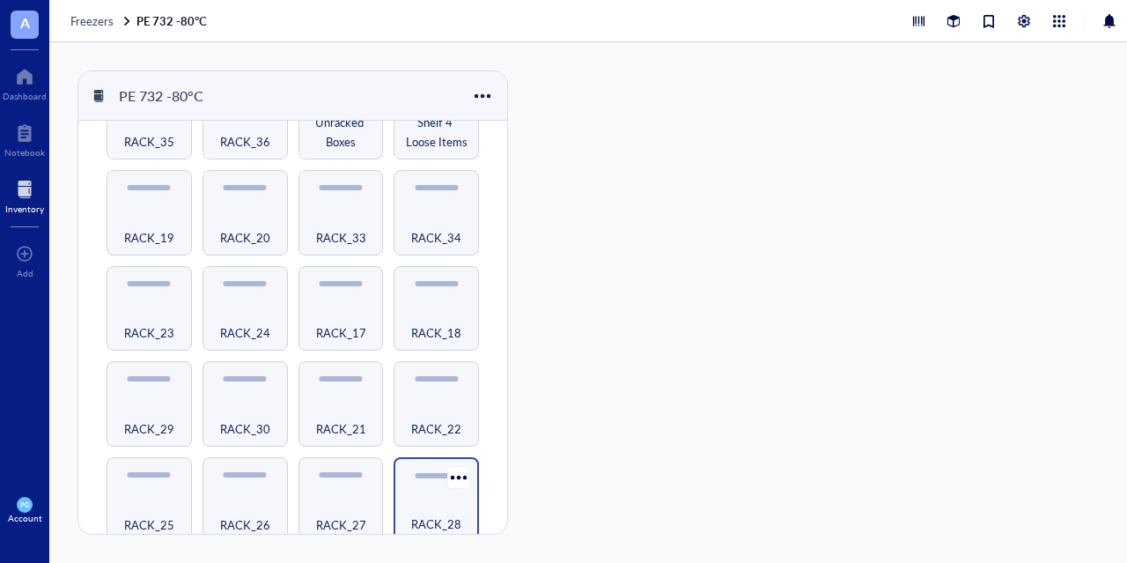
click at [440, 501] on div "RACK_28" at bounding box center [436, 514] width 68 height 39
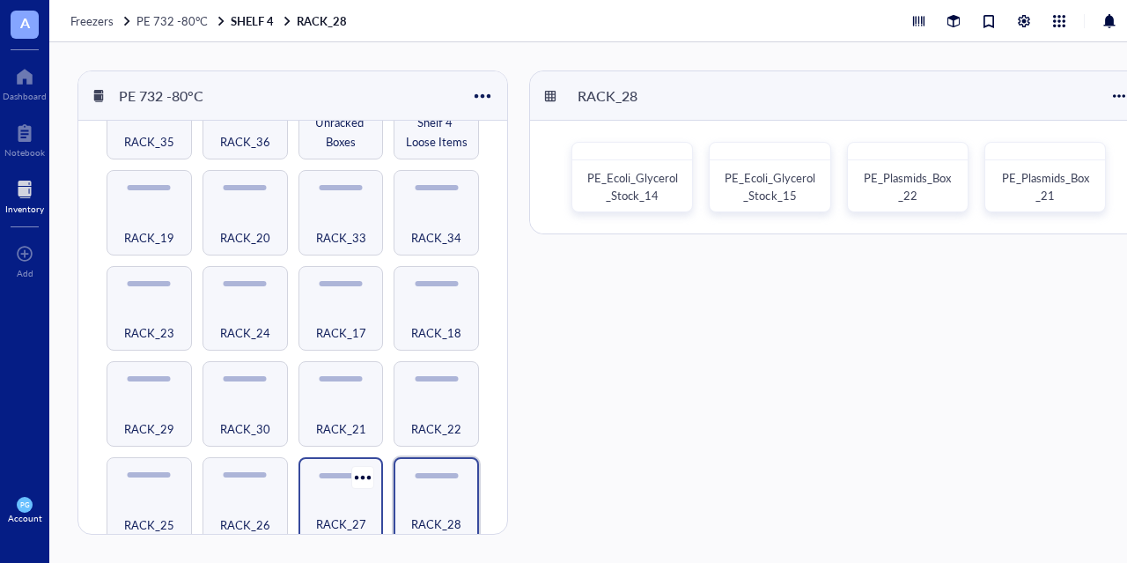
click at [355, 495] on div "RACK_27" at bounding box center [341, 514] width 68 height 39
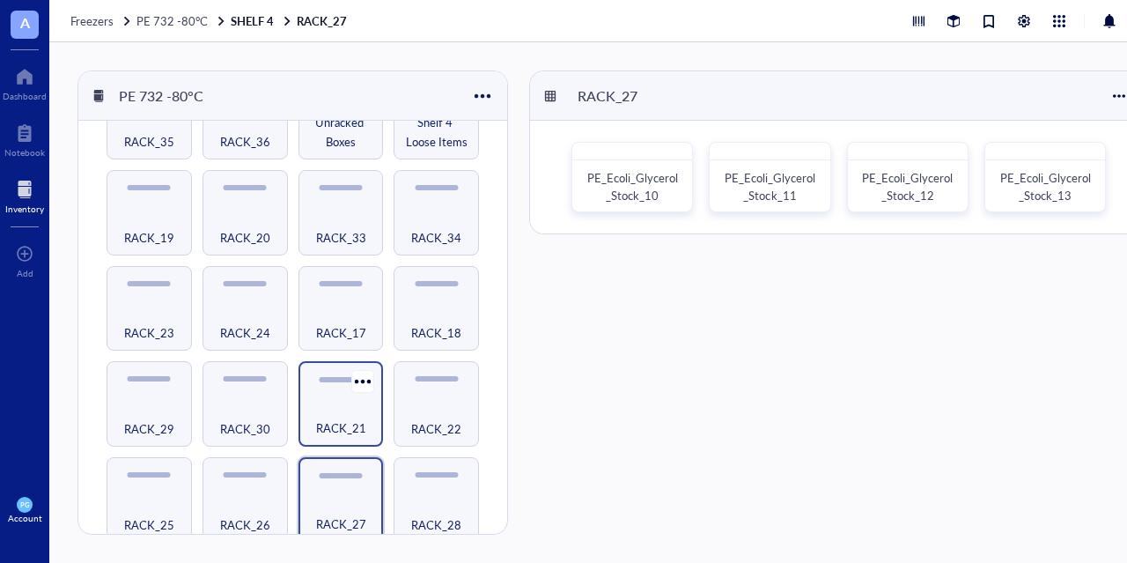
click at [329, 399] on div "RACK_21" at bounding box center [341, 418] width 68 height 39
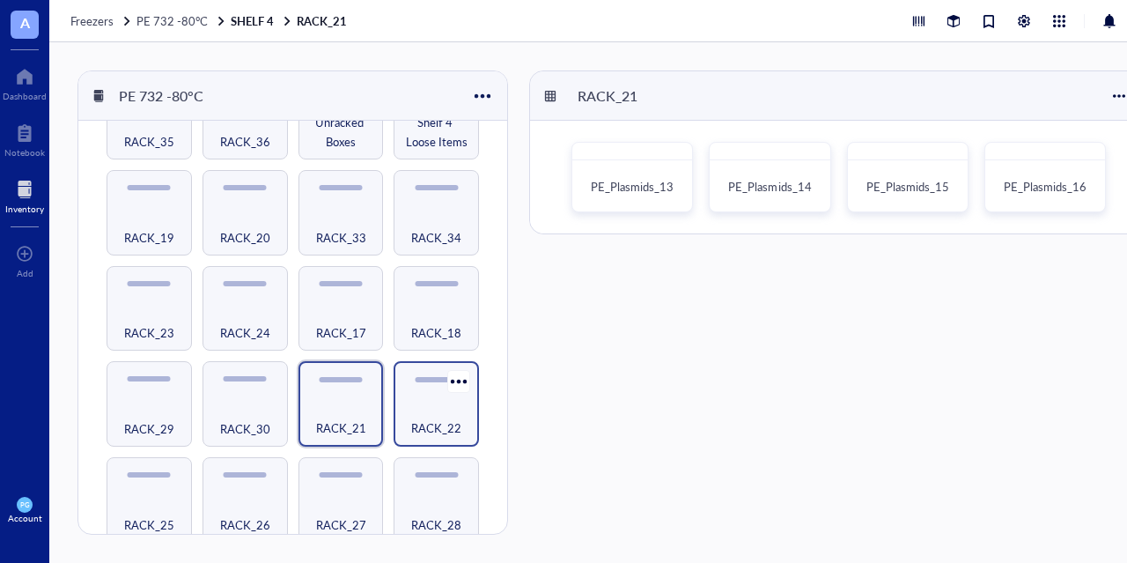
click at [423, 418] on span "RACK_22" at bounding box center [436, 427] width 50 height 19
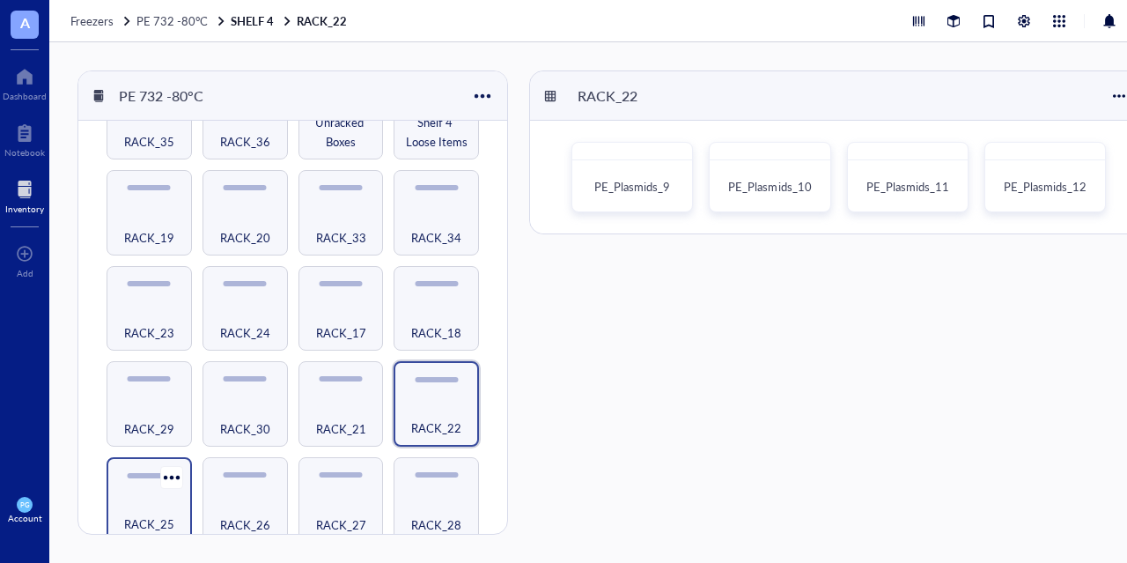
click at [142, 517] on span "RACK_25" at bounding box center [149, 523] width 50 height 19
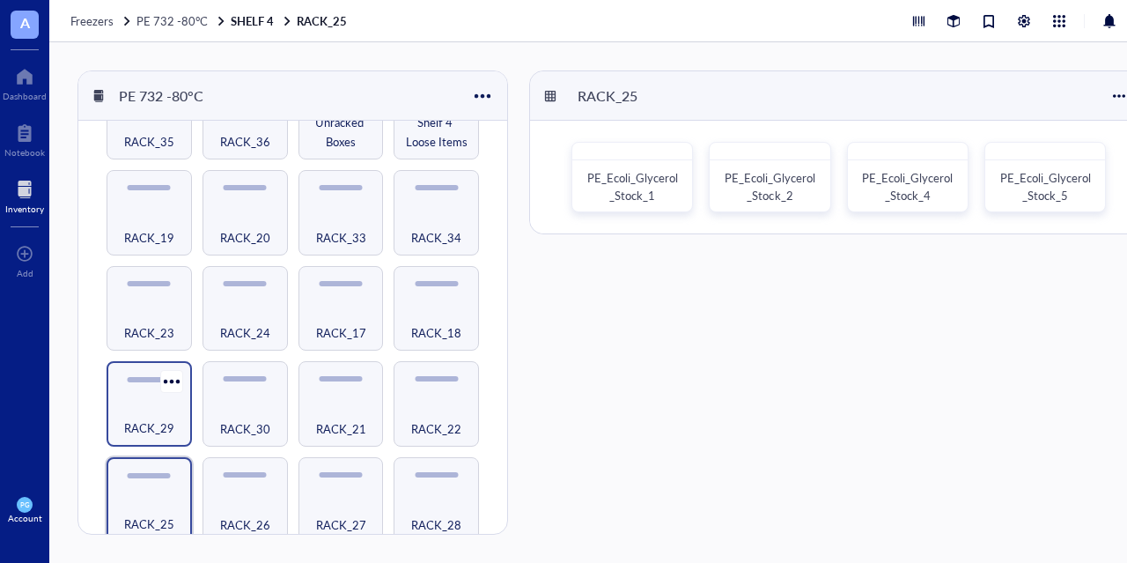
click at [148, 388] on div "RACK_29" at bounding box center [149, 403] width 85 height 85
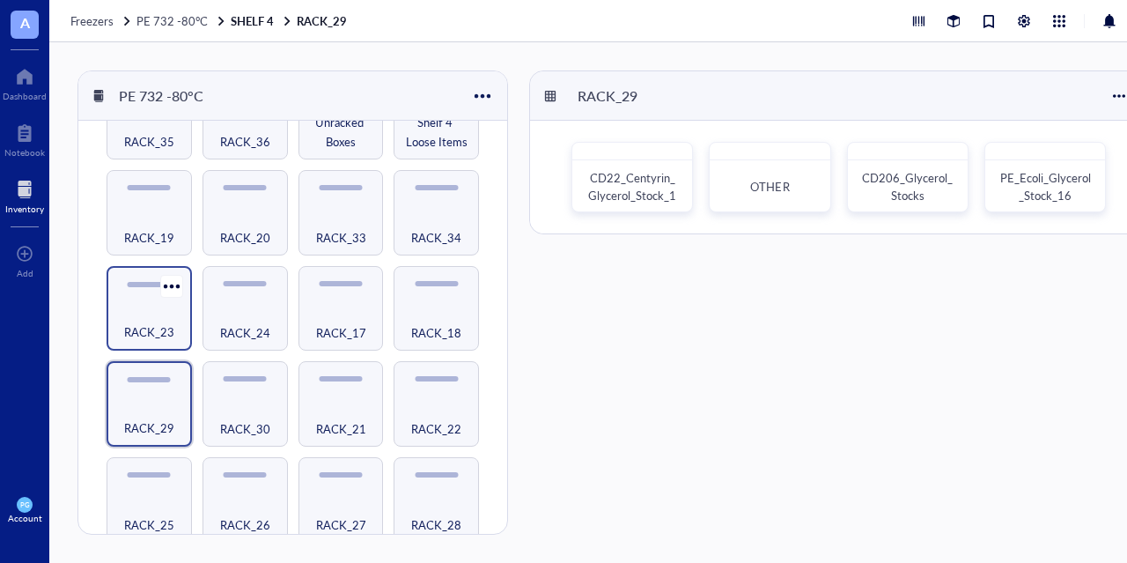
click at [160, 324] on span "RACK_23" at bounding box center [149, 331] width 50 height 19
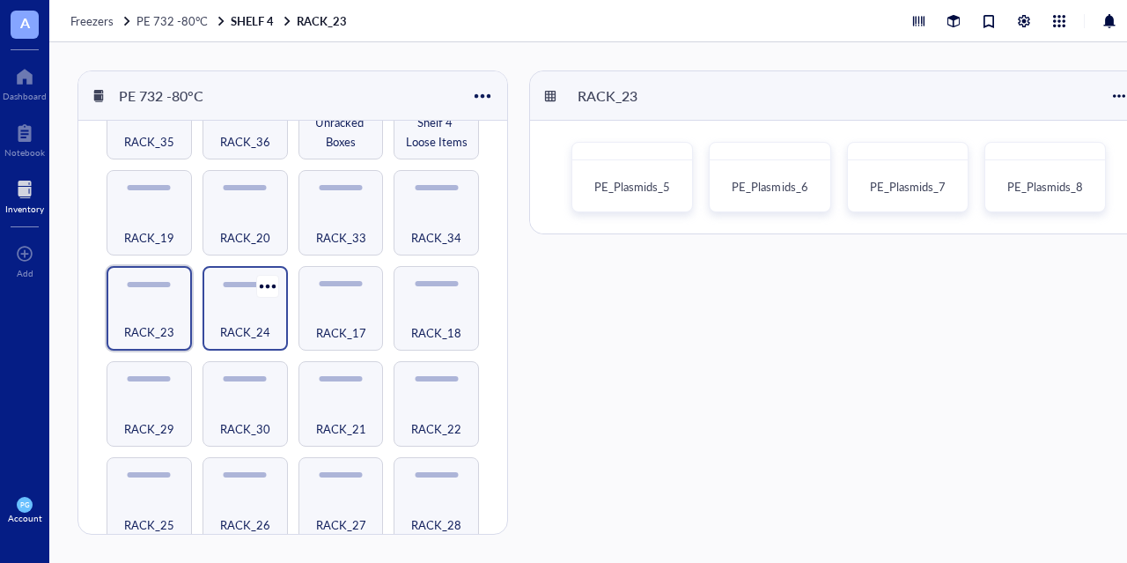
click at [262, 310] on div "RACK_24" at bounding box center [245, 322] width 68 height 39
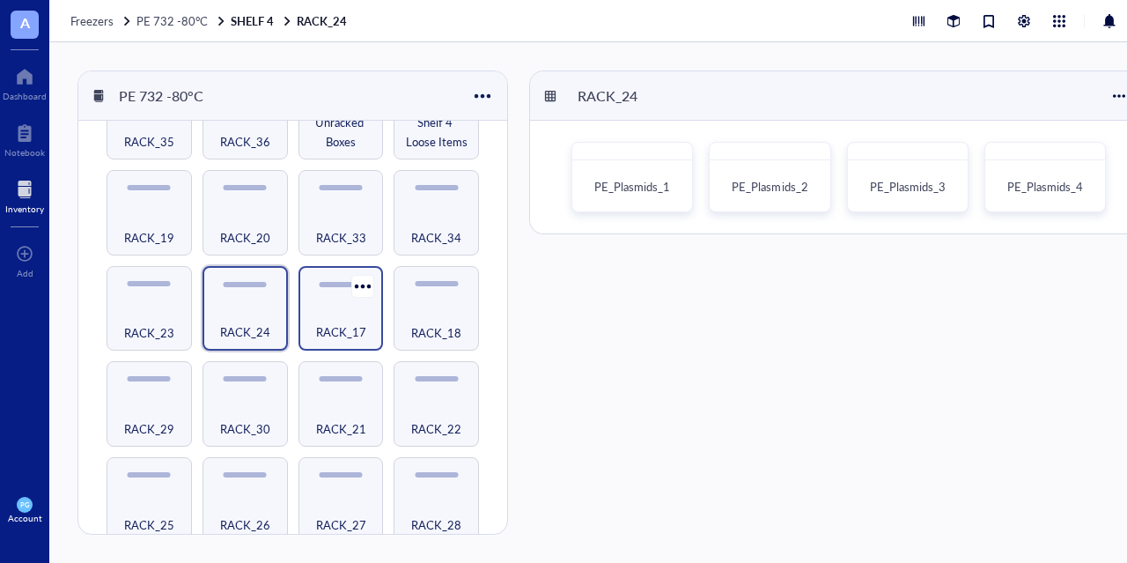
click at [349, 311] on div "RACK_17" at bounding box center [341, 322] width 68 height 39
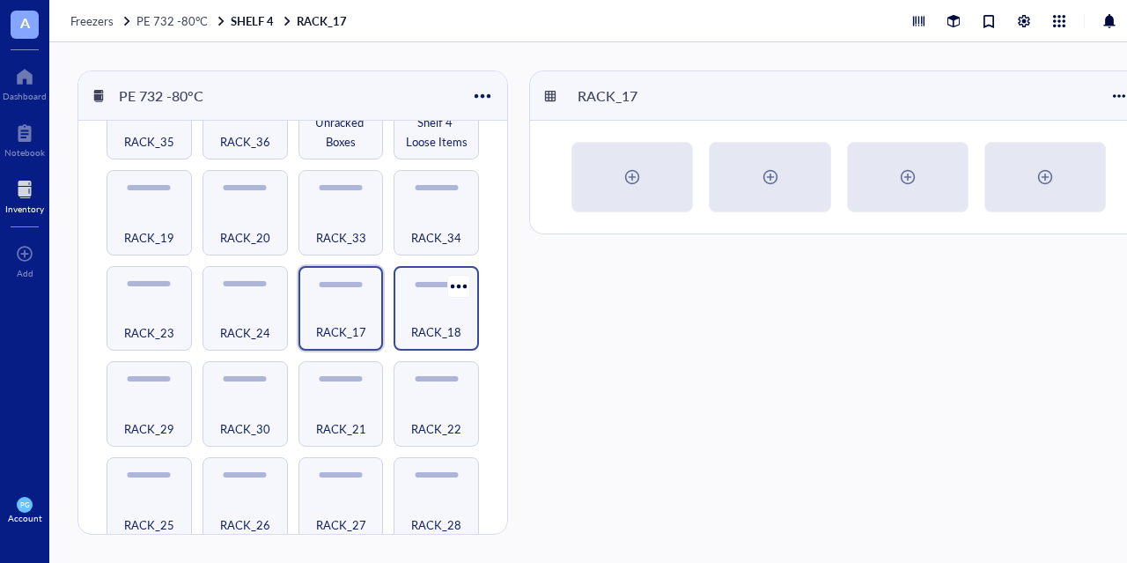
click at [426, 305] on div "RACK_18" at bounding box center [436, 322] width 68 height 39
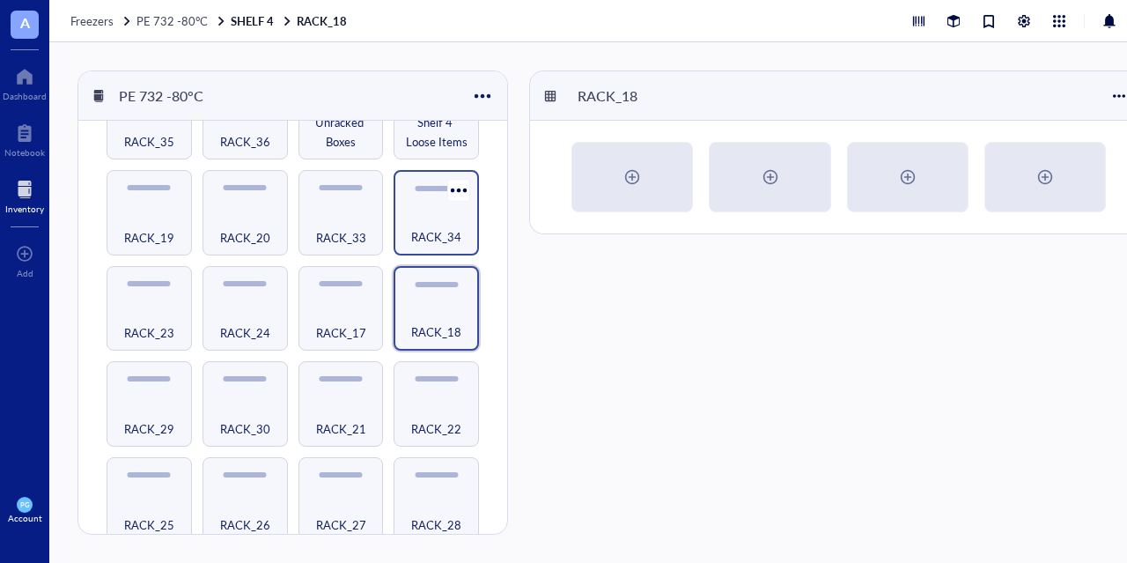
drag, startPoint x: 433, startPoint y: 215, endPoint x: 426, endPoint y: 227, distance: 14.2
click at [433, 217] on div "RACK_34" at bounding box center [436, 227] width 68 height 39
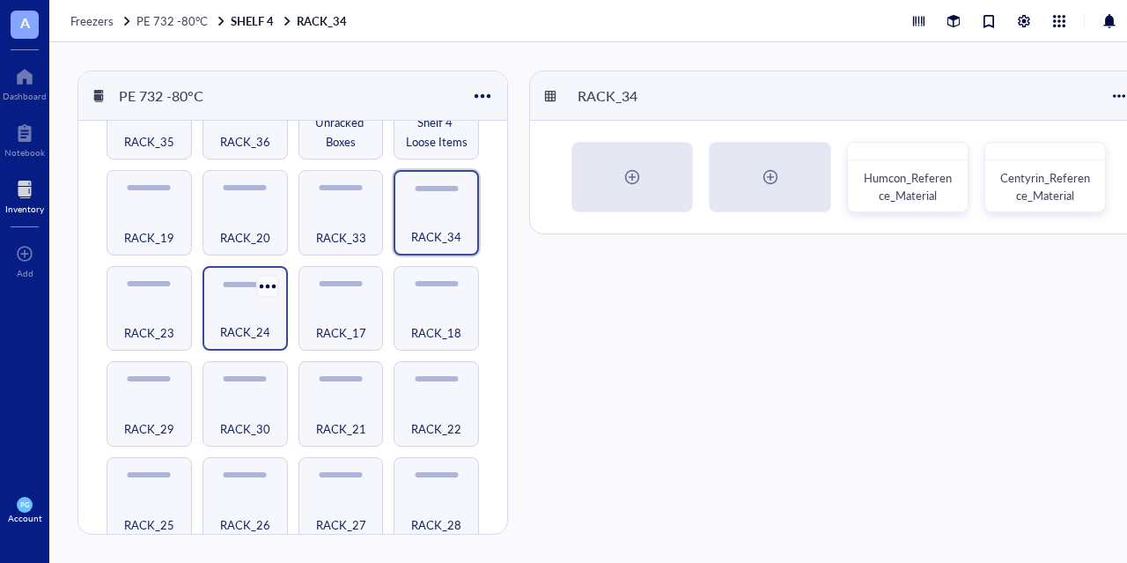
drag, startPoint x: 254, startPoint y: 305, endPoint x: 252, endPoint y: 284, distance: 21.2
click at [254, 288] on div "RACK_24" at bounding box center [244, 308] width 85 height 85
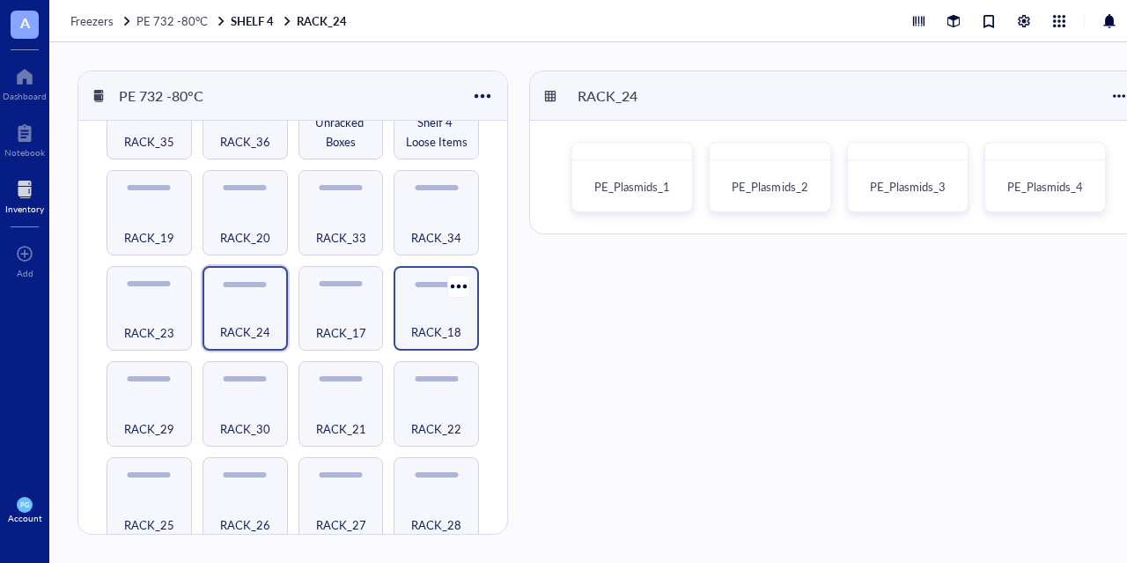
click at [416, 303] on div "RACK_18" at bounding box center [436, 322] width 68 height 39
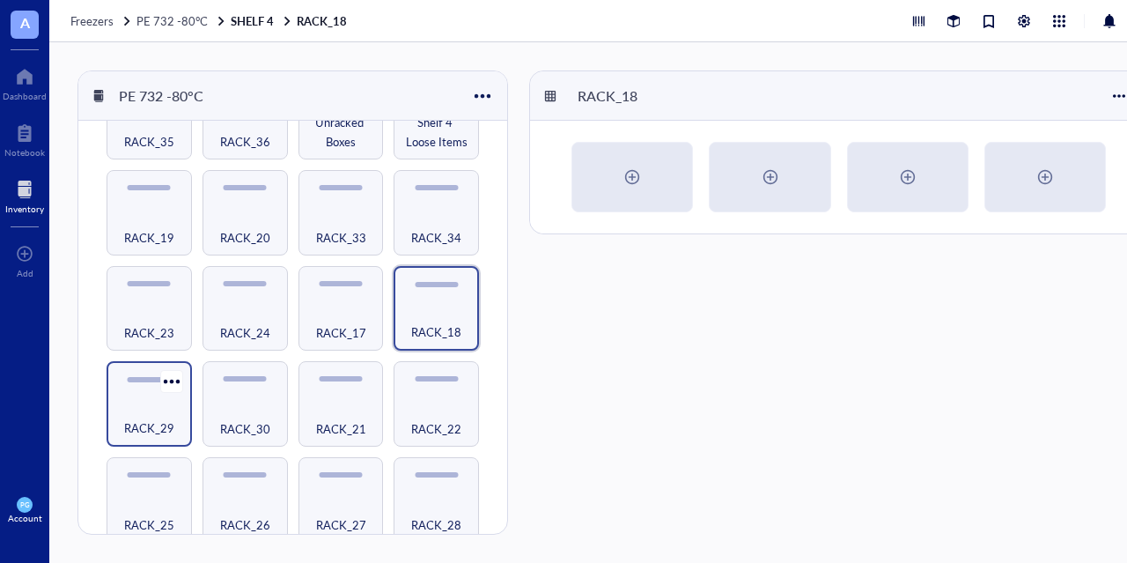
click at [169, 399] on div "RACK_29" at bounding box center [149, 418] width 68 height 39
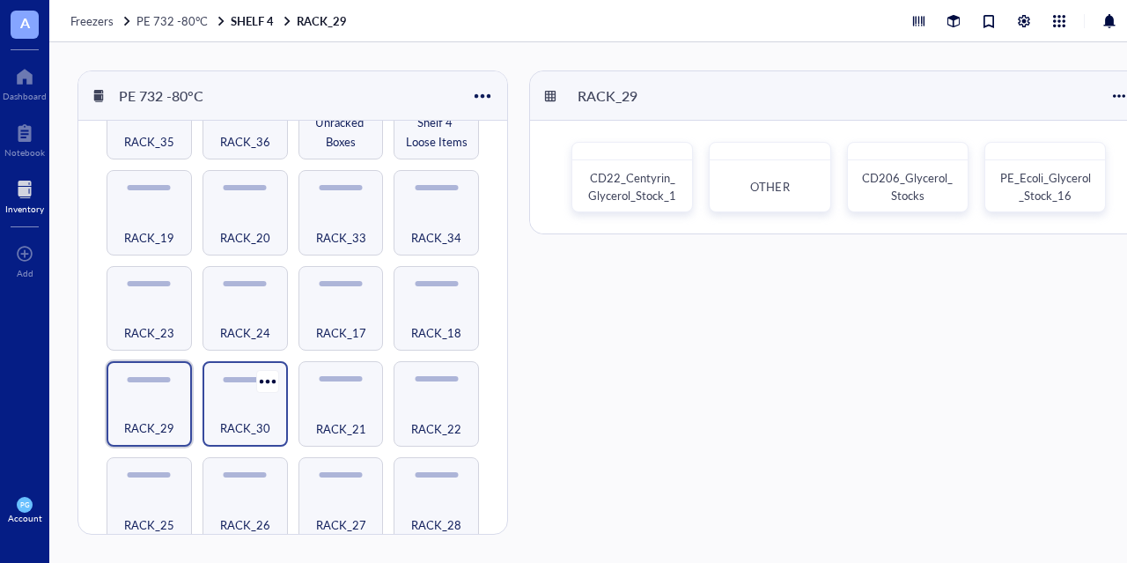
click at [249, 399] on div "RACK_30" at bounding box center [245, 418] width 68 height 39
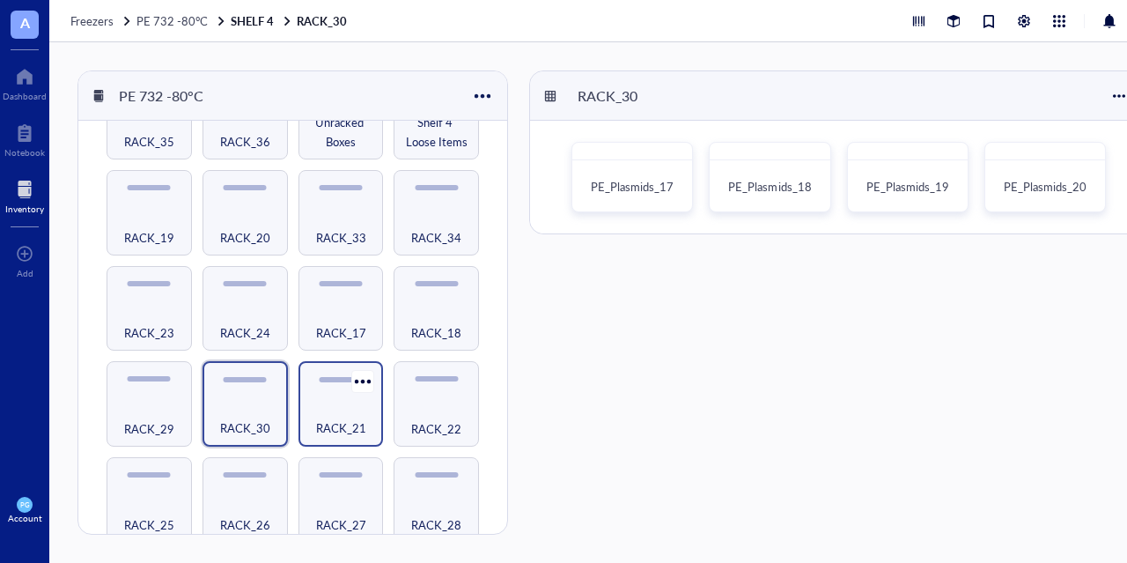
click at [342, 404] on div "RACK_21" at bounding box center [341, 418] width 68 height 39
click at [248, 403] on div "RACK_30" at bounding box center [245, 418] width 68 height 39
click at [163, 514] on span "RACK_25" at bounding box center [149, 523] width 50 height 19
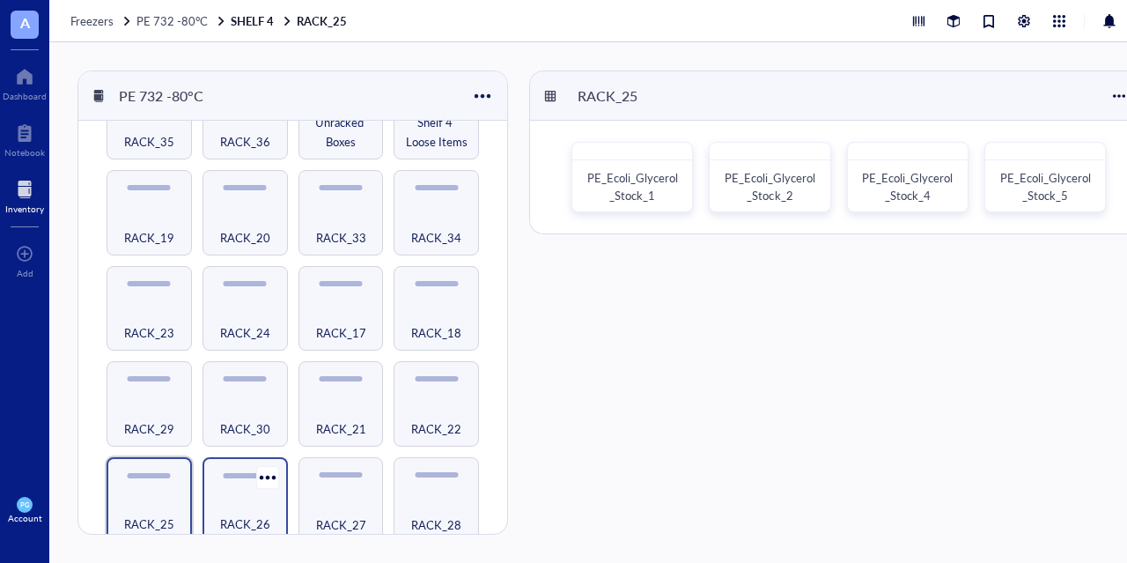
click at [261, 496] on div "RACK_26" at bounding box center [245, 514] width 68 height 39
click at [331, 495] on div "RACK_27" at bounding box center [341, 514] width 68 height 39
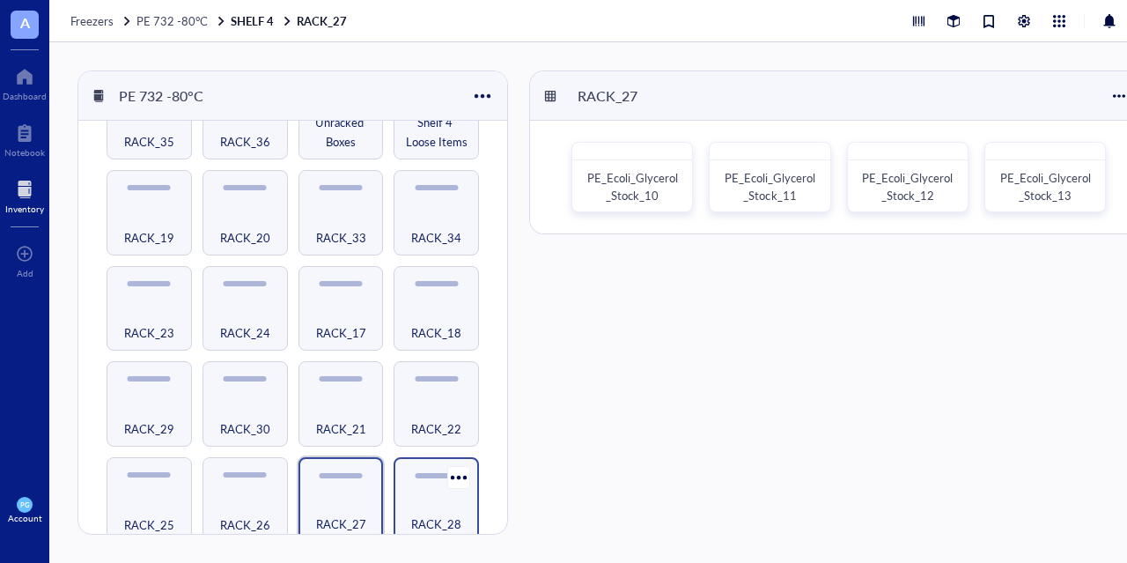
click at [429, 495] on div "RACK_28" at bounding box center [436, 514] width 68 height 39
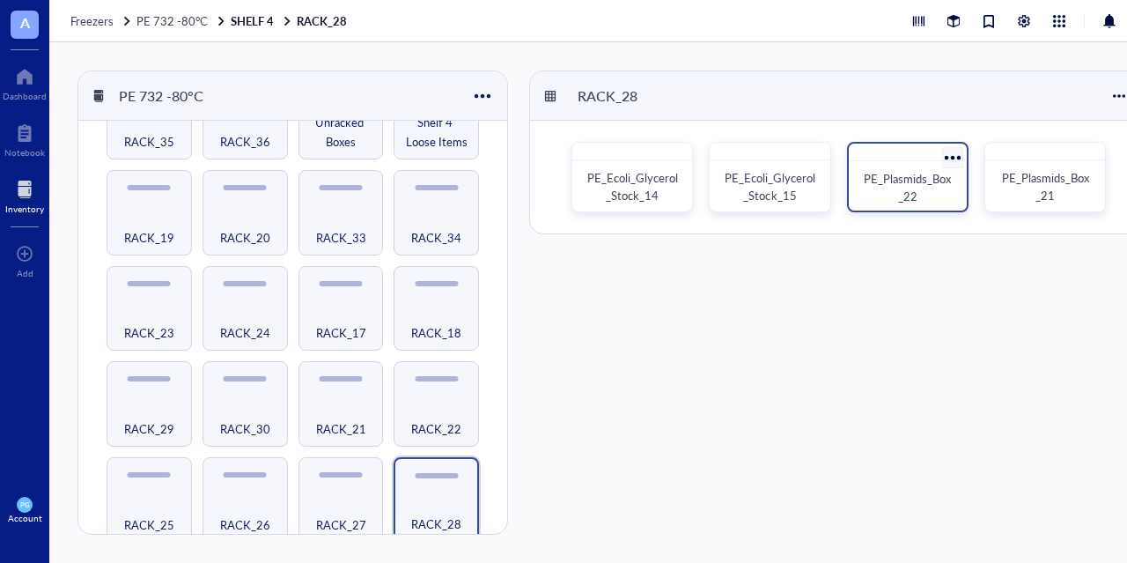
click at [903, 180] on span "PE_Plasmids_Box_22" at bounding box center [907, 187] width 87 height 34
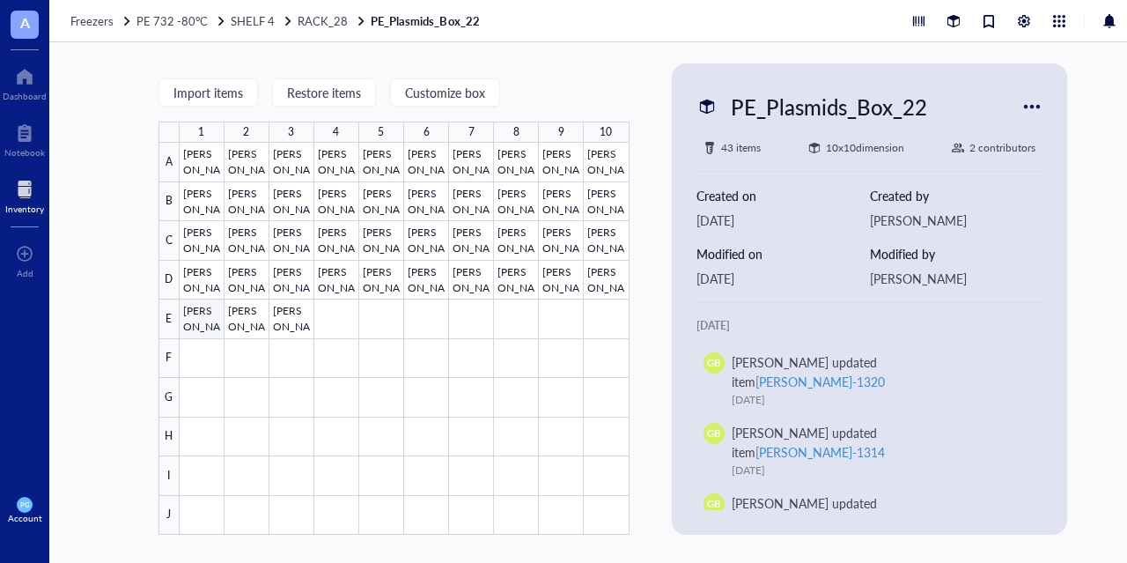
click at [195, 320] on div at bounding box center [405, 339] width 450 height 392
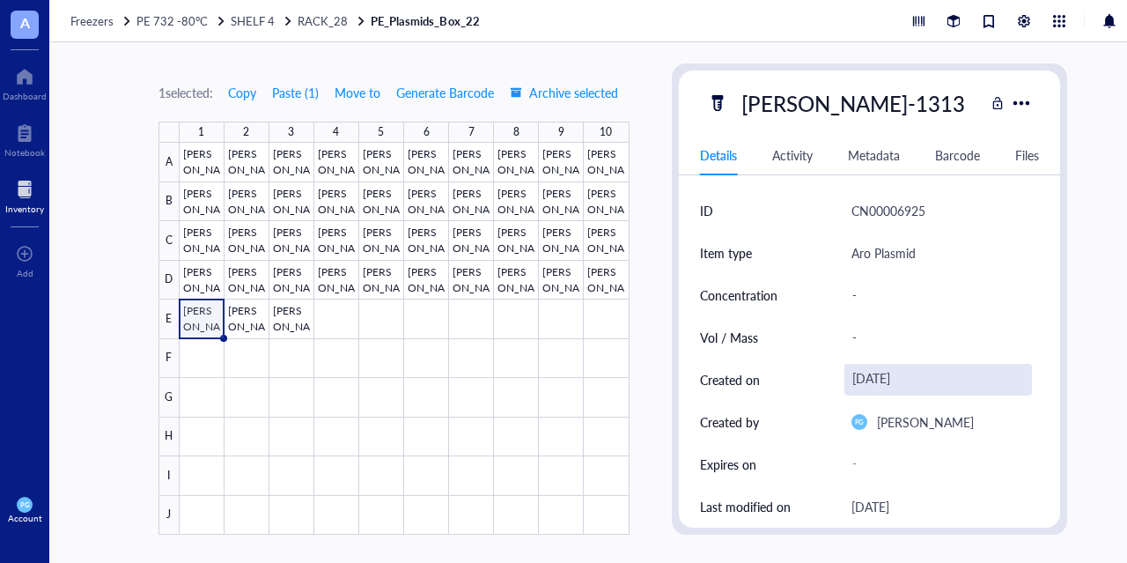
scroll to position [264, 0]
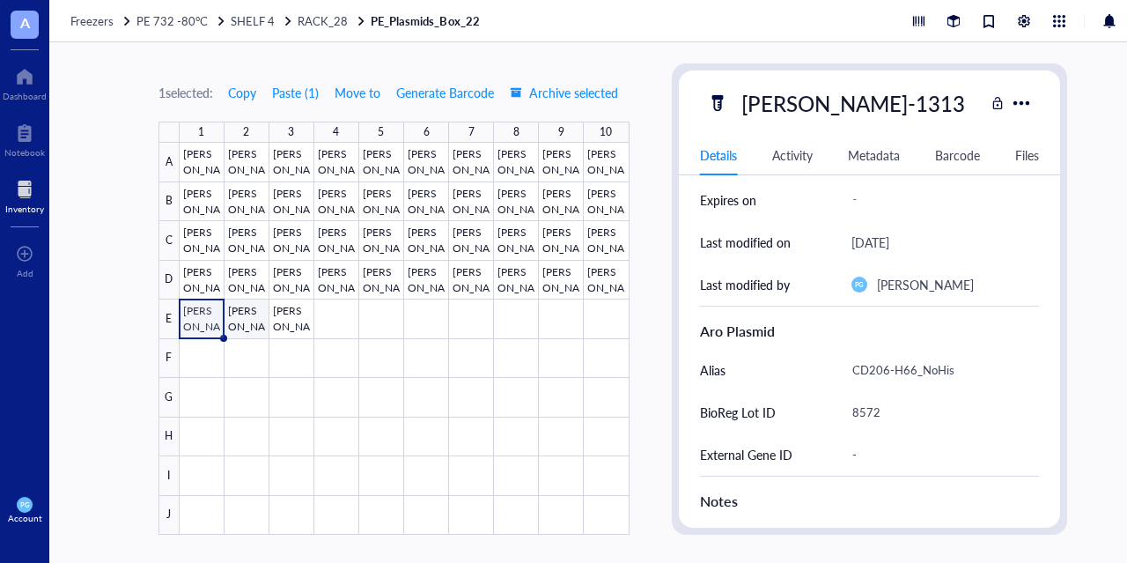
click at [239, 320] on div at bounding box center [405, 339] width 450 height 392
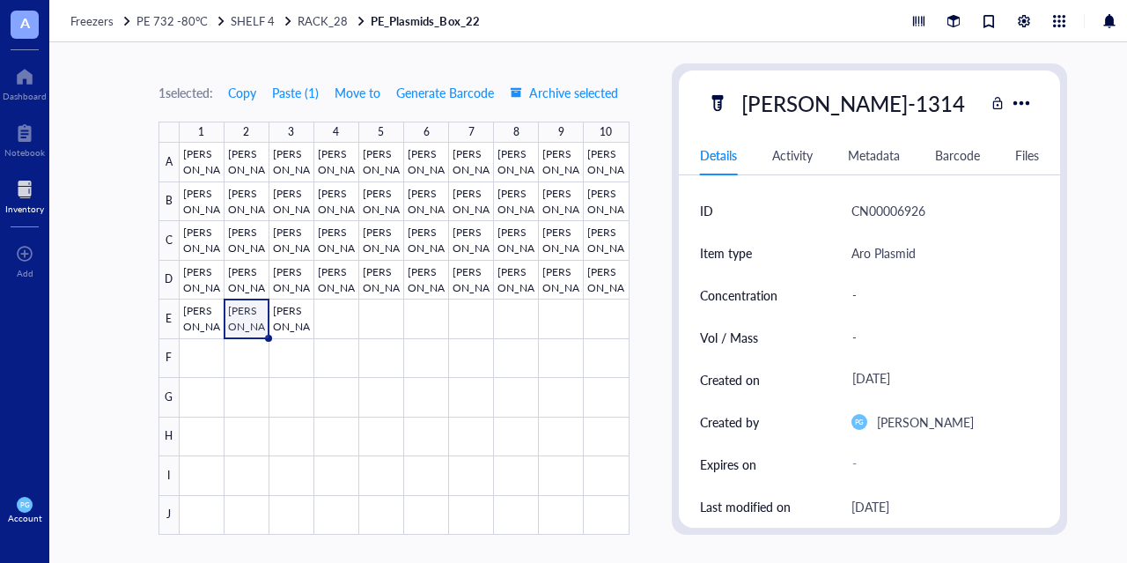
scroll to position [352, 0]
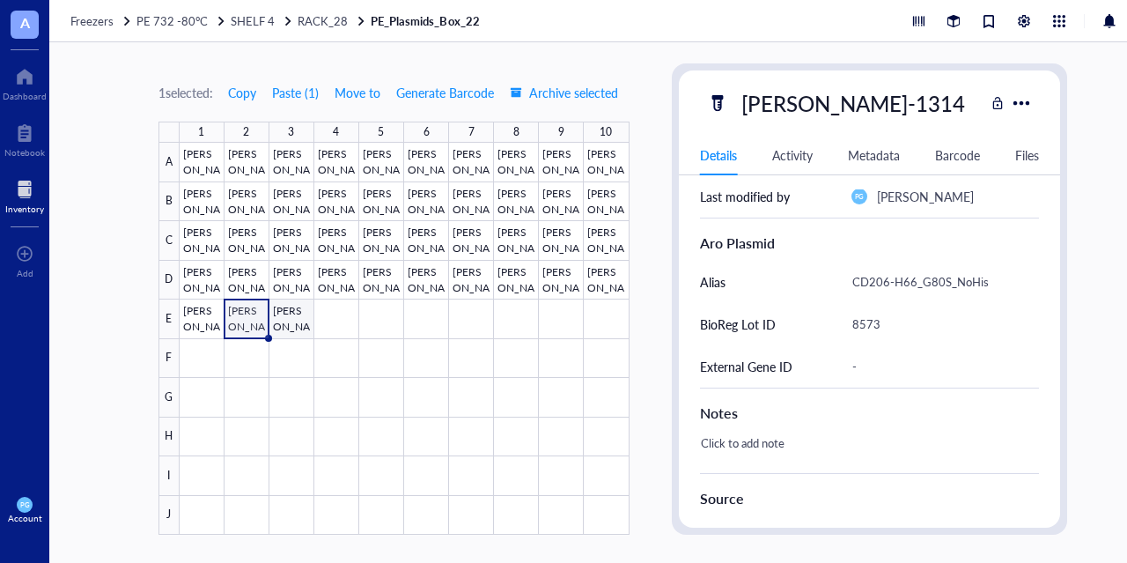
click at [301, 326] on div at bounding box center [405, 339] width 450 height 392
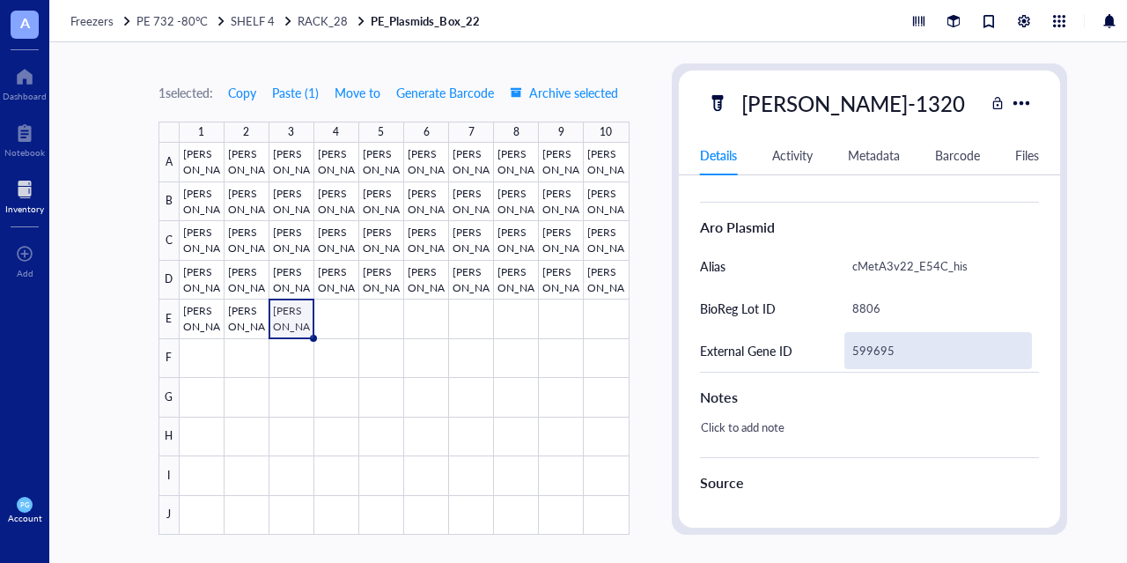
scroll to position [342, 0]
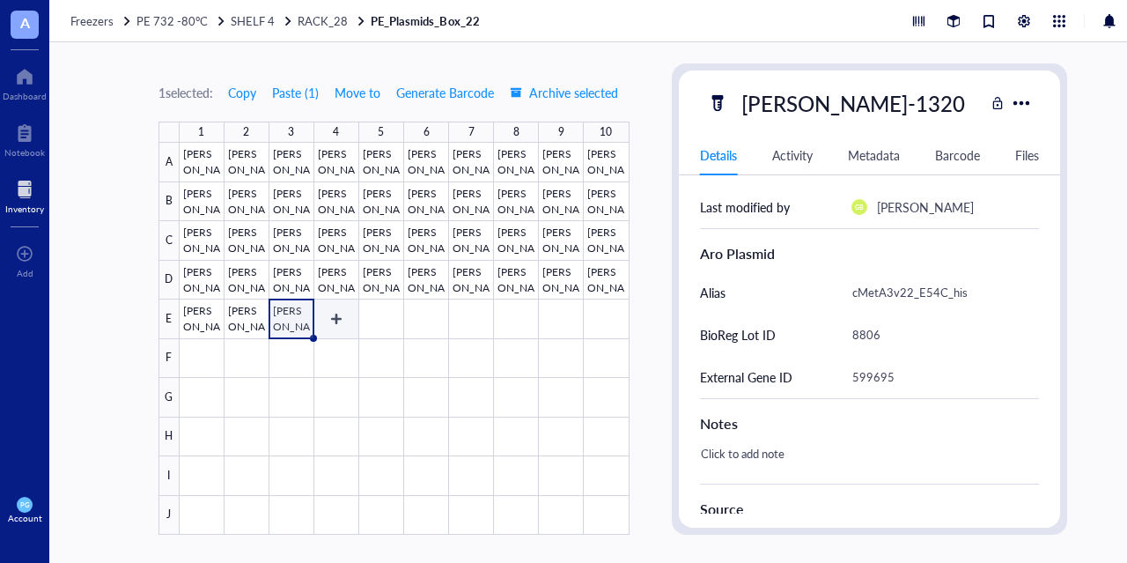
click at [320, 316] on div at bounding box center [405, 339] width 450 height 392
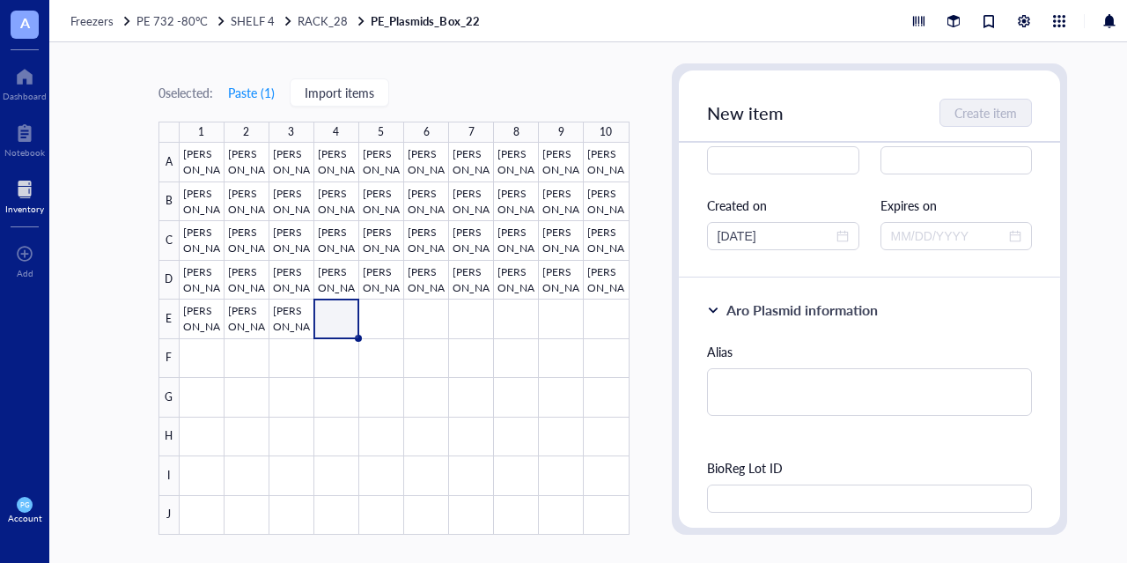
scroll to position [264, 0]
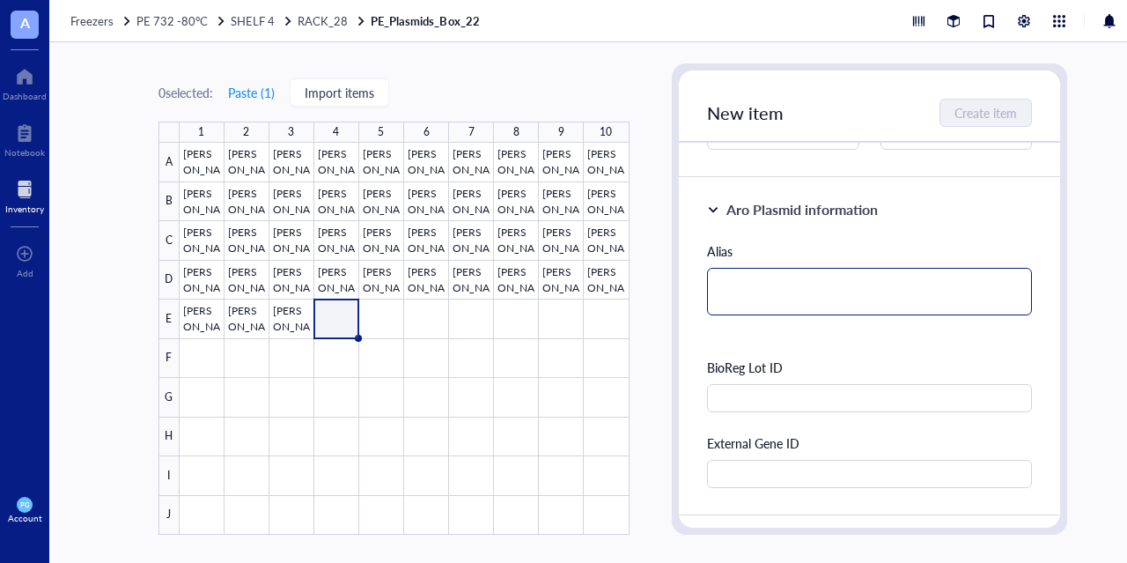
click at [770, 287] on textarea at bounding box center [870, 292] width 326 height 48
paste textarea "CD206-H44_NoHis"
type textarea "CD206-H44_NoHis"
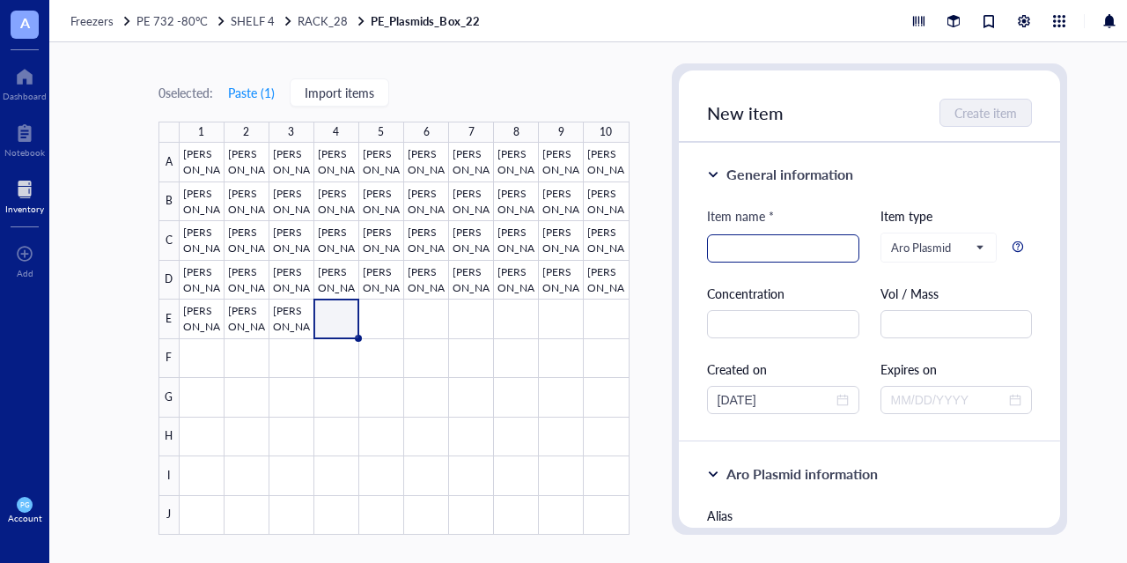
type textarea "CD206-H44_NoHis"
click at [761, 256] on input "search" at bounding box center [782, 248] width 131 height 26
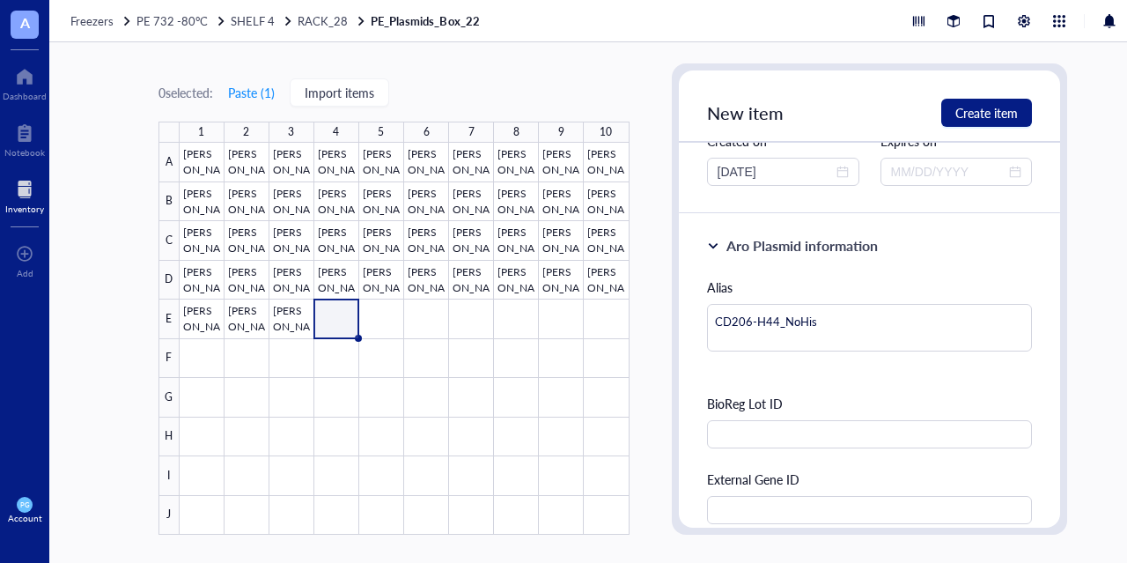
scroll to position [264, 0]
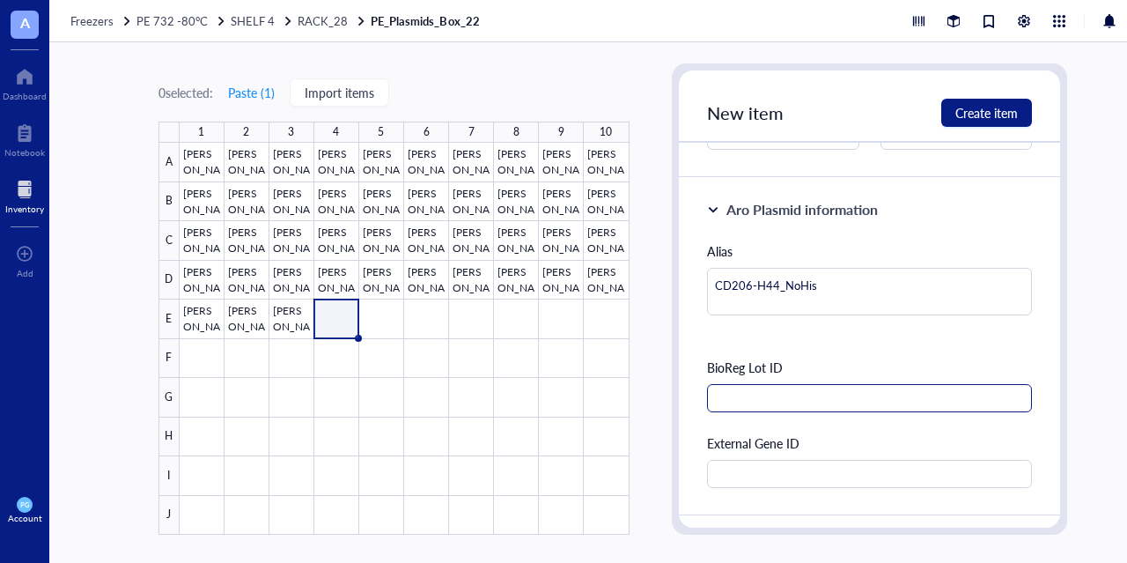
type input "ABXD-1316"
click at [749, 399] on input "text" at bounding box center [870, 398] width 326 height 28
type input "8600"
click at [789, 342] on div "Alias CD206-H44_NoHis BioReg Lot ID 8600 External Gene ID" at bounding box center [870, 364] width 326 height 246
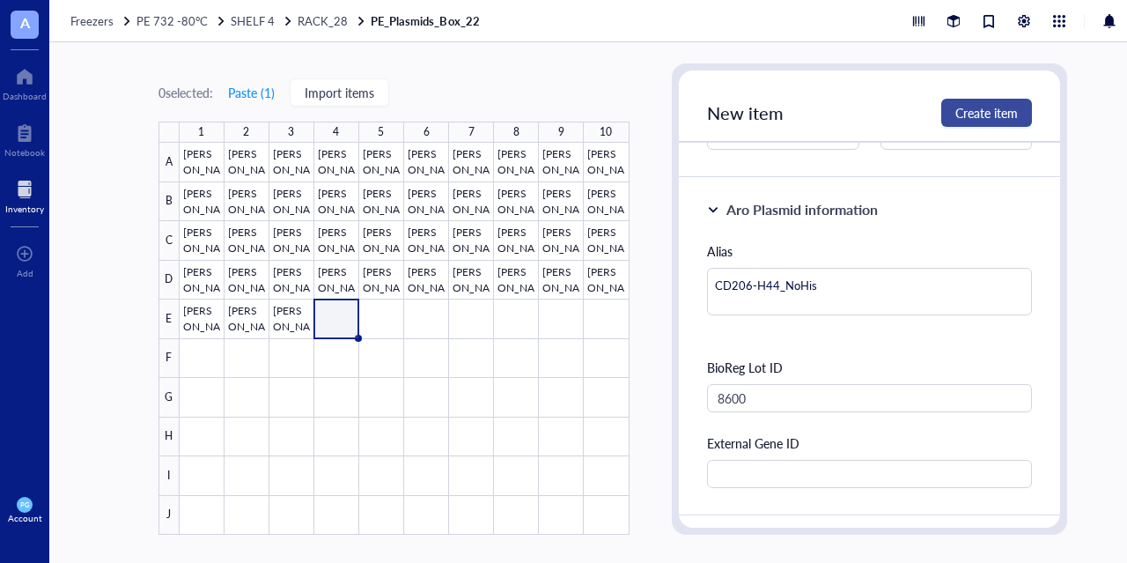
click at [979, 113] on span "Create item" at bounding box center [986, 113] width 63 height 14
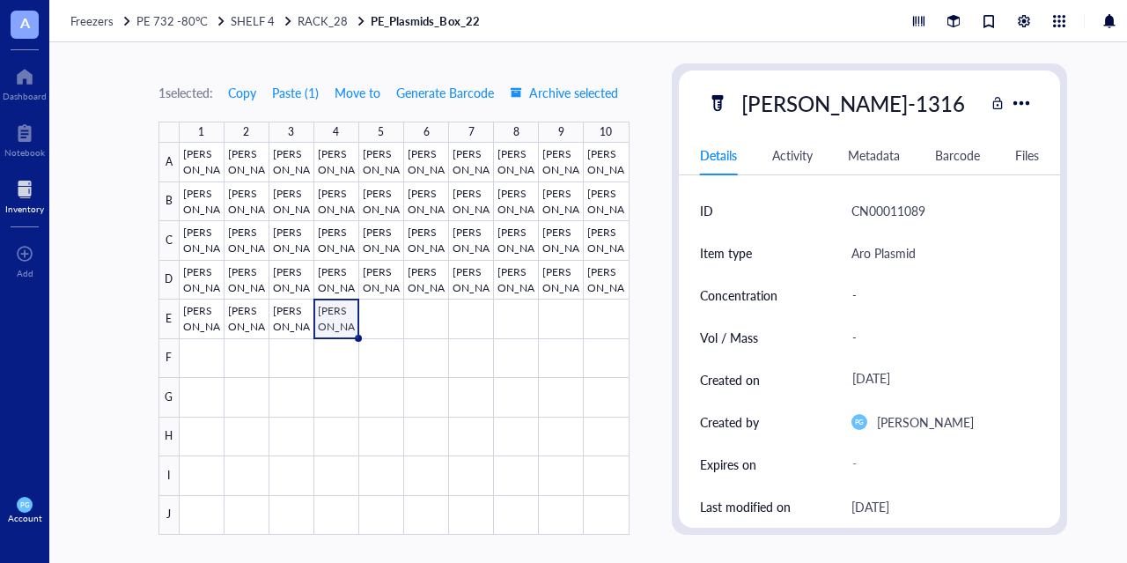
click at [25, 188] on div at bounding box center [24, 189] width 39 height 28
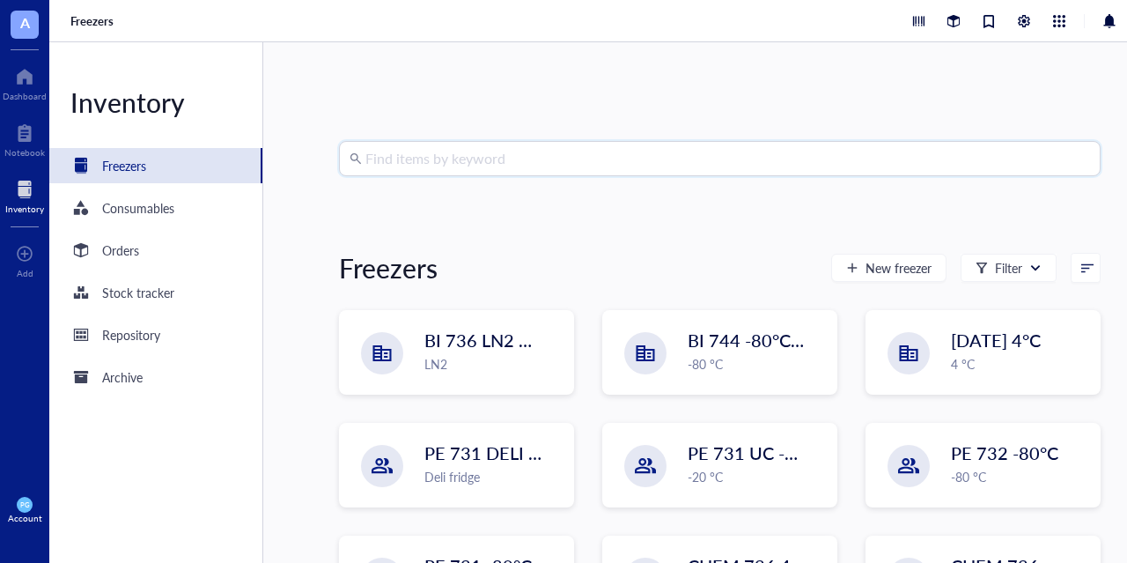
click at [473, 159] on input "search" at bounding box center [727, 158] width 724 height 33
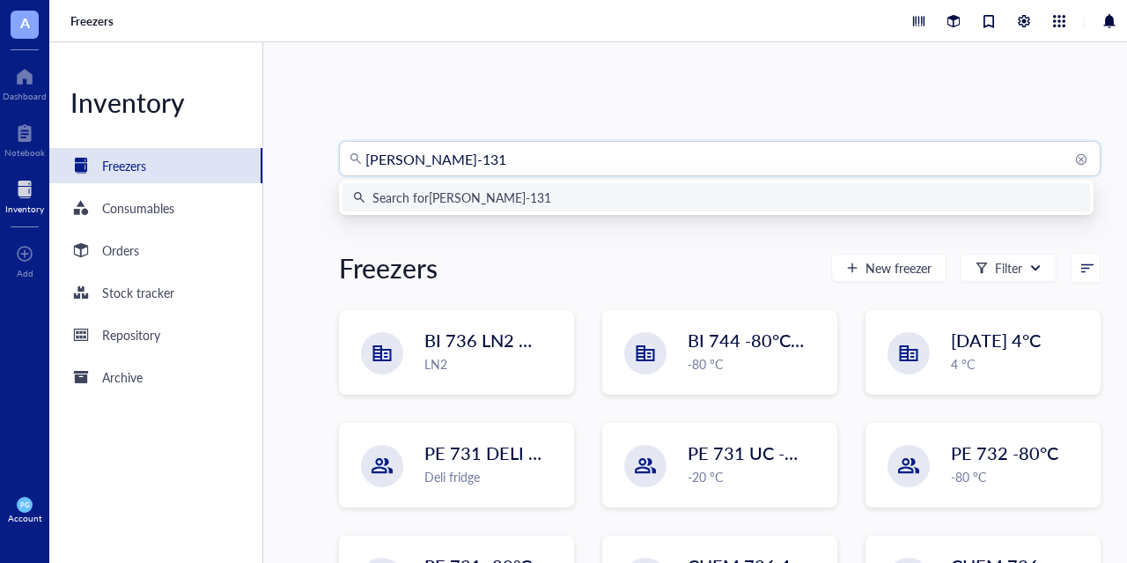
type input "ABXD-1316"
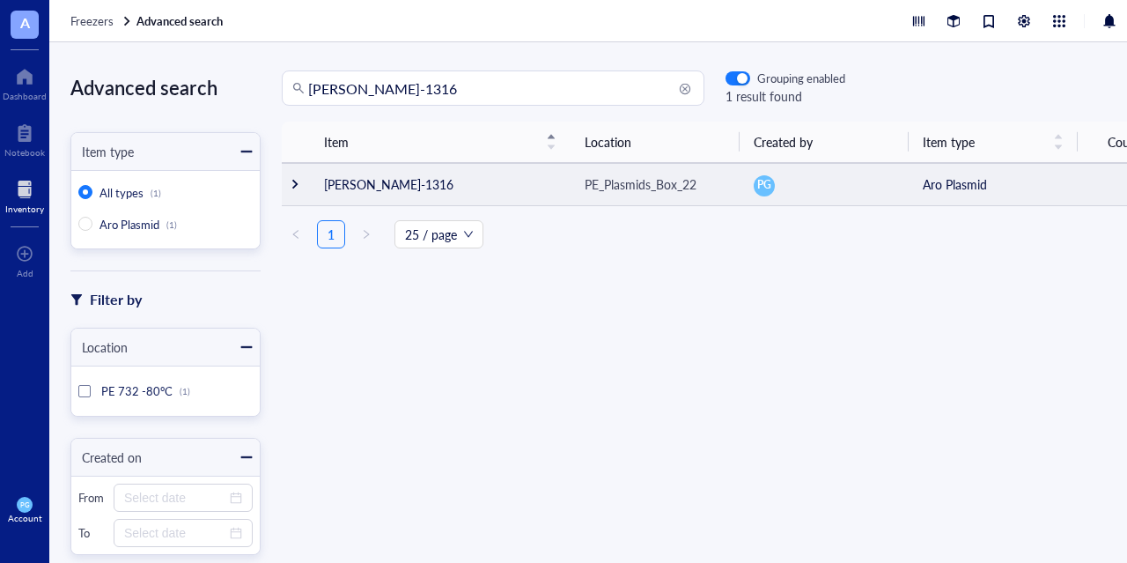
click at [309, 183] on td at bounding box center [296, 184] width 28 height 42
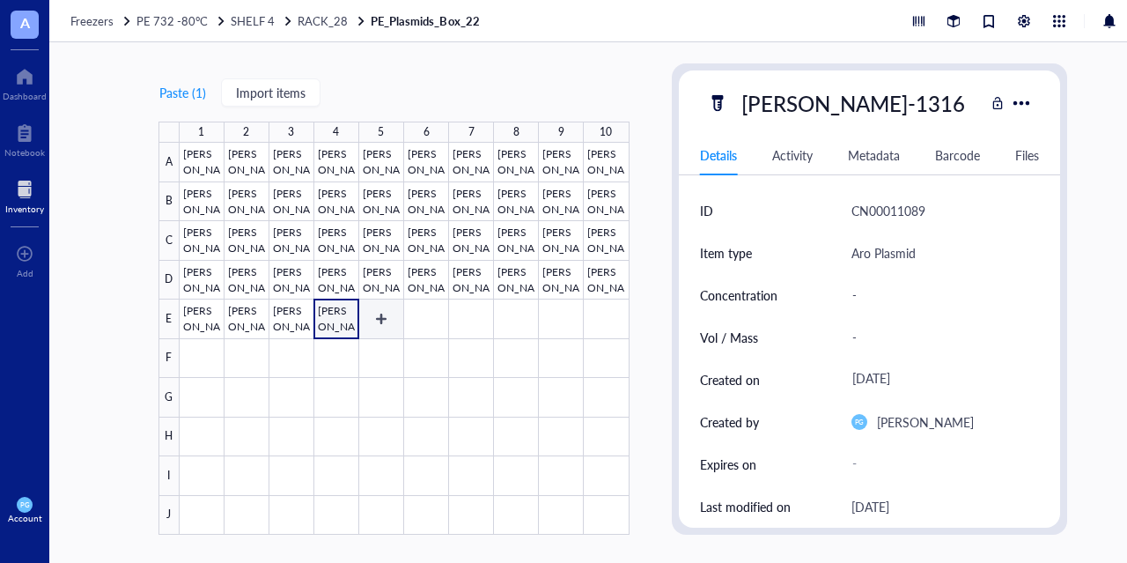
click at [377, 320] on div at bounding box center [405, 339] width 450 height 392
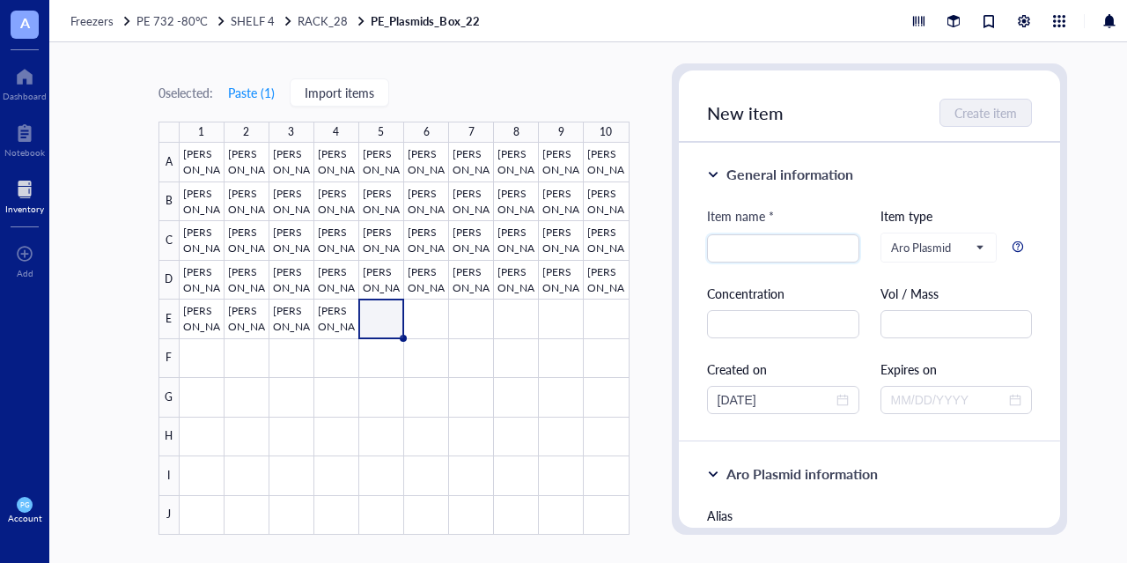
click at [381, 318] on div at bounding box center [405, 339] width 450 height 392
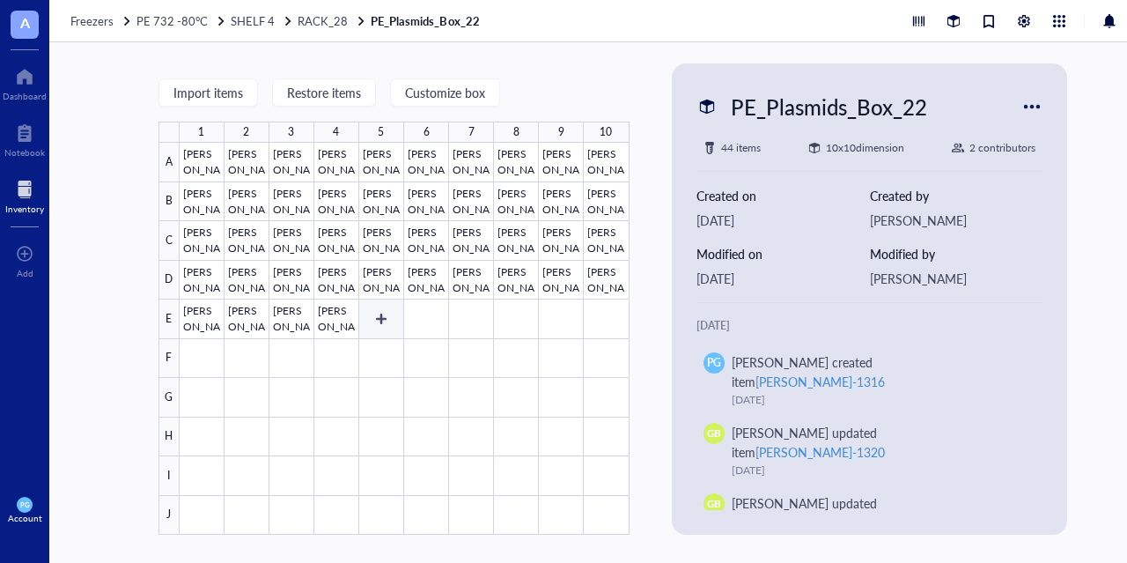
click at [378, 327] on div at bounding box center [405, 339] width 450 height 392
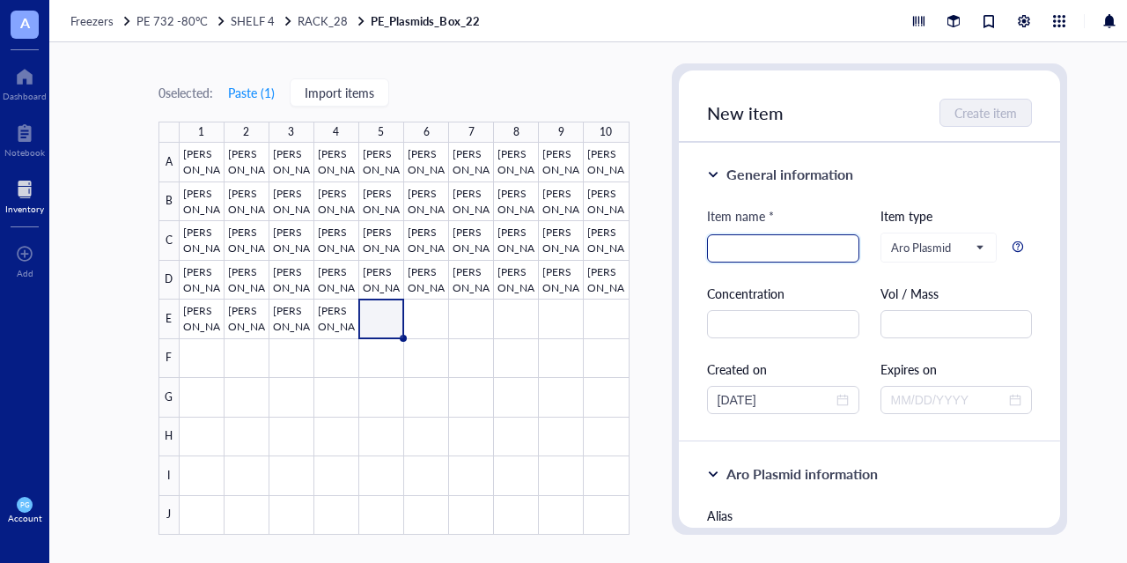
click at [735, 250] on input "search" at bounding box center [782, 248] width 131 height 26
drag, startPoint x: 735, startPoint y: 249, endPoint x: 718, endPoint y: 249, distance: 16.7
click at [717, 249] on input "search" at bounding box center [782, 248] width 131 height 26
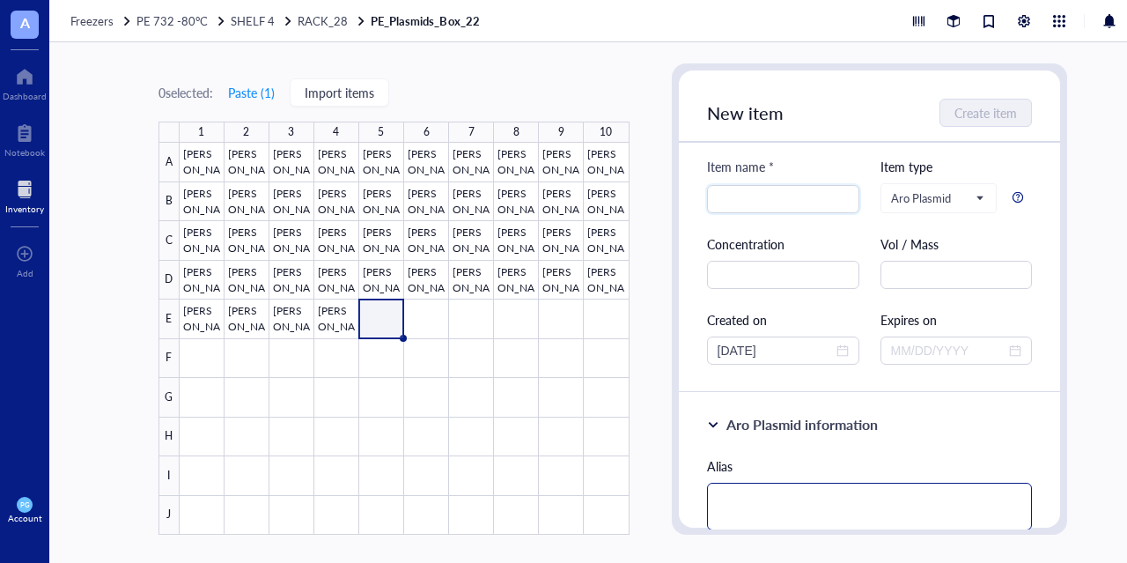
scroll to position [88, 0]
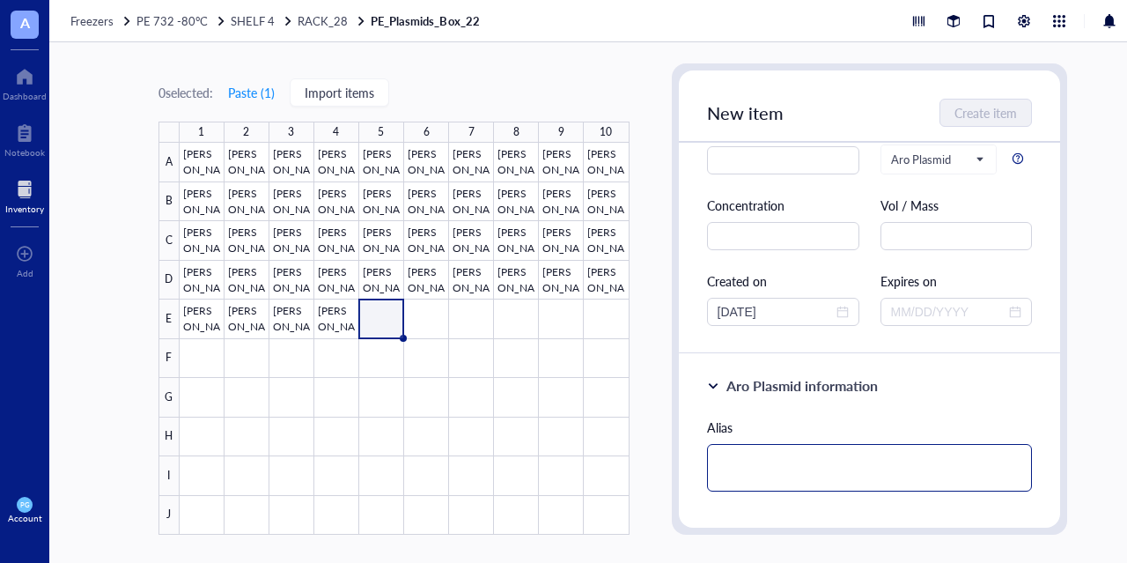
click at [749, 450] on textarea at bounding box center [870, 468] width 326 height 48
paste textarea "CD206-H3_G80S_NoHis"
type textarea "CD206-H3_G80S_NoHis"
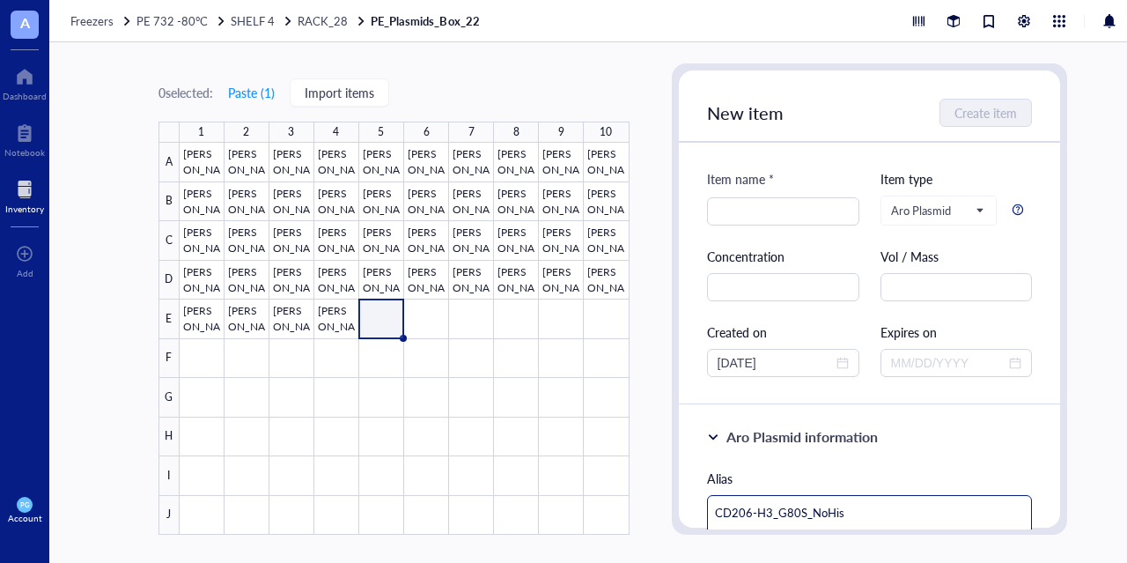
scroll to position [0, 0]
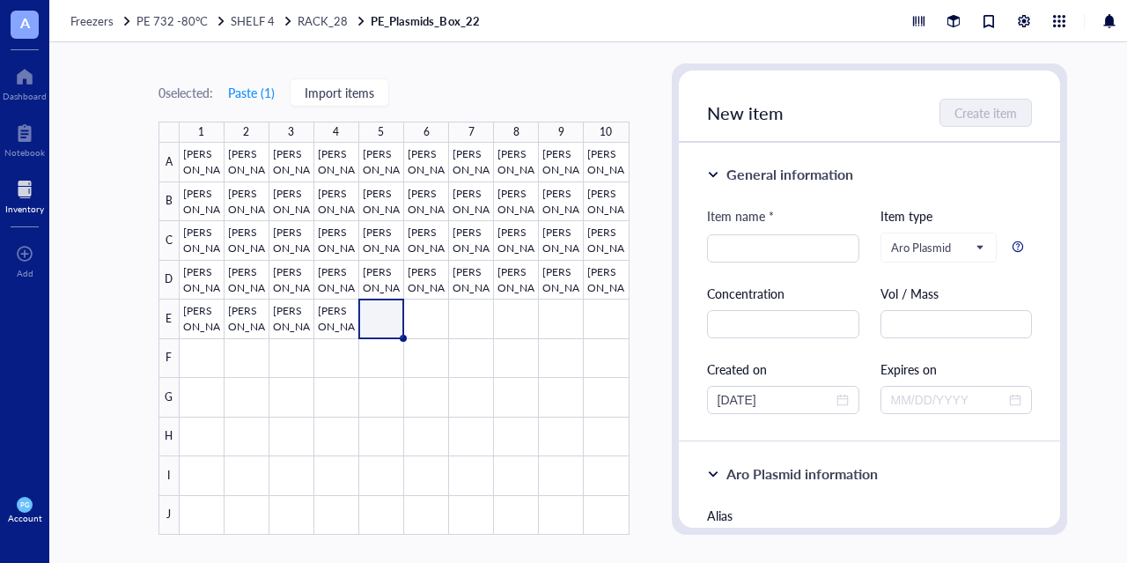
type textarea "CD206-H3_G80S_NoHis"
click at [745, 263] on div "Item name * Item type Aro Plasmid Concentration Vol / Mass Created on 09/25/202…" at bounding box center [870, 310] width 326 height 208
click at [741, 249] on input "search" at bounding box center [782, 248] width 131 height 26
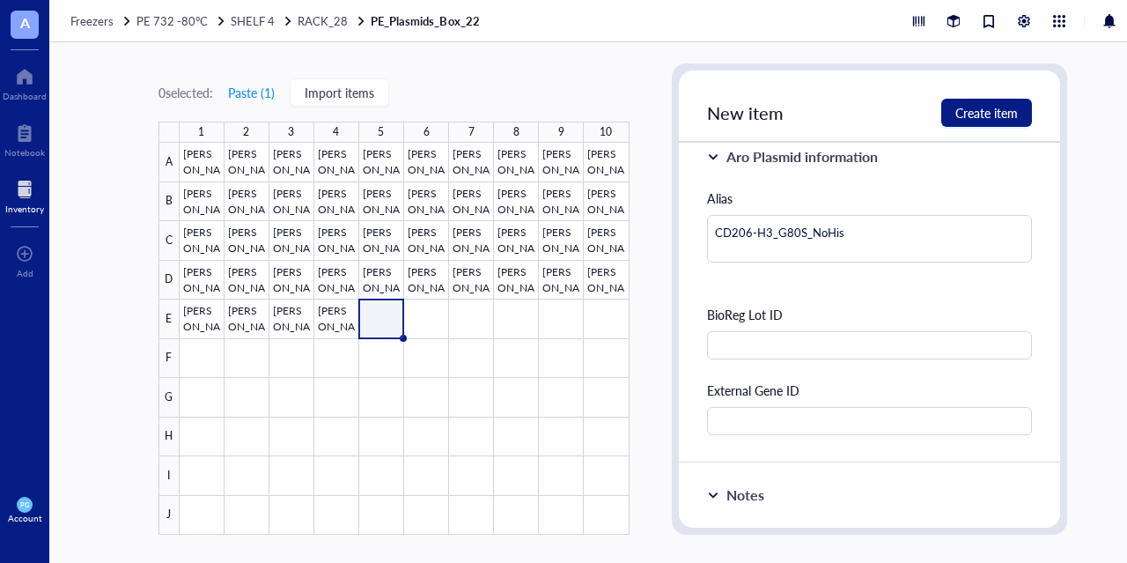
scroll to position [352, 0]
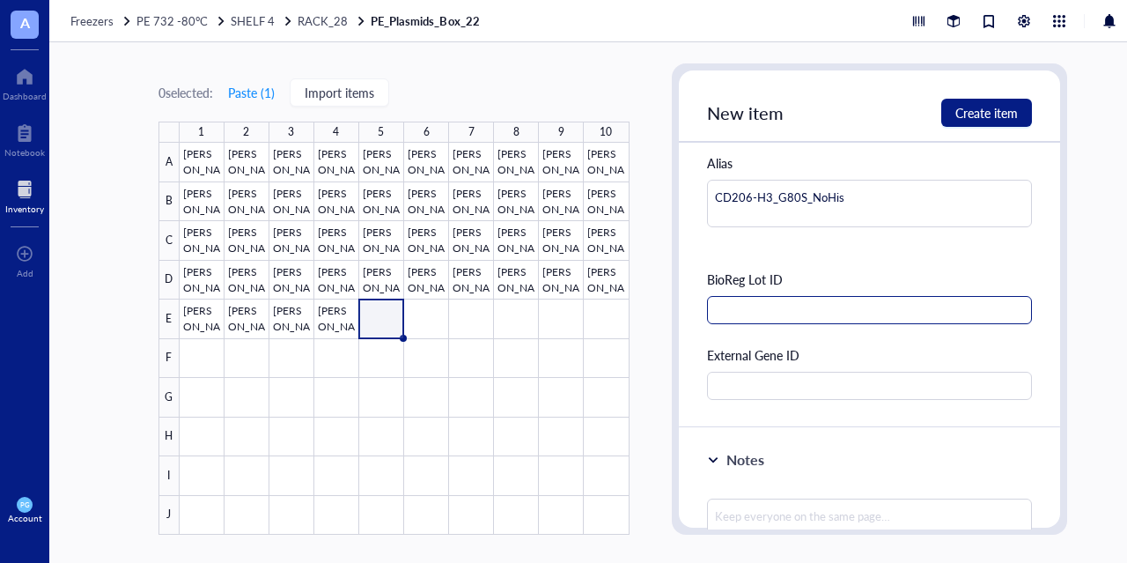
type input "ABXD-1317"
click at [764, 305] on input "text" at bounding box center [870, 310] width 326 height 28
type input "8601"
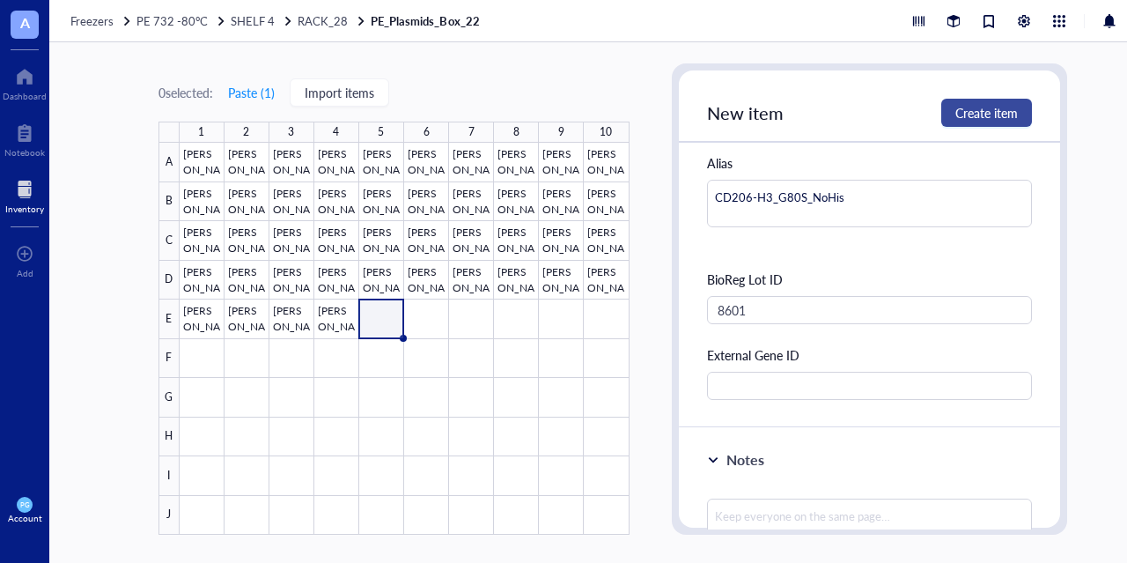
click at [975, 108] on span "Create item" at bounding box center [986, 113] width 63 height 14
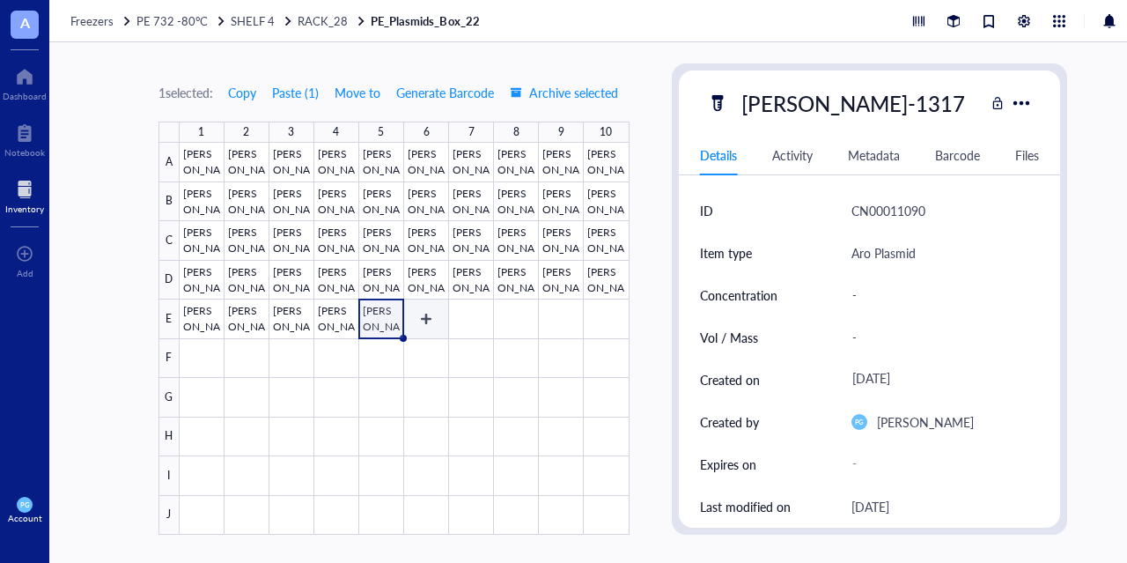
click at [438, 321] on div at bounding box center [405, 339] width 450 height 392
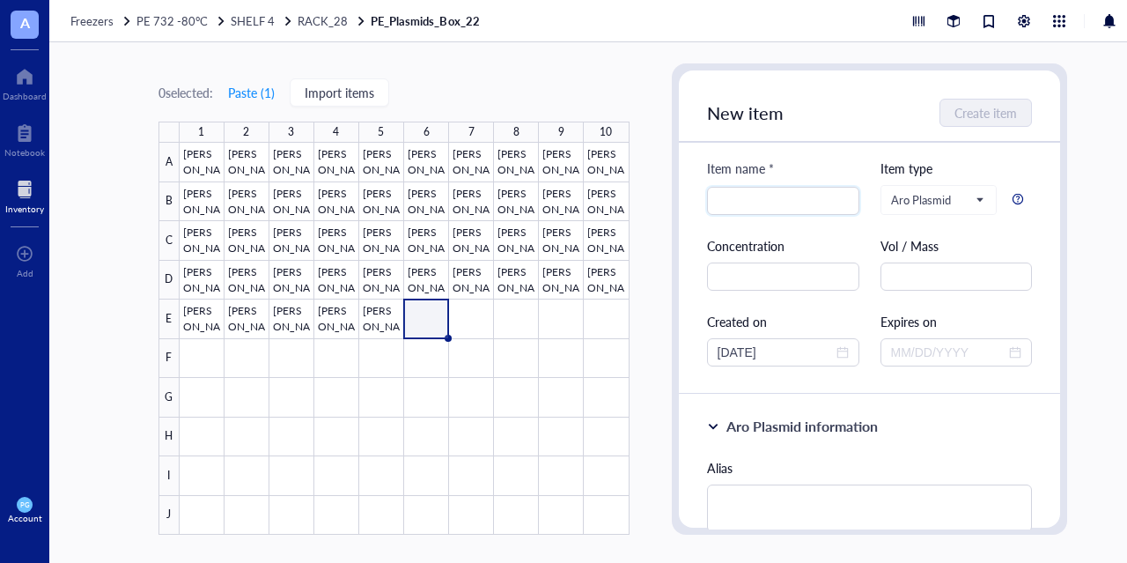
scroll to position [88, 0]
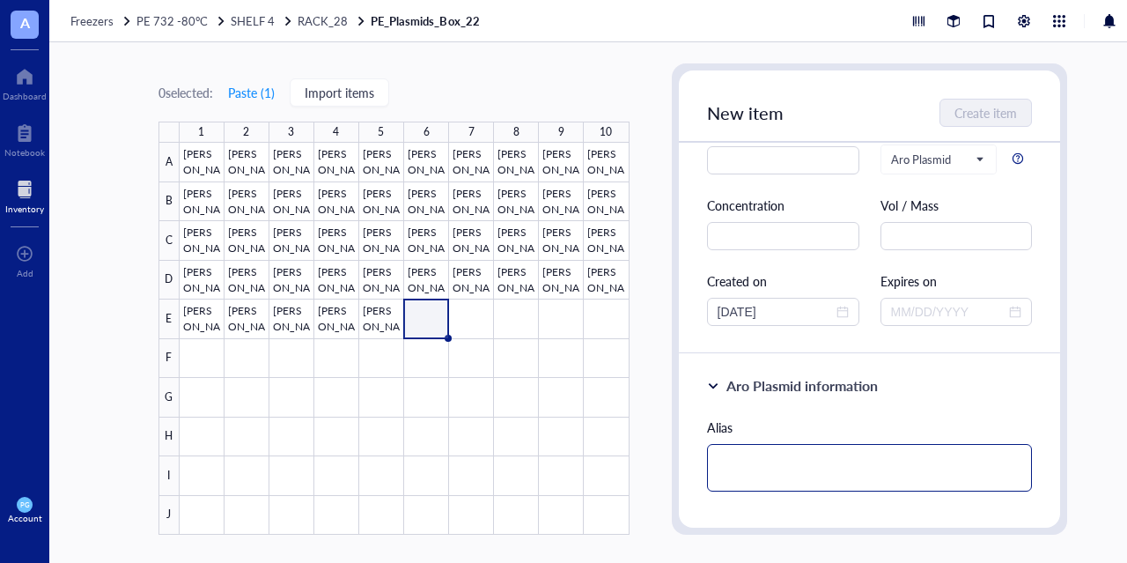
click at [744, 460] on textarea at bounding box center [870, 468] width 326 height 48
paste textarea "CD206-H12_G80S_NoHis"
type textarea "CD206-H12_G80S_NoHis"
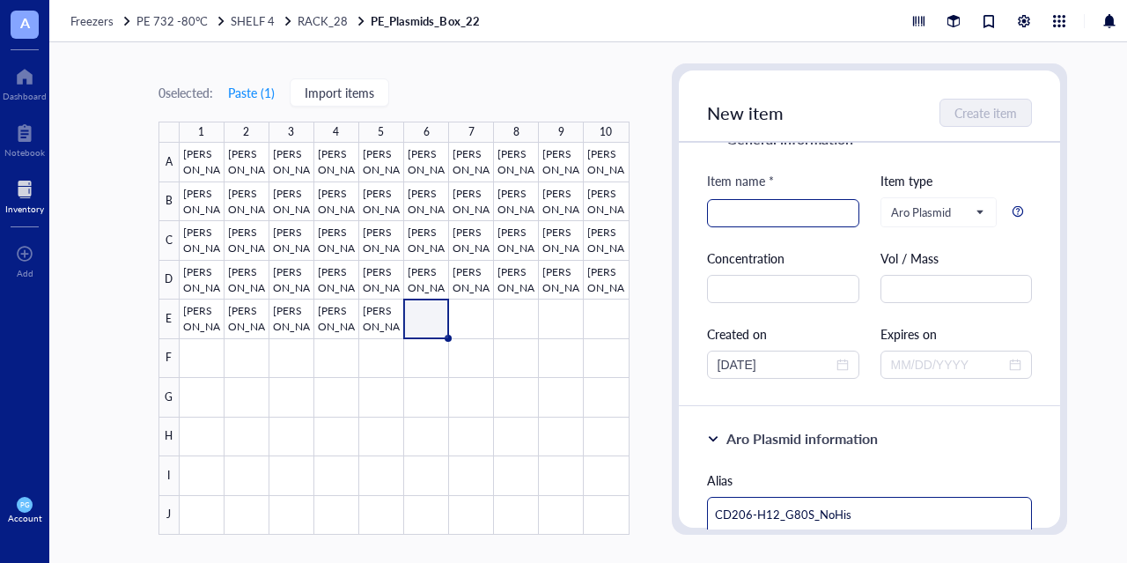
scroll to position [0, 0]
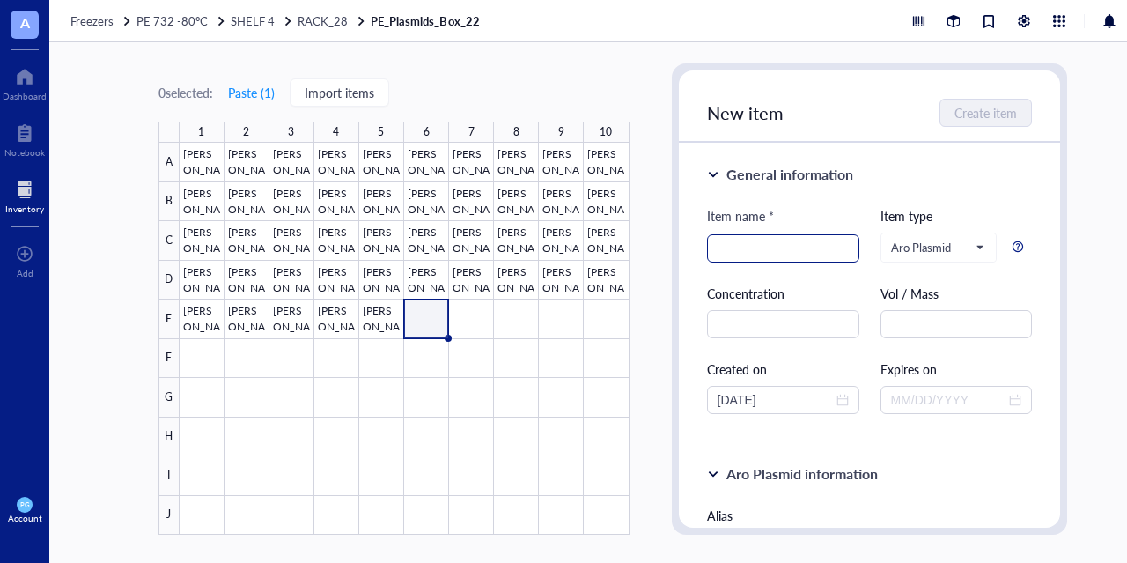
type textarea "CD206-H12_G80S_NoHis"
click at [754, 241] on input "search" at bounding box center [782, 248] width 131 height 26
type input "ABXD-1318"
click at [713, 276] on div "Item name * ABXD-1318 Item type Aro Plasmid Concentration Vol / Mass Created on…" at bounding box center [870, 310] width 326 height 208
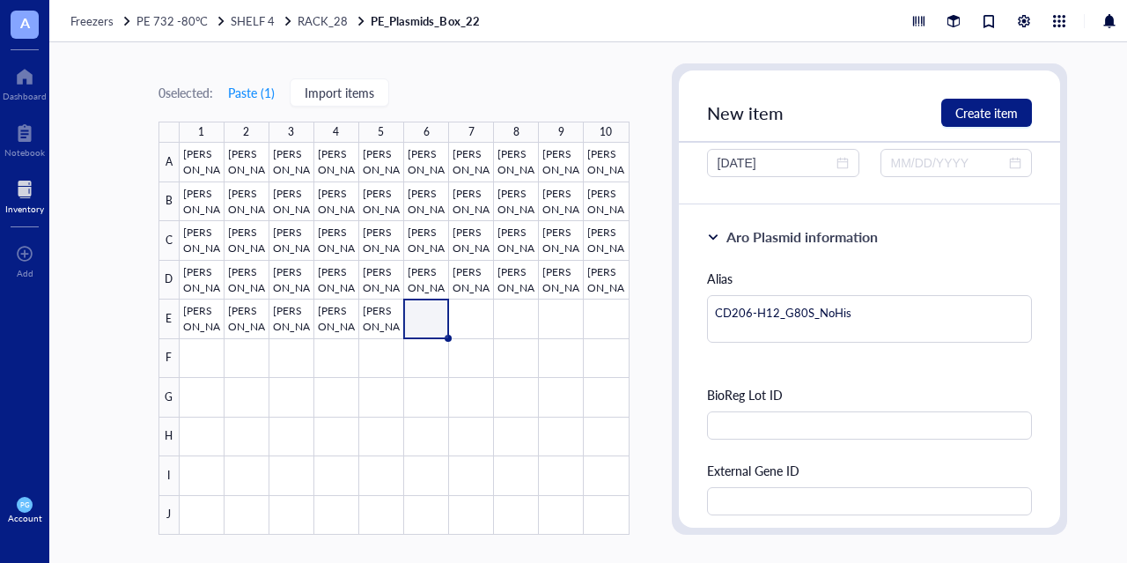
scroll to position [352, 0]
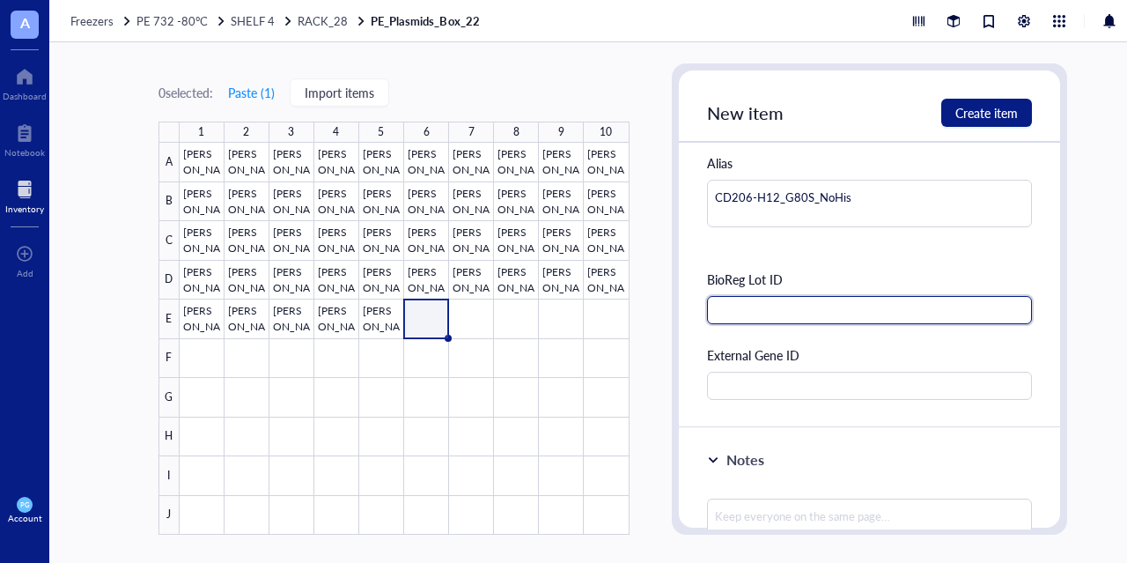
click at [777, 307] on input "text" at bounding box center [870, 310] width 326 height 28
type input "8602"
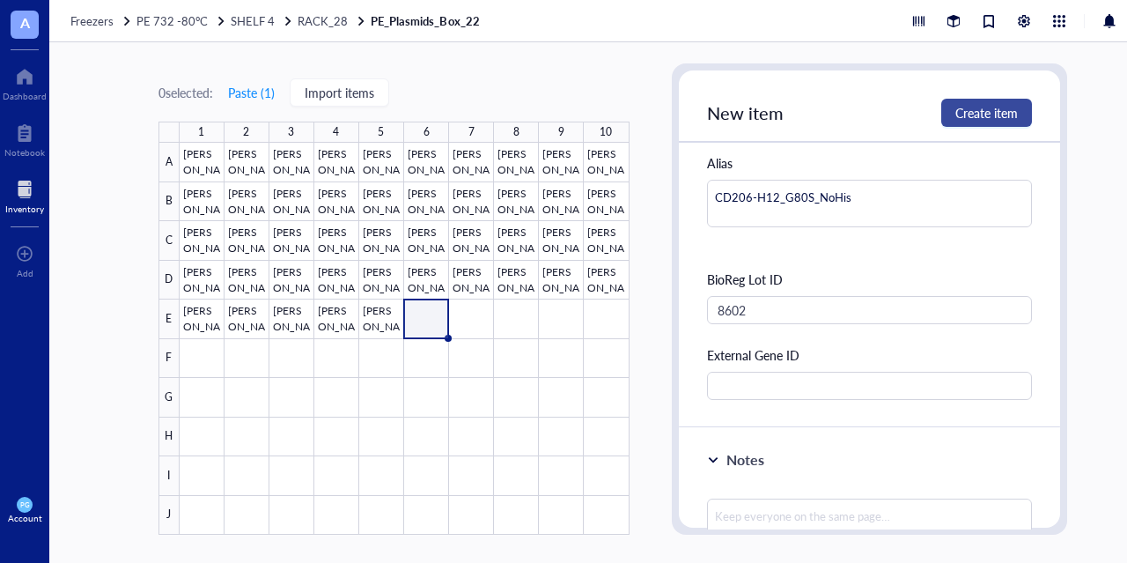
click at [1004, 111] on span "Create item" at bounding box center [986, 113] width 63 height 14
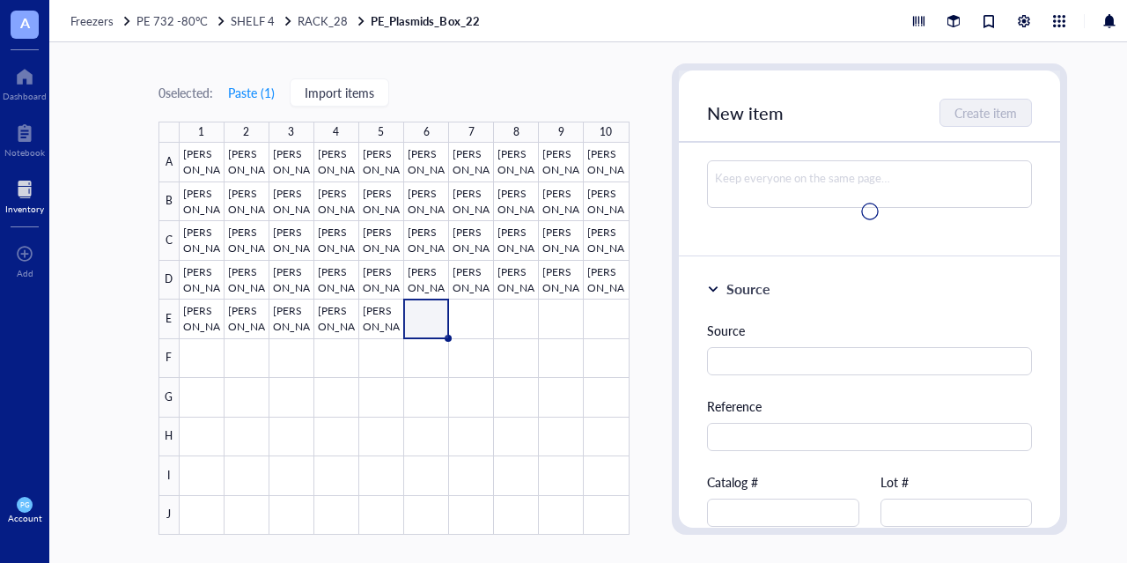
scroll to position [15, 0]
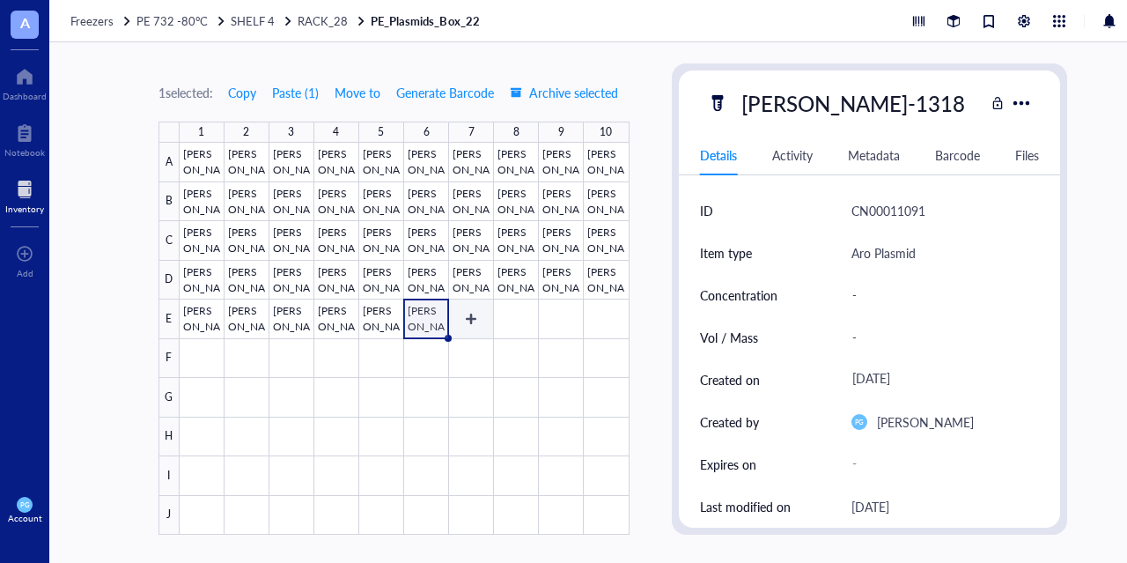
click at [467, 323] on div at bounding box center [405, 339] width 450 height 392
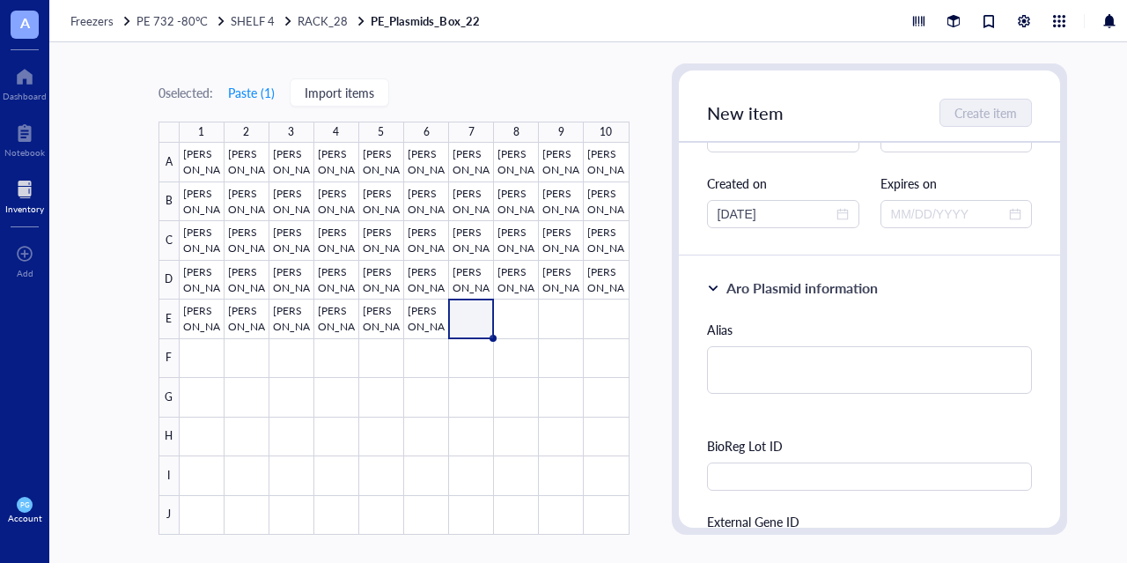
scroll to position [264, 0]
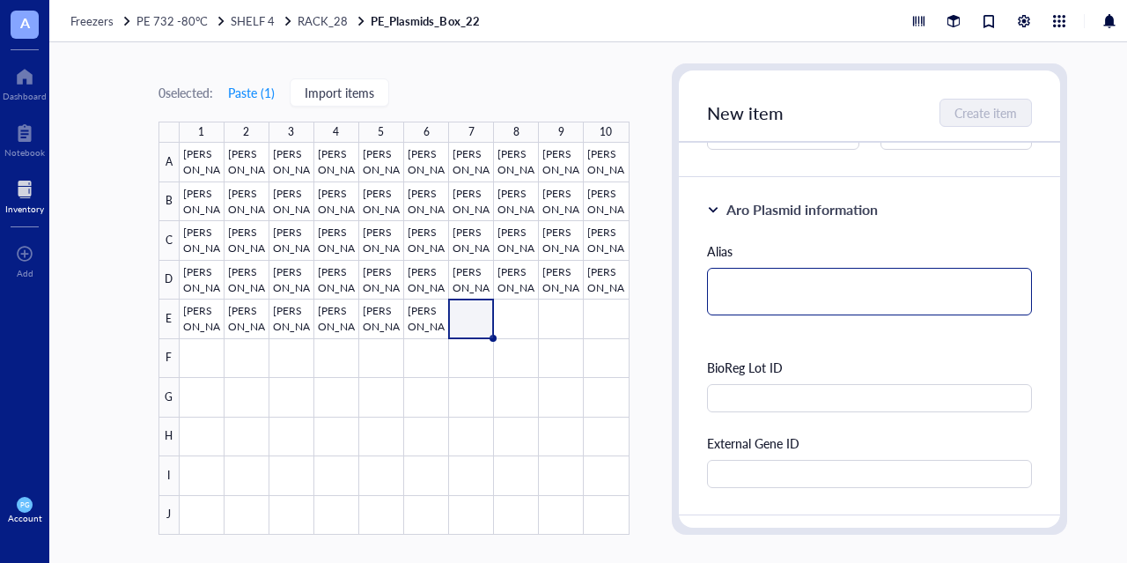
click at [756, 298] on textarea at bounding box center [870, 292] width 326 height 48
paste textarea "CD206-H15_D41N_G80S_NoHis"
type textarea "CD206-H15_D41N_G80S_NoHis"
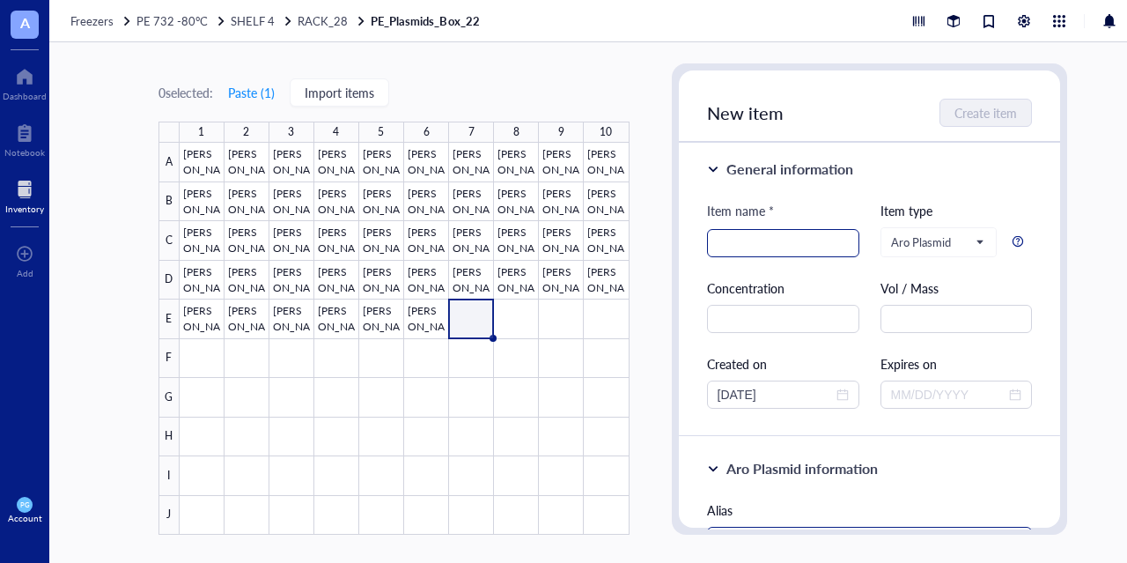
scroll to position [0, 0]
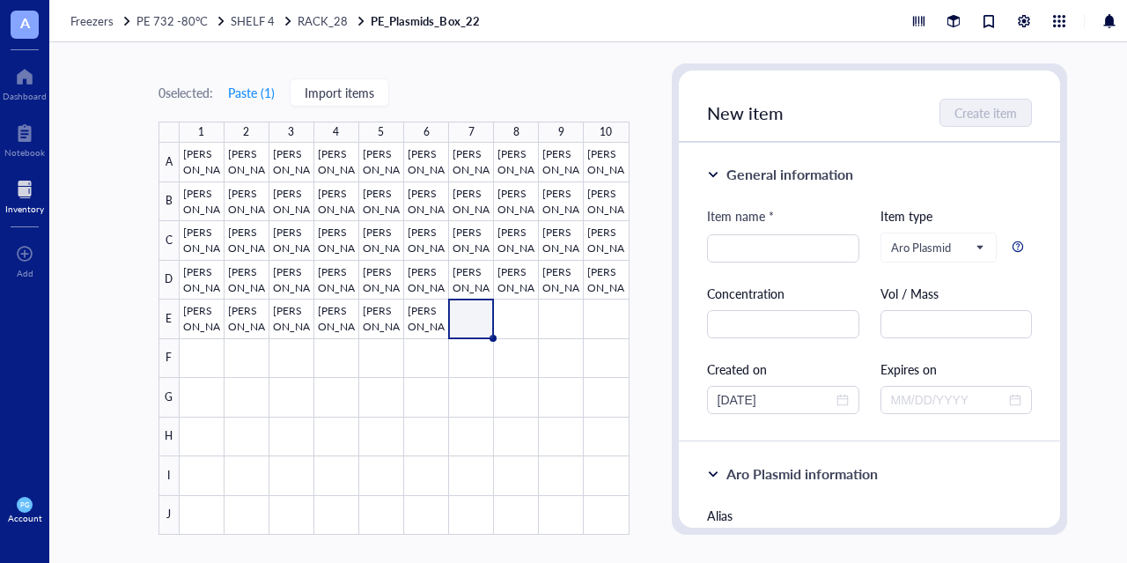
type textarea "CD206-H15_D41N_G80S_NoHis"
click at [746, 259] on input "search" at bounding box center [782, 248] width 131 height 26
type input "ABXD-1319"
click at [732, 283] on div "Item name * ABXD-1319 Item type Aro Plasmid Concentration Vol / Mass Created on…" at bounding box center [870, 310] width 326 height 208
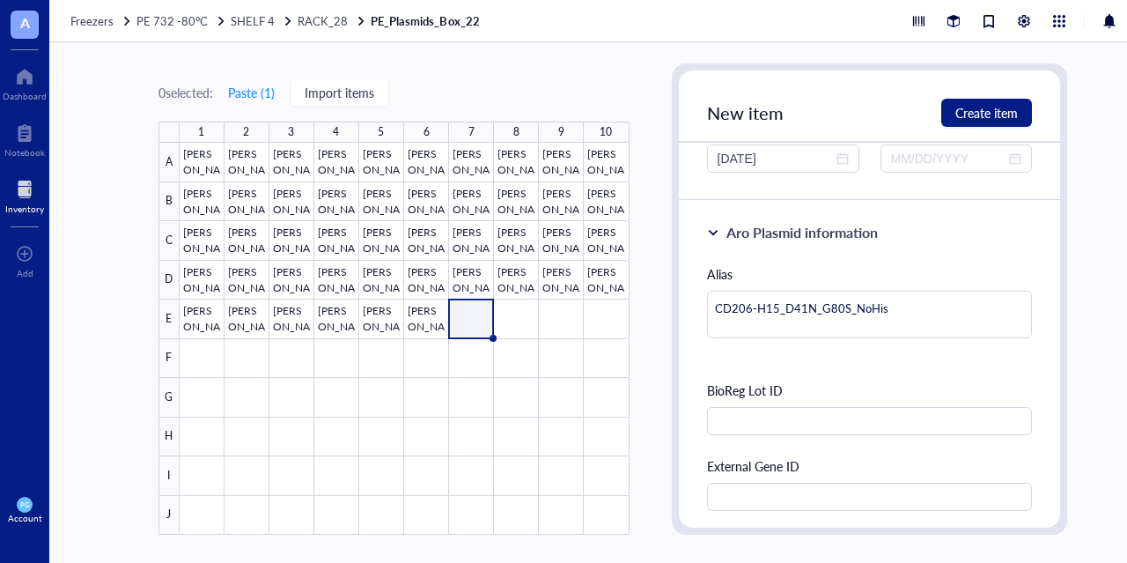
scroll to position [264, 0]
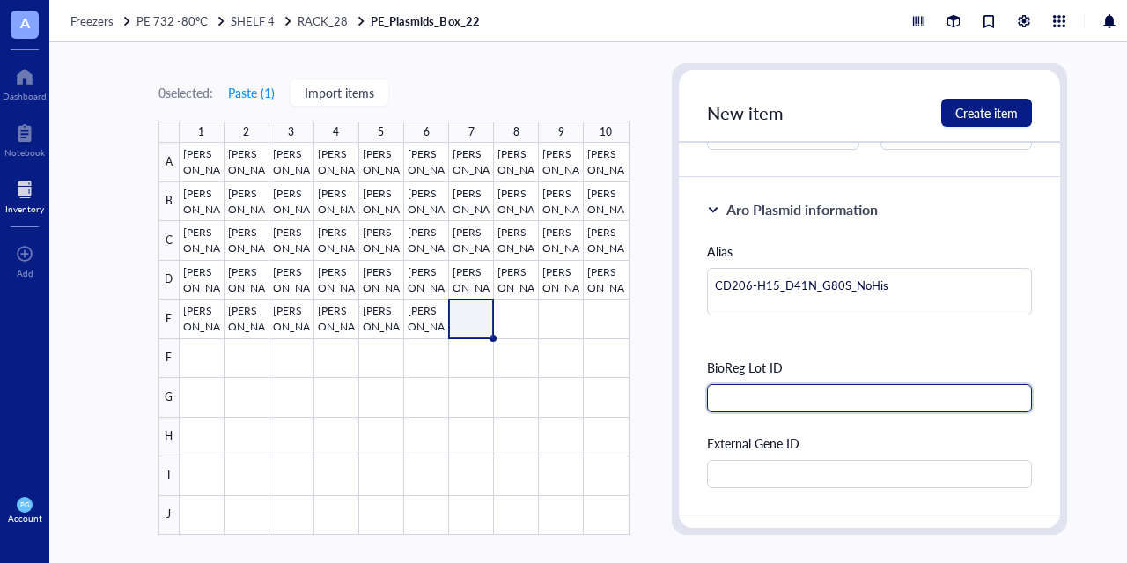
click at [778, 401] on input "text" at bounding box center [870, 398] width 326 height 28
type input "8603"
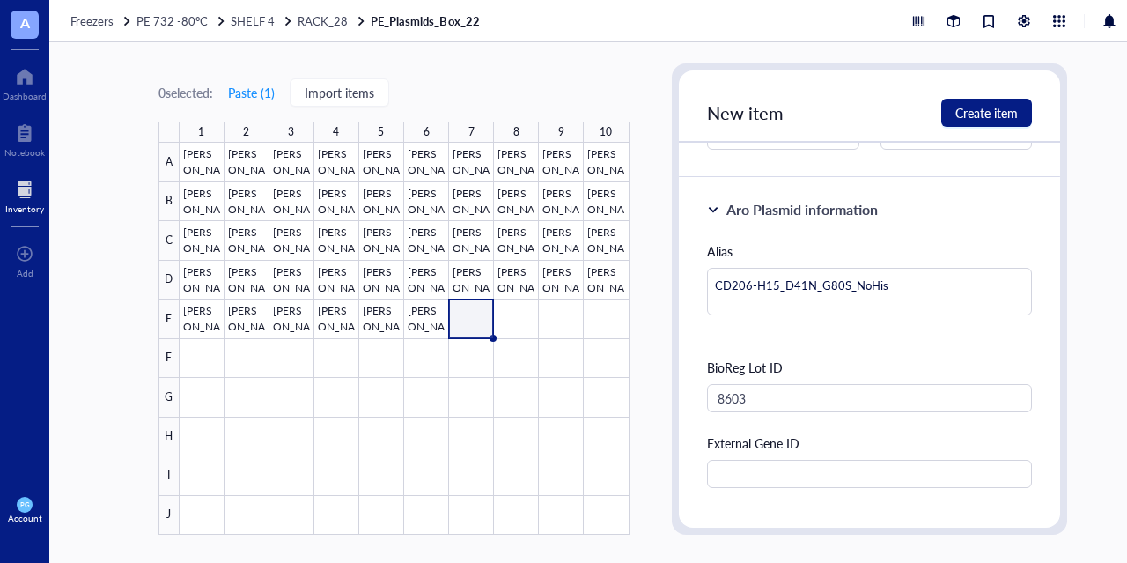
click at [728, 328] on div "Alias CD206-H15_D41N_G80S_NoHis" at bounding box center [870, 288] width 326 height 95
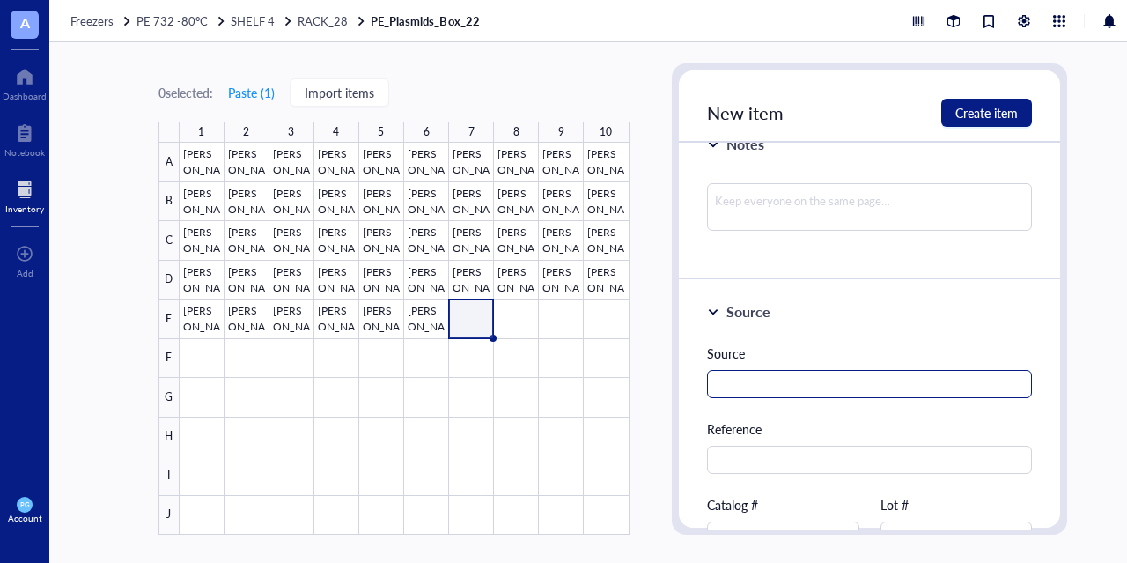
scroll to position [704, 0]
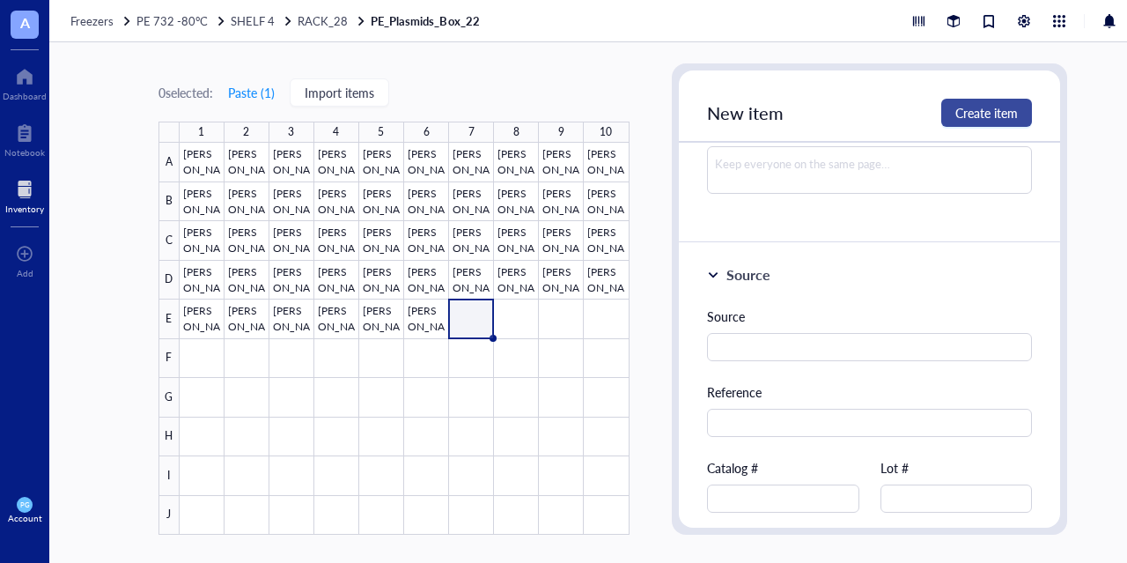
click at [992, 118] on span "Create item" at bounding box center [986, 113] width 63 height 14
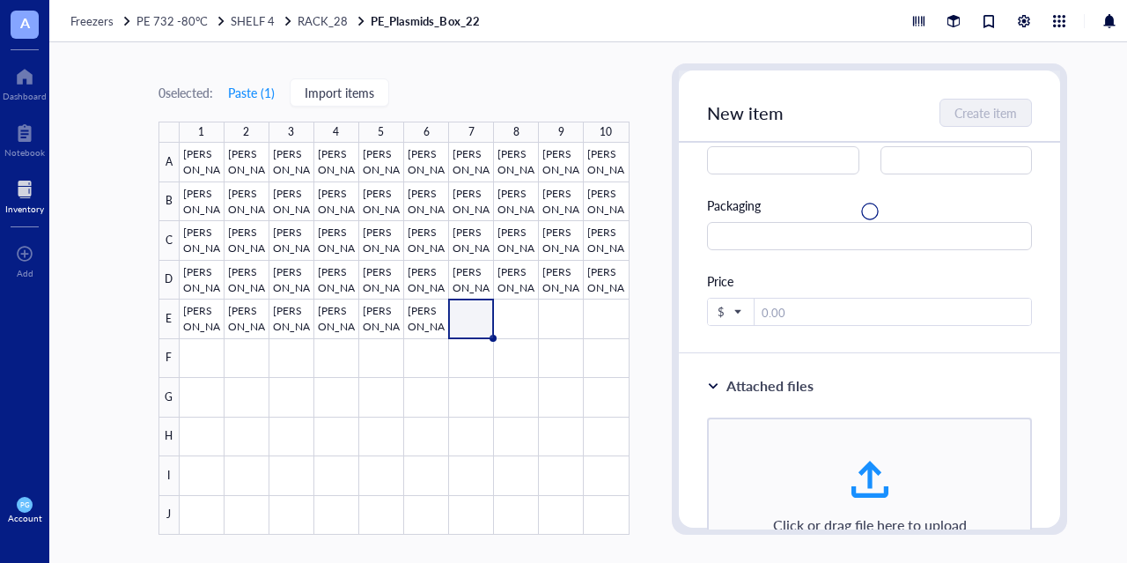
scroll to position [367, 0]
